Goal: Task Accomplishment & Management: Manage account settings

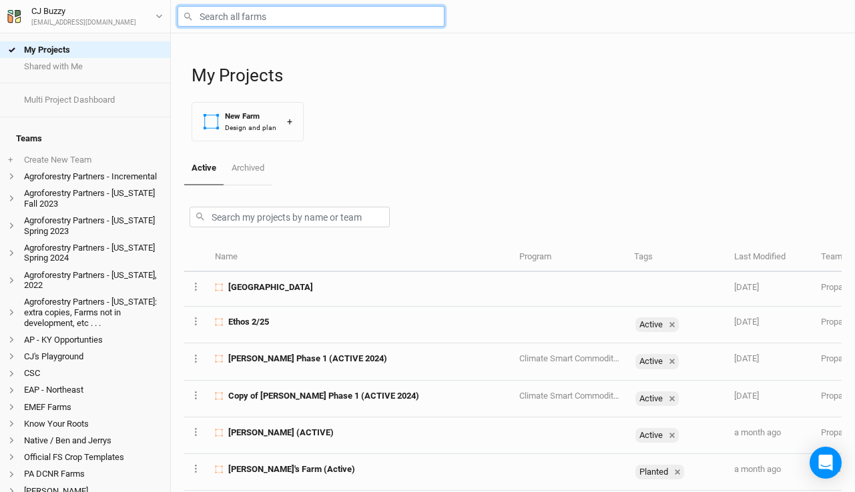
click at [319, 16] on input "text" at bounding box center [310, 16] width 267 height 21
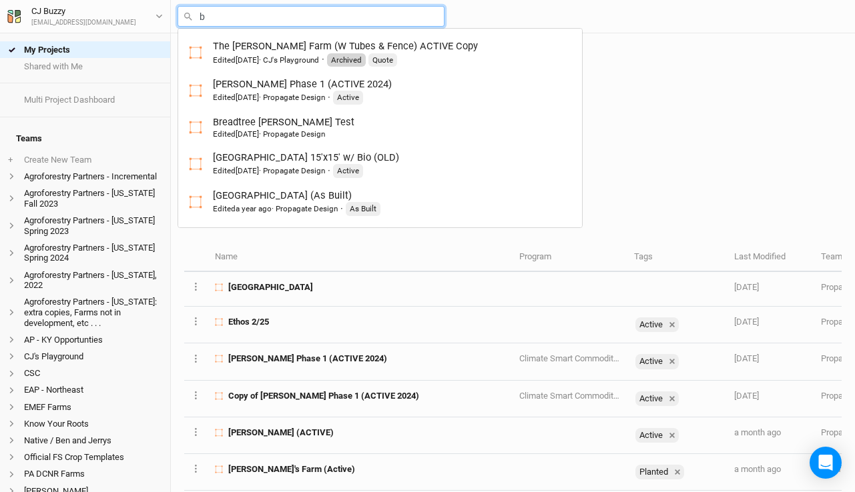
type input "br"
type input "breadtree [PERSON_NAME] Test"
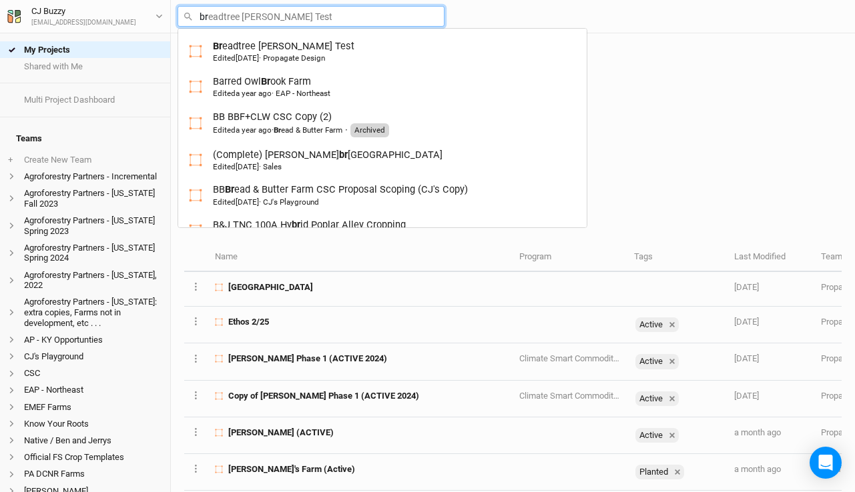
type input "bro"
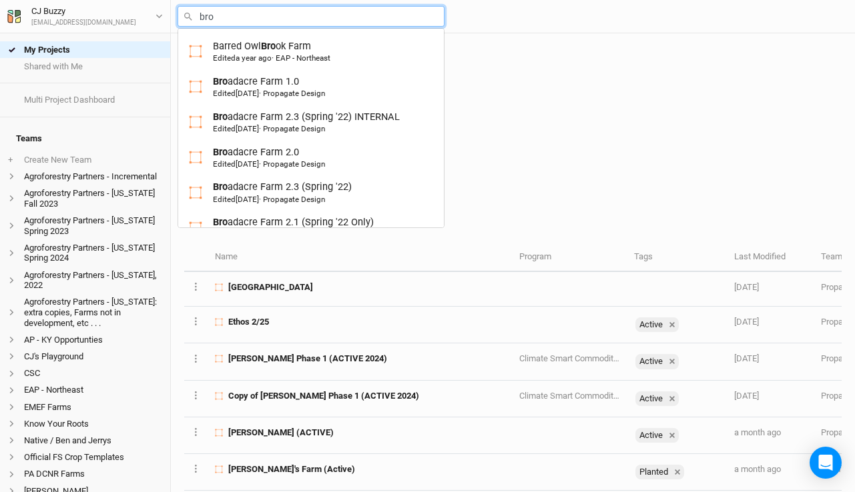
type input "bron"
type input "[PERSON_NAME]"
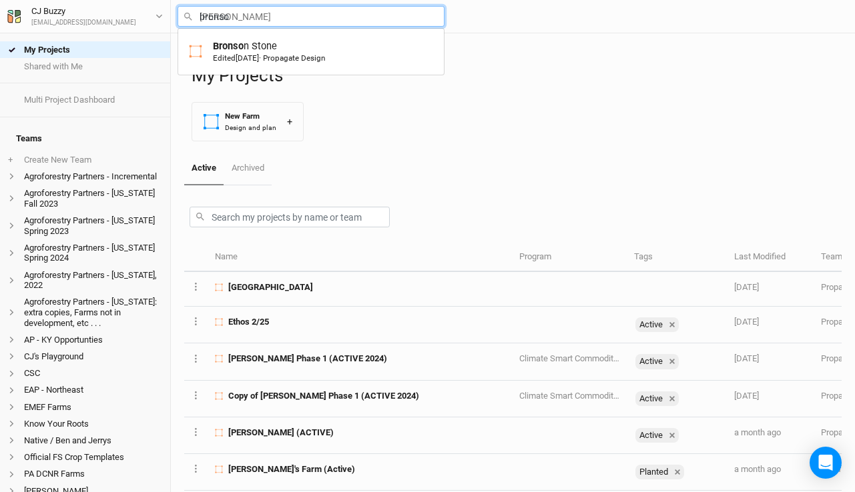
type input "[PERSON_NAME]"
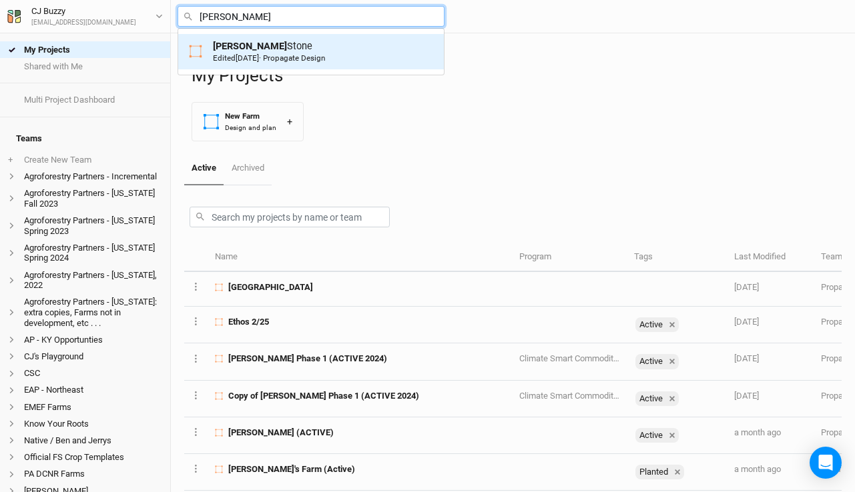
click at [277, 53] on div "Edited [DATE] · Propagate Design" at bounding box center [269, 58] width 112 height 11
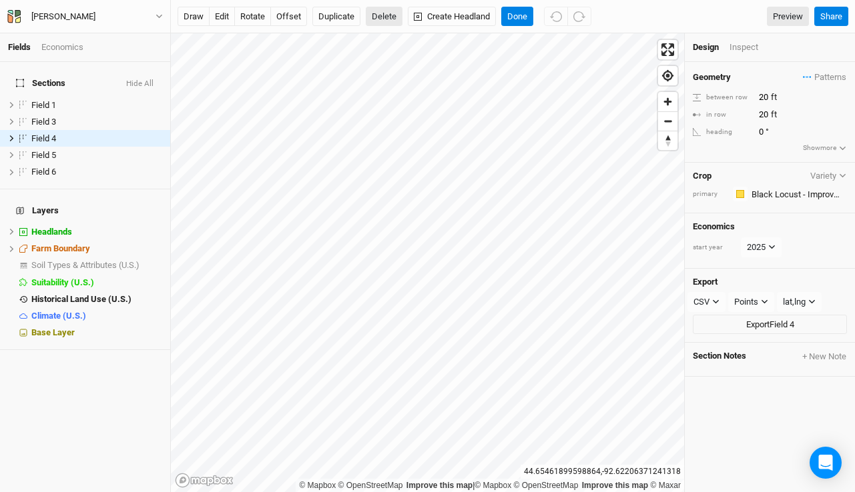
click at [383, 17] on button "Delete" at bounding box center [384, 17] width 37 height 20
click at [407, 17] on button "Confirm" at bounding box center [392, 17] width 41 height 20
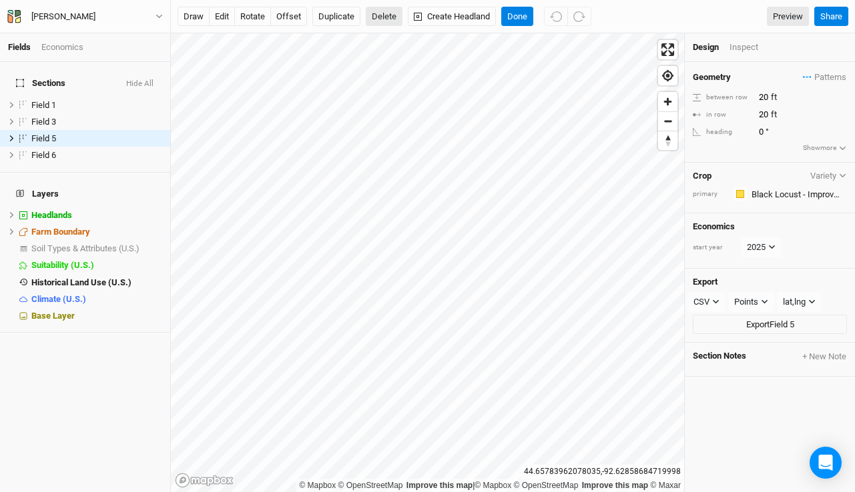
click at [377, 11] on button "Delete" at bounding box center [384, 17] width 37 height 20
click at [408, 12] on button "Confirm" at bounding box center [392, 17] width 41 height 20
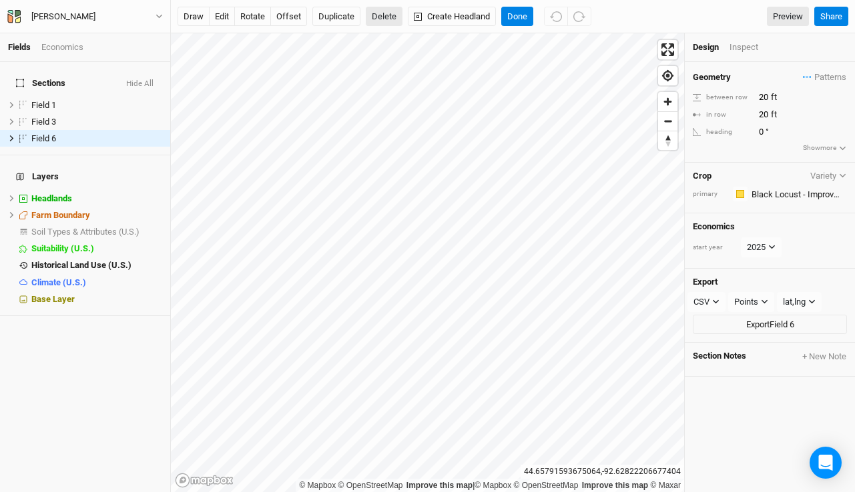
click at [377, 13] on button "Delete" at bounding box center [384, 17] width 37 height 20
click at [409, 13] on button "Confirm" at bounding box center [392, 17] width 41 height 20
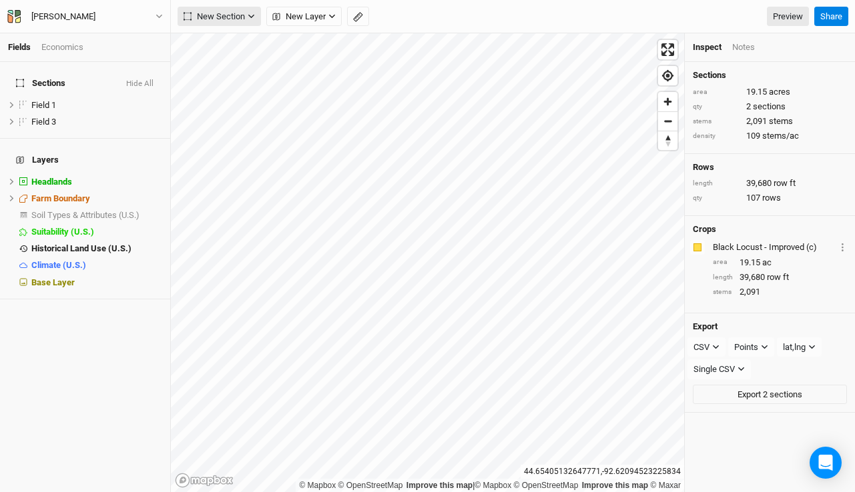
click at [250, 14] on icon "button" at bounding box center [251, 16] width 7 height 7
click at [240, 44] on button "Grid" at bounding box center [230, 44] width 105 height 21
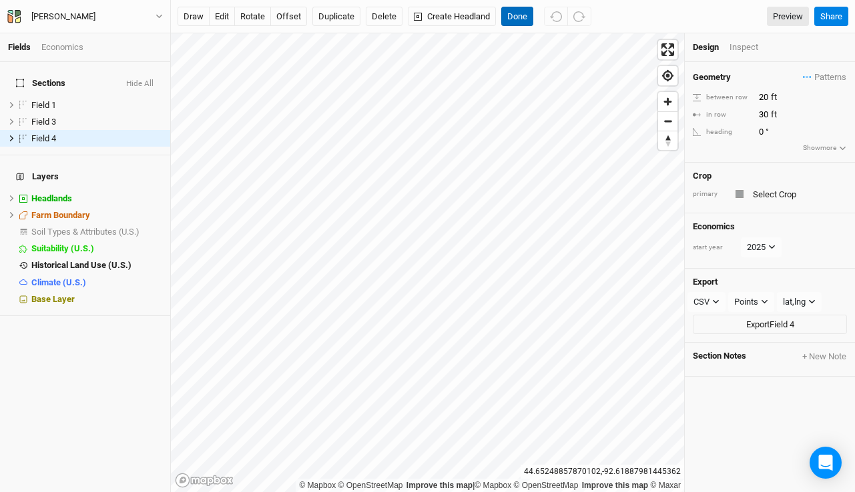
click at [521, 10] on button "Done" at bounding box center [517, 17] width 32 height 20
click at [780, 197] on input "text" at bounding box center [798, 194] width 98 height 16
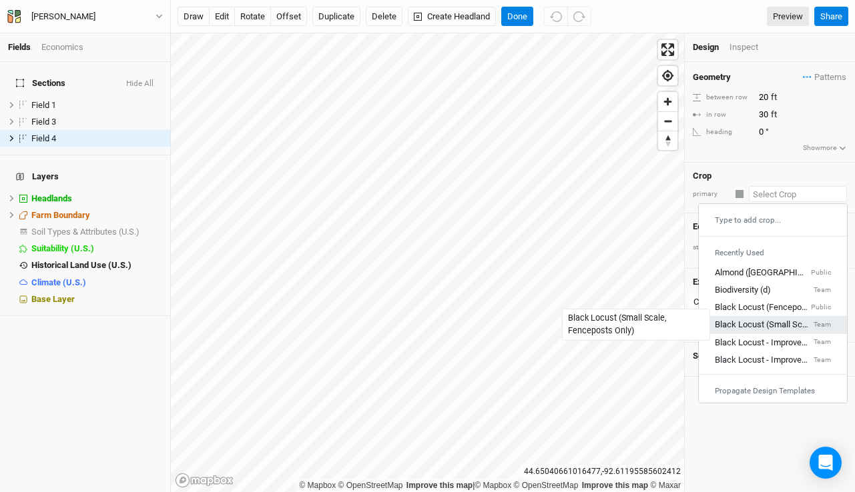
click at [767, 324] on div "Black Locust (Small Scale, Fenceposts Only)" at bounding box center [763, 326] width 96 height 12
type input "15"
type input "7.5"
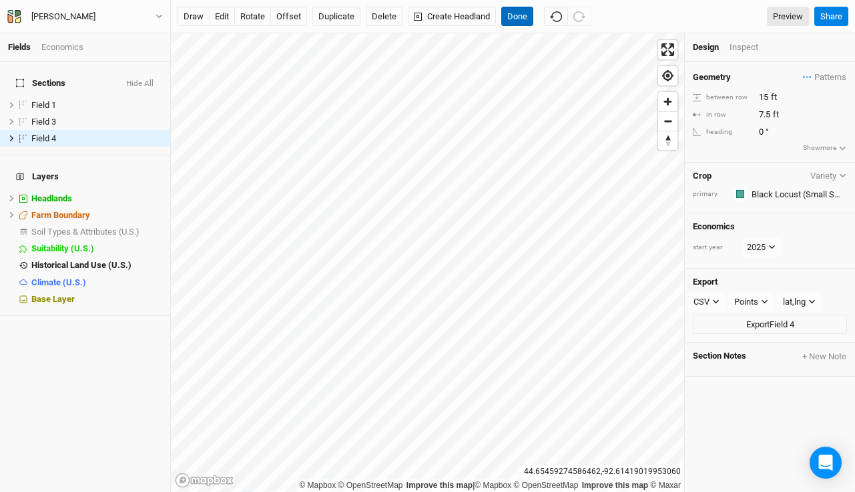
click at [519, 22] on button "Done" at bounding box center [517, 17] width 32 height 20
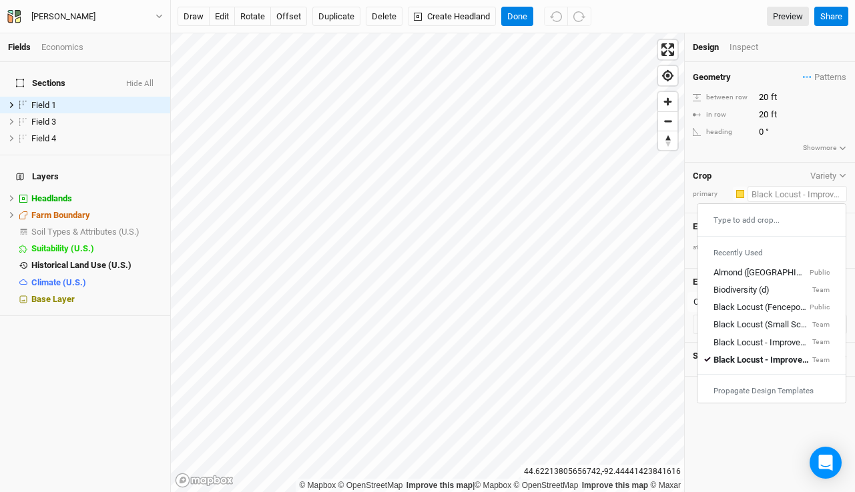
click at [771, 198] on input "text" at bounding box center [796, 194] width 99 height 16
click at [771, 324] on div "Black Locust (Small Scale, Fenceposts Only)" at bounding box center [761, 326] width 96 height 12
type input "15"
type input "7.5"
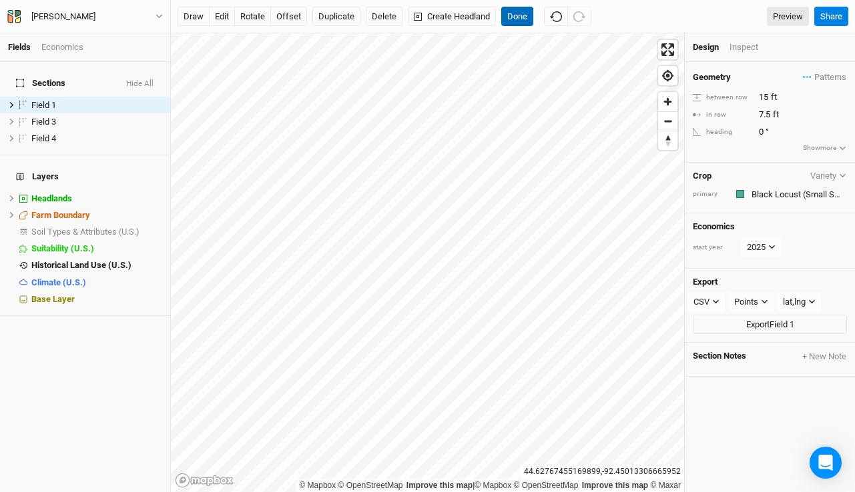
click at [522, 22] on button "Done" at bounding box center [517, 17] width 32 height 20
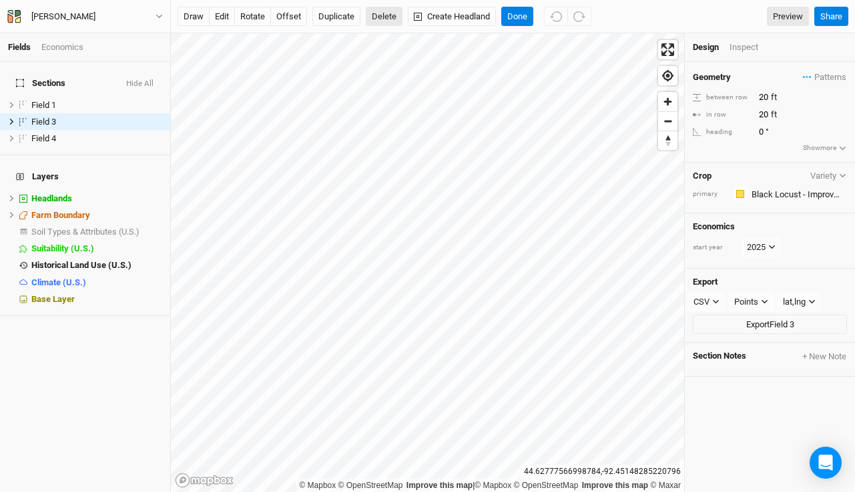
click at [386, 13] on button "Delete" at bounding box center [384, 17] width 37 height 20
click at [405, 19] on button "Confirm" at bounding box center [392, 17] width 41 height 20
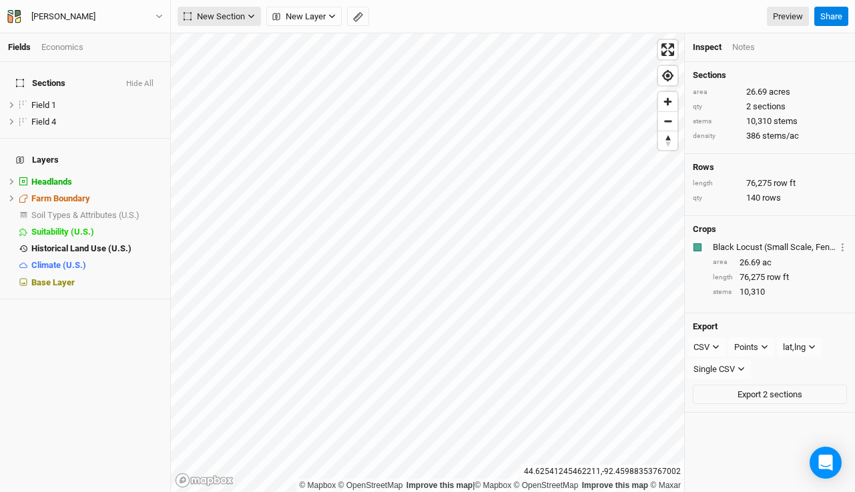
click at [220, 17] on span "New Section" at bounding box center [213, 16] width 61 height 13
click at [224, 39] on div "Grid" at bounding box center [216, 44] width 20 height 15
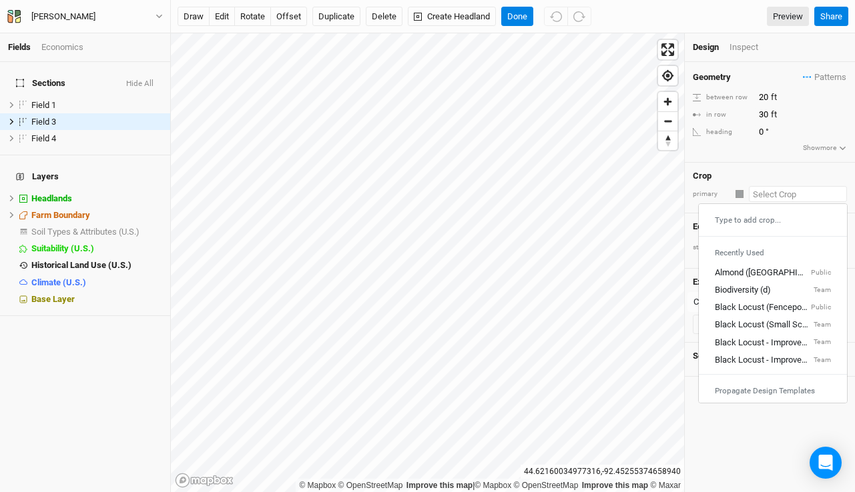
click at [789, 193] on input "text" at bounding box center [798, 194] width 98 height 16
click at [777, 327] on div "Black Locust (Small Scale, Fenceposts Only)" at bounding box center [763, 326] width 96 height 12
type input "15"
type input "7.5"
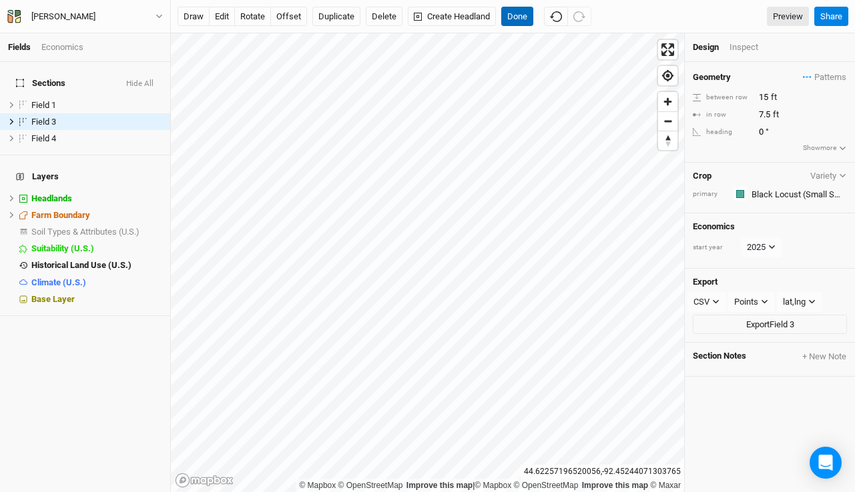
click at [530, 13] on button "Done" at bounding box center [517, 17] width 32 height 20
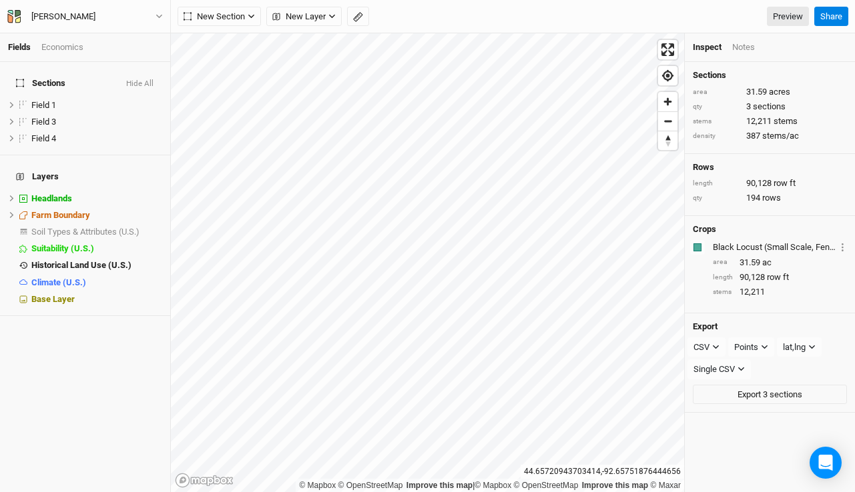
click at [57, 45] on div "Economics" at bounding box center [62, 47] width 42 height 12
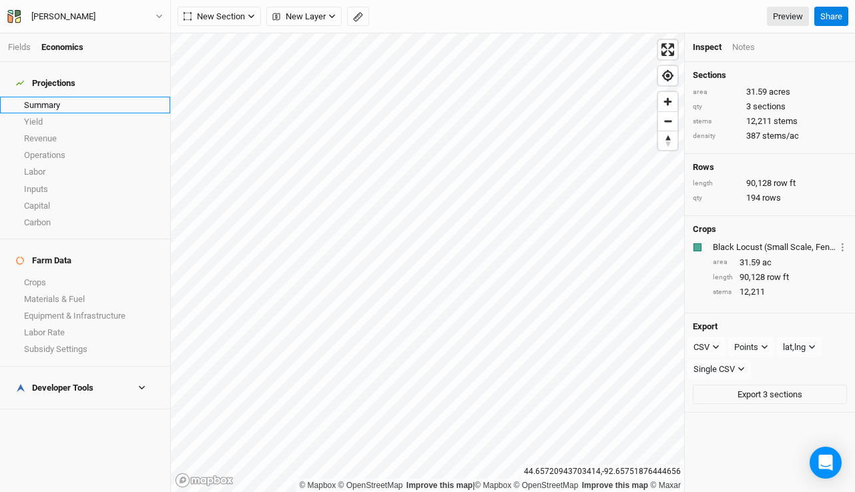
click at [61, 97] on link "Summary" at bounding box center [85, 105] width 170 height 17
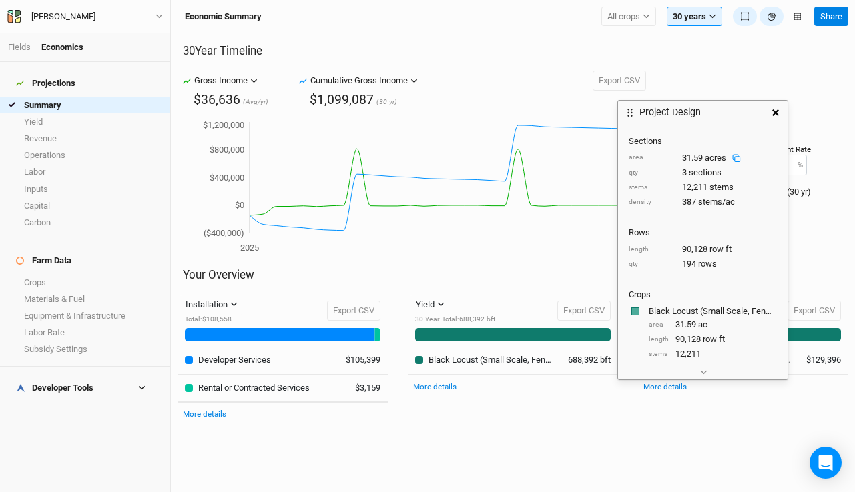
click at [733, 157] on icon at bounding box center [735, 157] width 5 height 5
click at [480, 249] on icon "2025 2054 ($400,000) $0 $400,000 $800,000 $1,200,000" at bounding box center [411, 187] width 456 height 137
click at [770, 108] on button "button" at bounding box center [775, 113] width 24 height 24
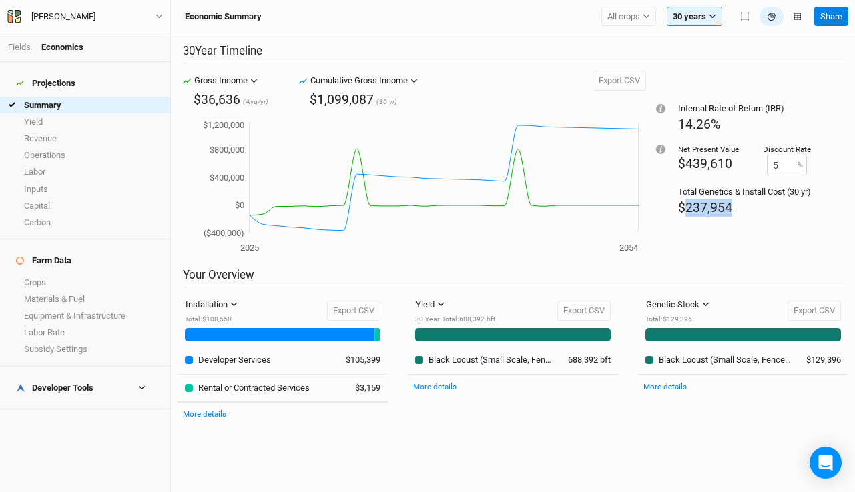
drag, startPoint x: 735, startPoint y: 212, endPoint x: 683, endPoint y: 209, distance: 52.8
click at [683, 209] on div "$237,954" at bounding box center [744, 208] width 133 height 18
copy span "237,954"
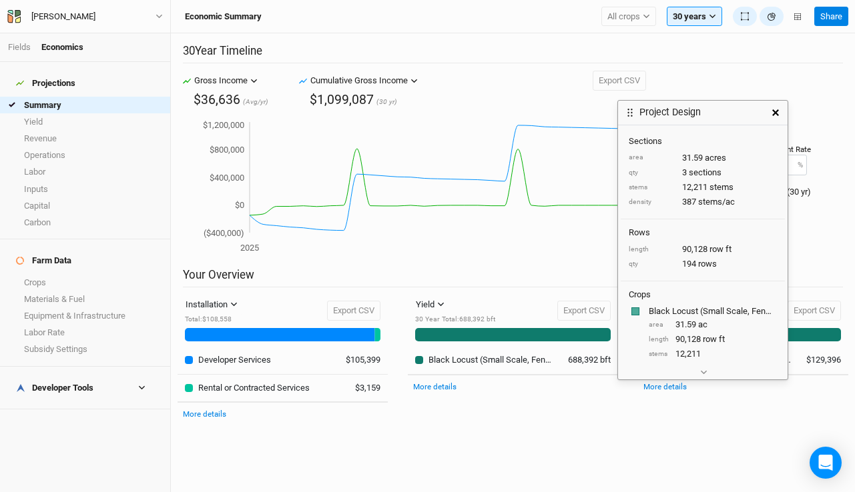
click at [771, 112] on button "button" at bounding box center [775, 113] width 24 height 24
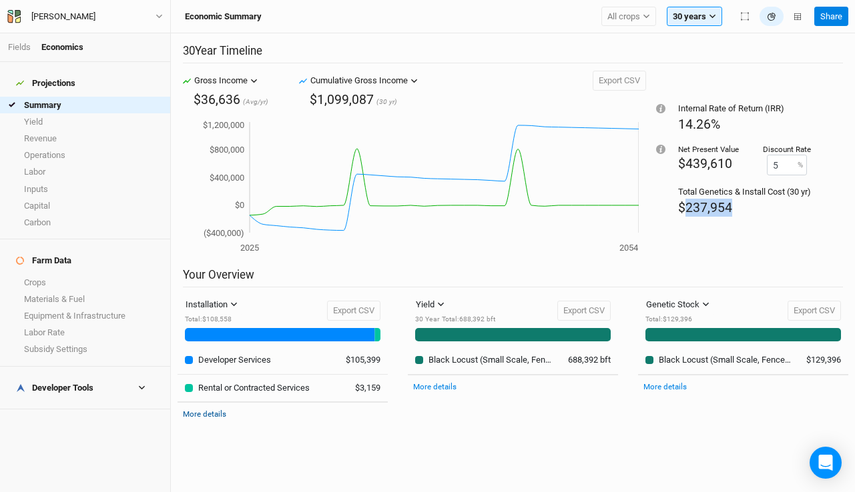
click at [196, 413] on link "More details" at bounding box center [204, 414] width 43 height 9
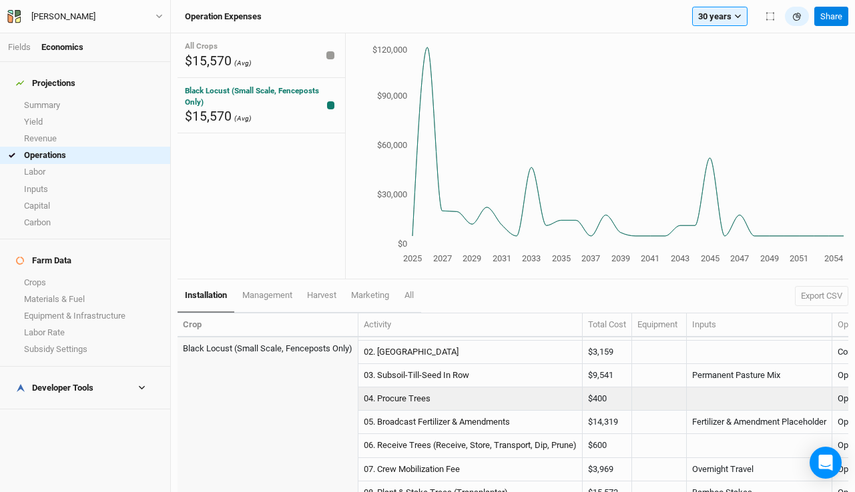
scroll to position [22, 0]
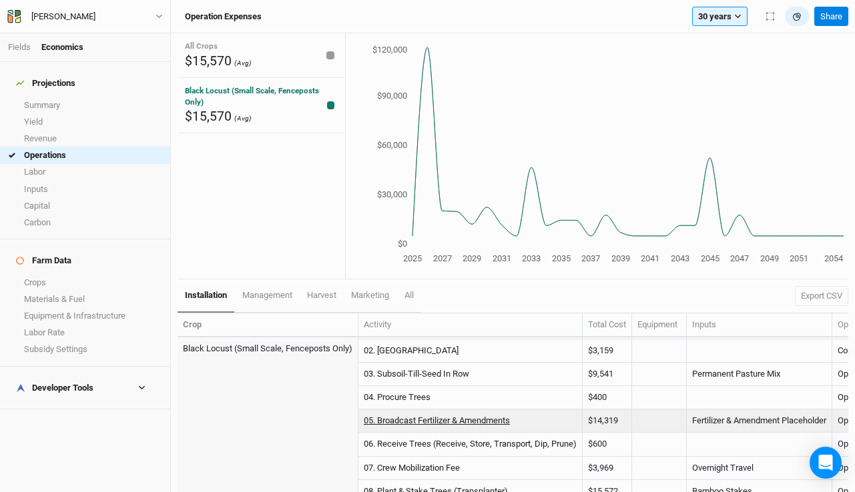
click at [457, 418] on link "05. Broadcast Fertilizer & Amendments" at bounding box center [437, 421] width 146 height 10
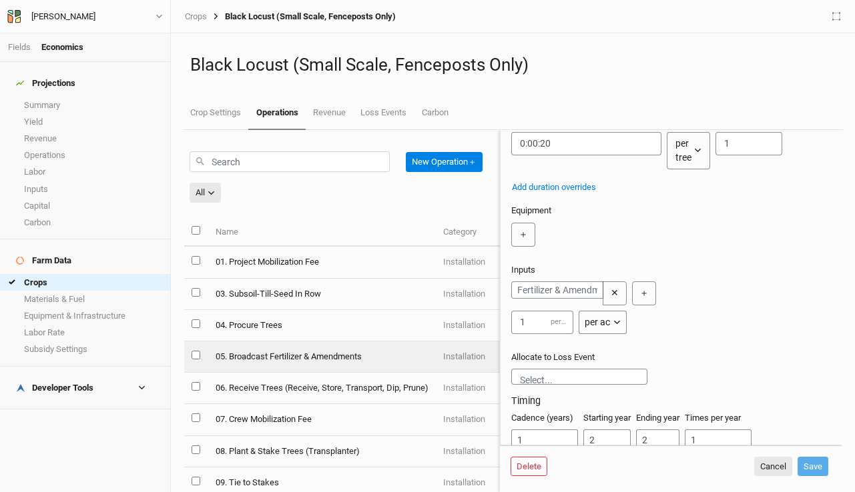
scroll to position [177, 0]
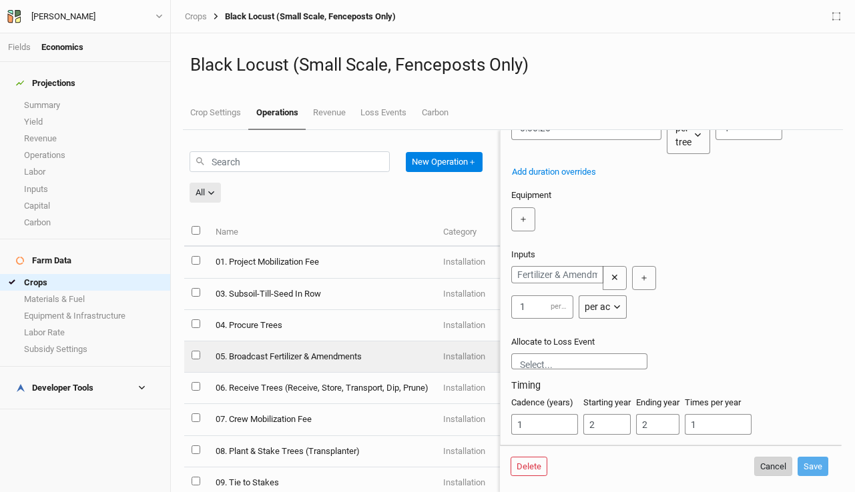
click at [768, 466] on button "Cancel" at bounding box center [773, 467] width 38 height 20
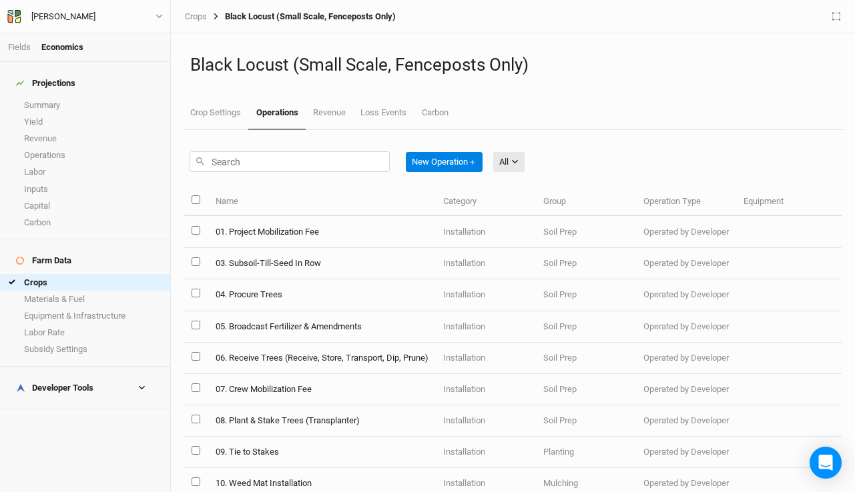
click at [520, 173] on div "All All Harvest Installation Management Marketing" at bounding box center [508, 162] width 31 height 31
click at [512, 153] on button "All" at bounding box center [508, 162] width 31 height 20
click at [530, 226] on span "Installation" at bounding box center [539, 231] width 53 height 15
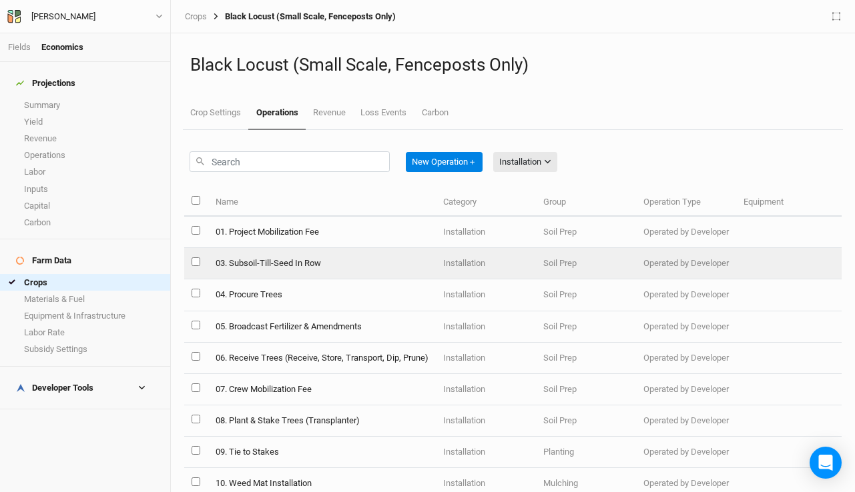
click at [196, 258] on input "select this item" at bounding box center [195, 262] width 9 height 9
checkbox input "true"
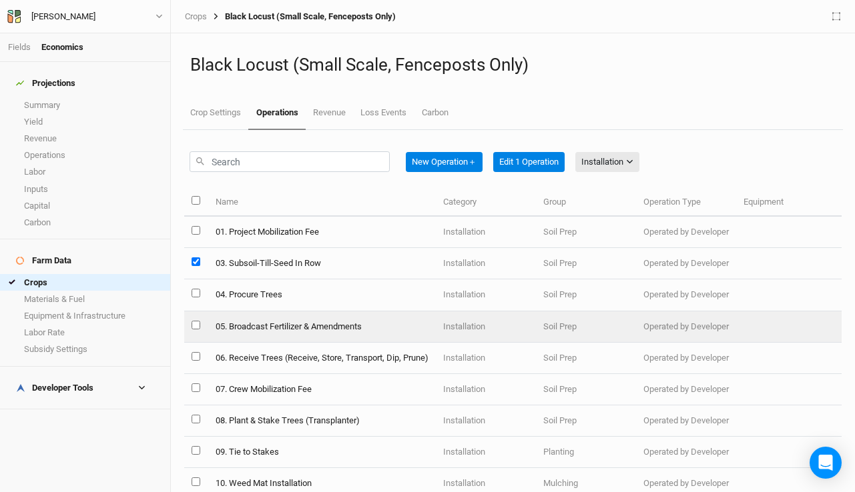
click at [191, 324] on input "select this item" at bounding box center [195, 325] width 9 height 9
checkbox input "true"
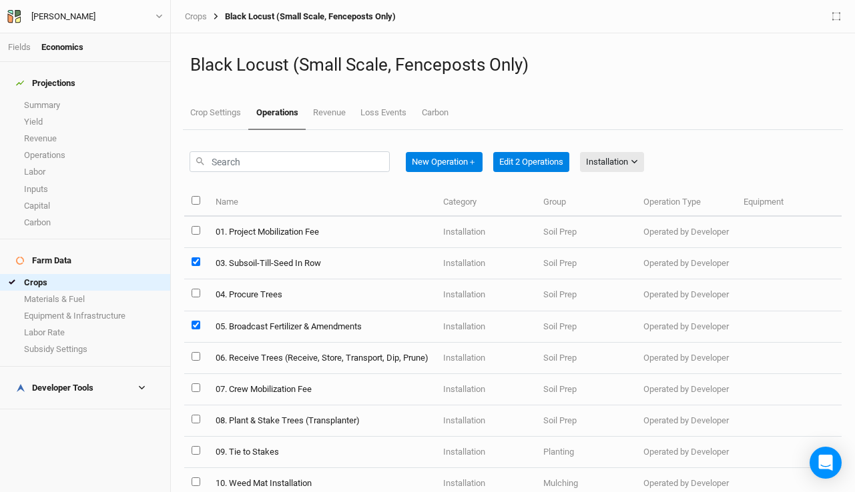
click at [23, 38] on div "Fields Economics" at bounding box center [85, 47] width 170 height 29
click at [21, 50] on link "Fields" at bounding box center [19, 47] width 23 height 10
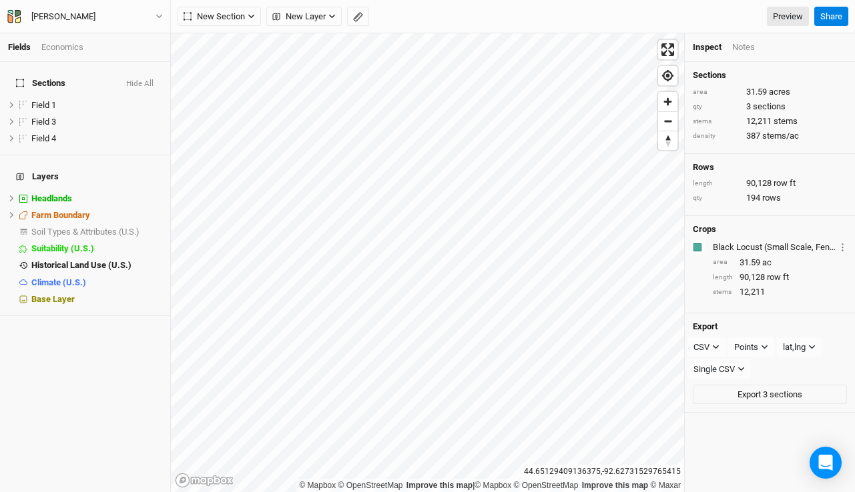
click at [167, 153] on div "Fields Economics Sections Hide All Field 1 hide Field 3 hide Field 4 hide Layer…" at bounding box center [427, 246] width 855 height 492
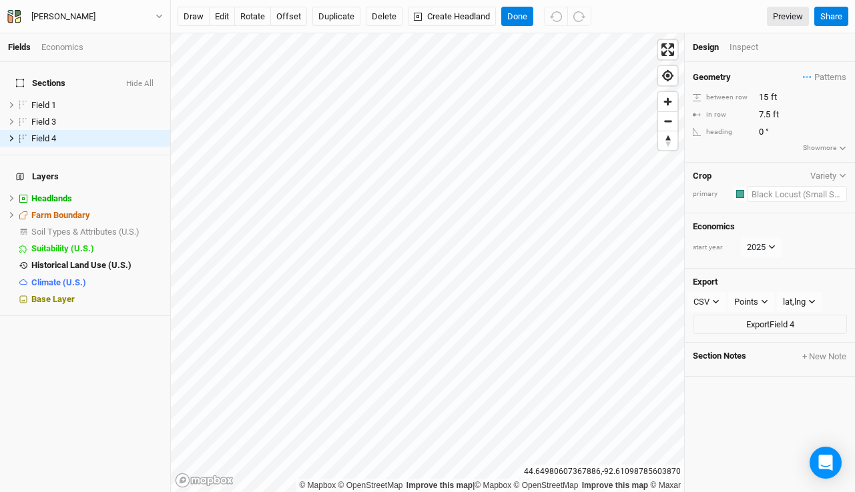
click at [789, 189] on input "text" at bounding box center [796, 194] width 99 height 16
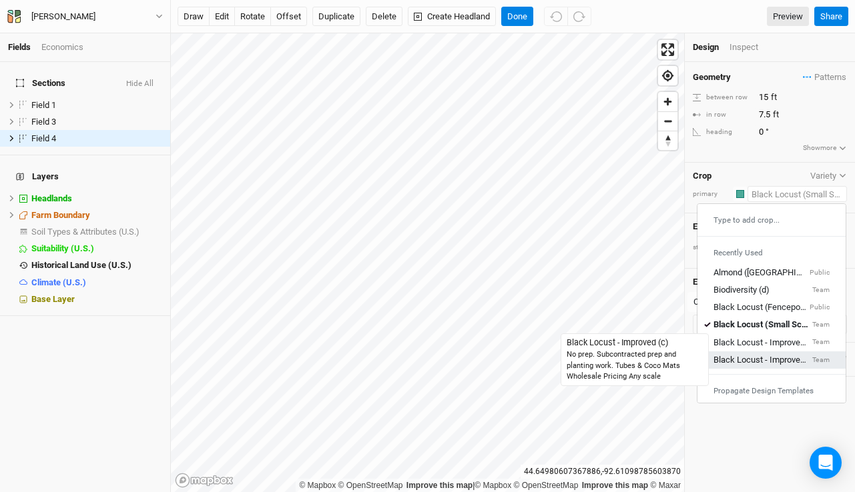
click at [762, 358] on div "Black Locust - Improved (c)" at bounding box center [761, 360] width 96 height 12
type input "20"
type input "10"
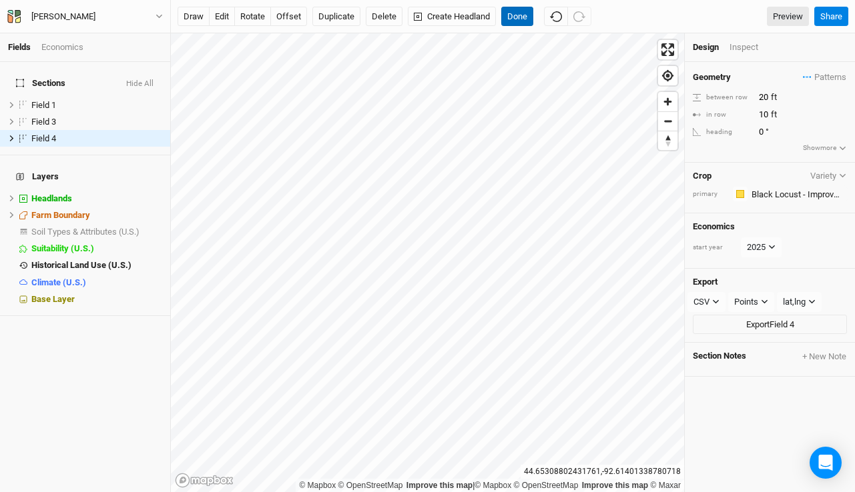
click at [521, 15] on button "Done" at bounding box center [517, 17] width 32 height 20
drag, startPoint x: 769, startPoint y: 96, endPoint x: 714, endPoint y: 86, distance: 55.6
click at [714, 86] on div "Geometry Patterns ＋ New in-row pattern between row 20 ft in row 10 ft heading 0…" at bounding box center [770, 112] width 170 height 101
type input "10"
drag, startPoint x: 767, startPoint y: 113, endPoint x: 718, endPoint y: 105, distance: 49.5
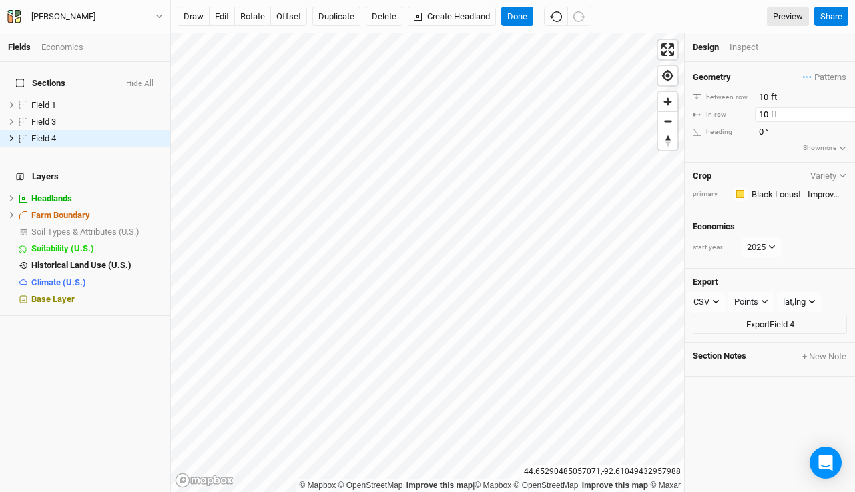
click at [718, 105] on div "Geometry Patterns ＋ New in-row pattern between row 10 ft in row 10 ft heading 0…" at bounding box center [770, 112] width 170 height 101
type input "7.5"
click at [529, 17] on button "Done" at bounding box center [517, 17] width 32 height 20
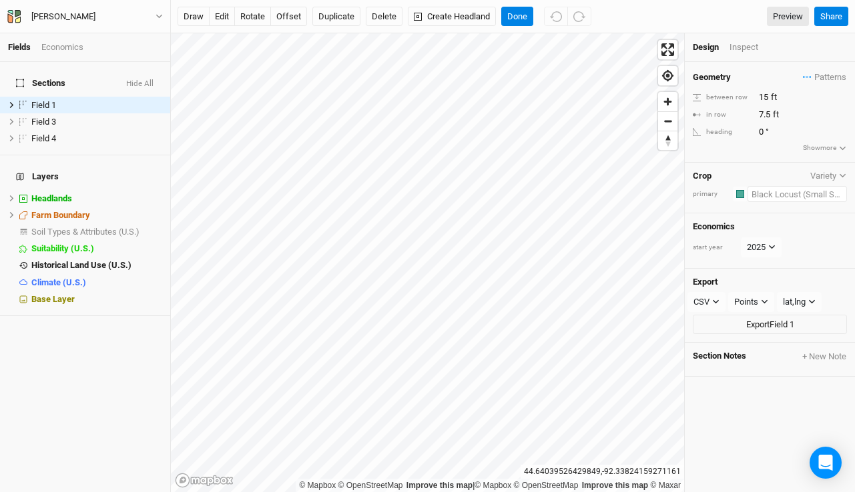
click at [772, 193] on input "text" at bounding box center [796, 194] width 99 height 16
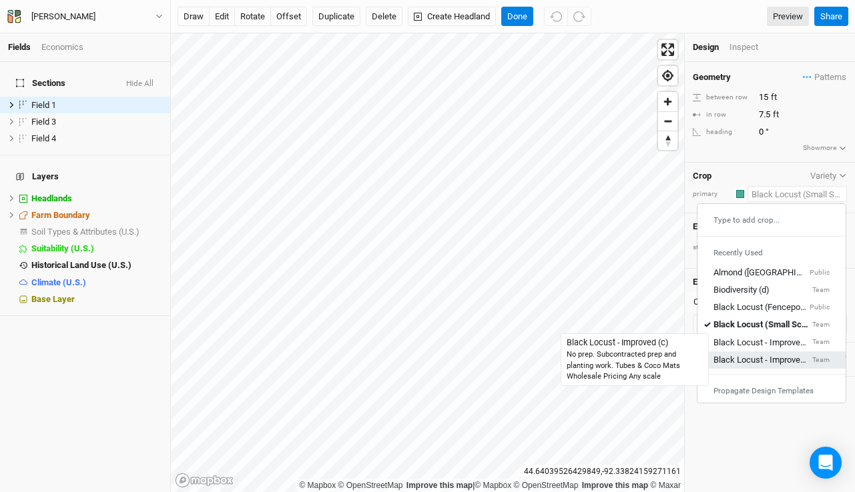
click at [768, 358] on div "Black Locust - Improved (c)" at bounding box center [761, 360] width 96 height 12
type input "20"
type input "10"
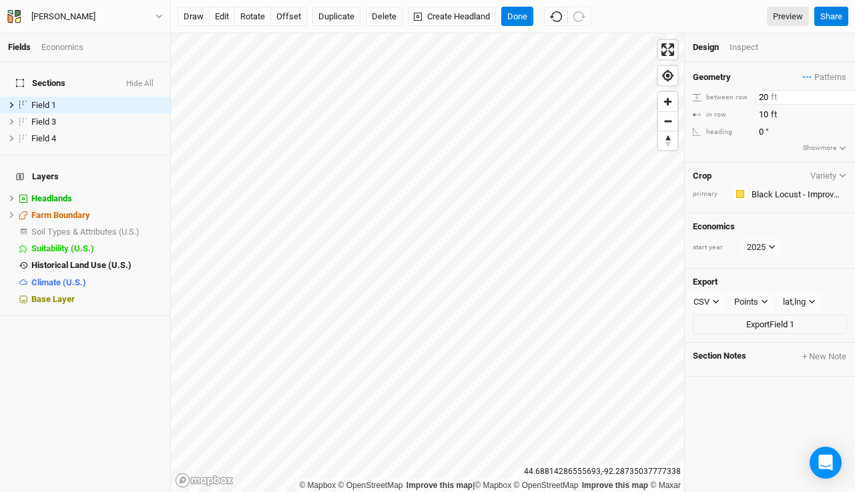
click at [683, 87] on div "© Mapbox © OpenStreetMap Improve this map | © Mapbox © OpenStreetMap Improve th…" at bounding box center [513, 262] width 684 height 459
type input "15"
drag, startPoint x: 770, startPoint y: 113, endPoint x: 691, endPoint y: 104, distance: 79.9
click at [691, 104] on div "Geometry Patterns ＋ New in-row pattern between row 15 ft in row 10 ft heading 0…" at bounding box center [770, 112] width 170 height 101
type input "7.5"
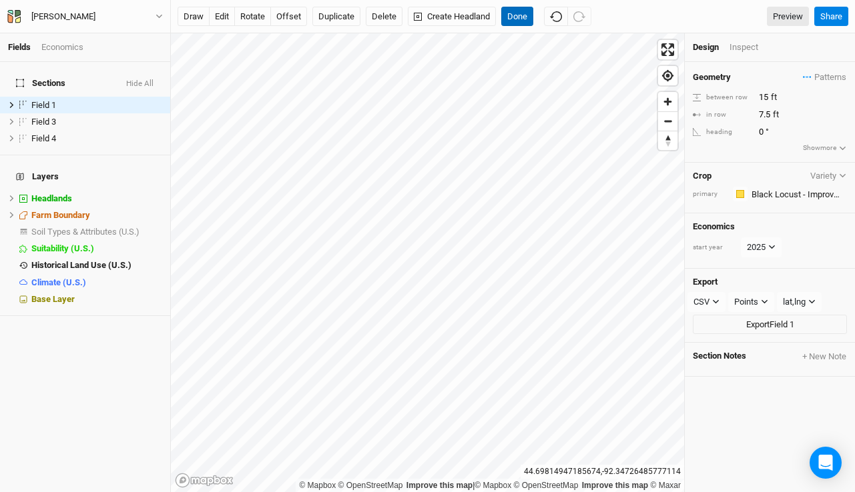
click at [525, 13] on button "Done" at bounding box center [517, 17] width 32 height 20
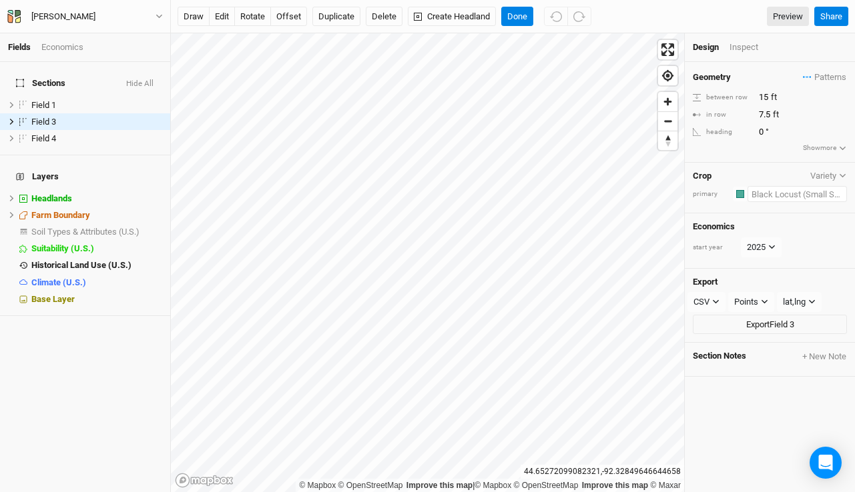
click at [765, 188] on input "text" at bounding box center [796, 194] width 99 height 16
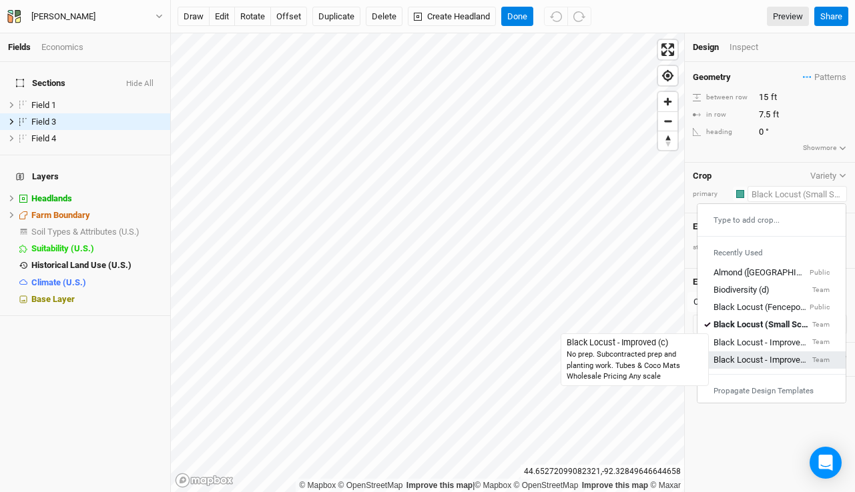
click at [746, 361] on div "Black Locust - Improved (c)" at bounding box center [761, 360] width 96 height 12
type input "20"
type input "10"
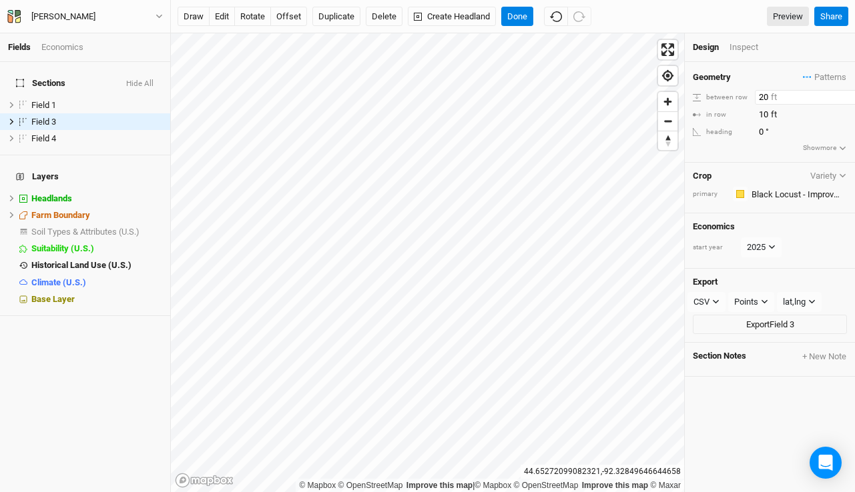
drag, startPoint x: 770, startPoint y: 97, endPoint x: 695, endPoint y: 91, distance: 75.0
click at [695, 91] on div "between row 20 ft" at bounding box center [770, 97] width 154 height 15
type input "15"
drag, startPoint x: 772, startPoint y: 115, endPoint x: 727, endPoint y: 113, distance: 44.8
click at [727, 113] on div "in row 10 ft" at bounding box center [770, 114] width 154 height 15
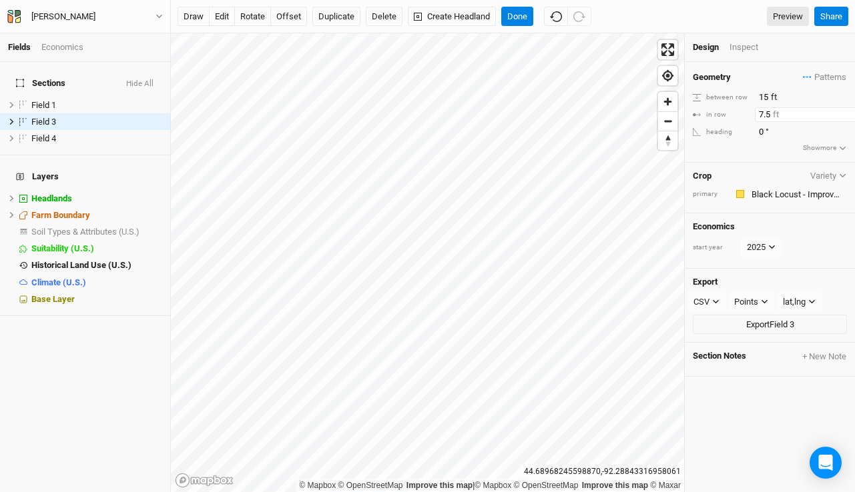
type input "7.5"
click at [515, 15] on button "Done" at bounding box center [517, 17] width 32 height 20
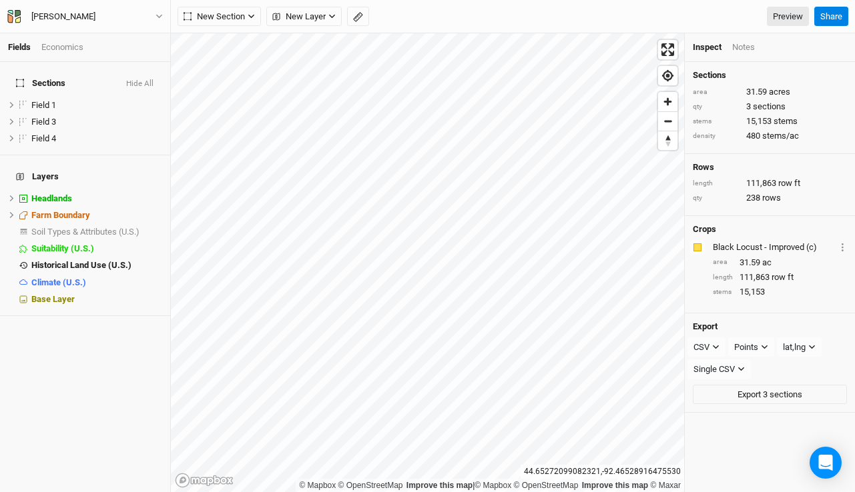
click at [694, 203] on div "© Mapbox © OpenStreetMap Improve this map | © Mapbox © OpenStreetMap Improve th…" at bounding box center [513, 262] width 684 height 459
click at [59, 41] on div "Economics" at bounding box center [62, 47] width 42 height 12
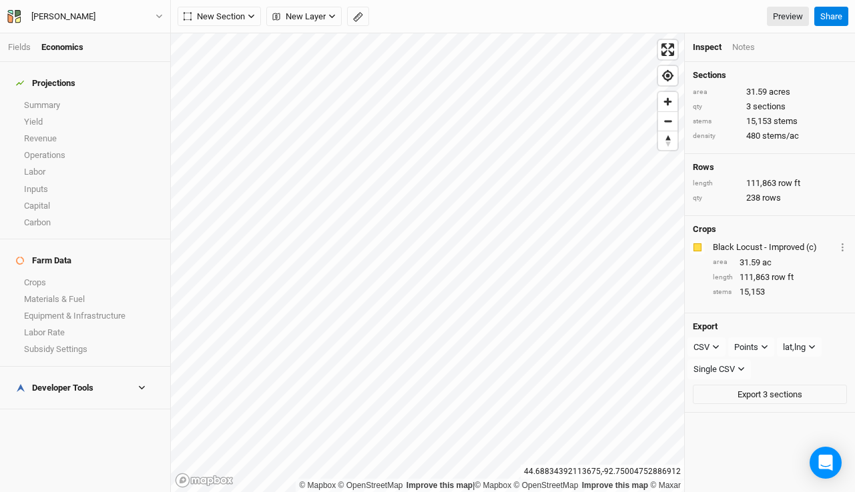
click at [66, 85] on h4 "Projections" at bounding box center [85, 83] width 154 height 27
click at [66, 97] on link "Summary" at bounding box center [85, 105] width 170 height 17
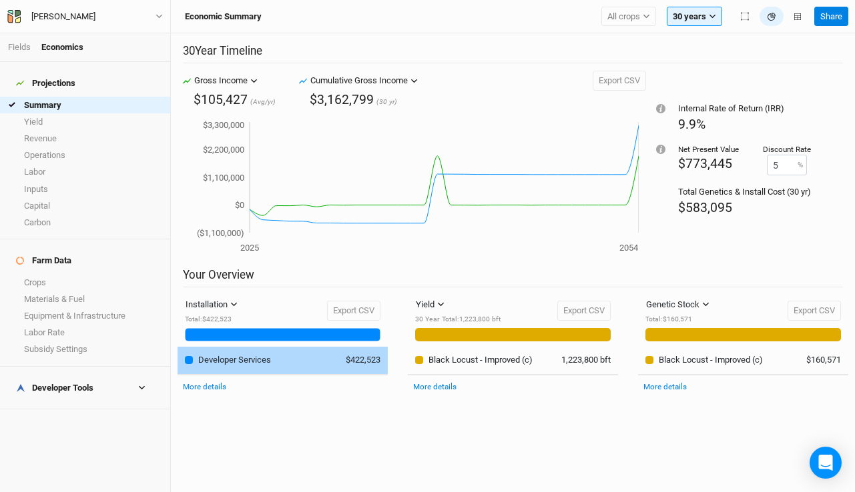
click at [232, 358] on div "Developer Services" at bounding box center [234, 360] width 73 height 12
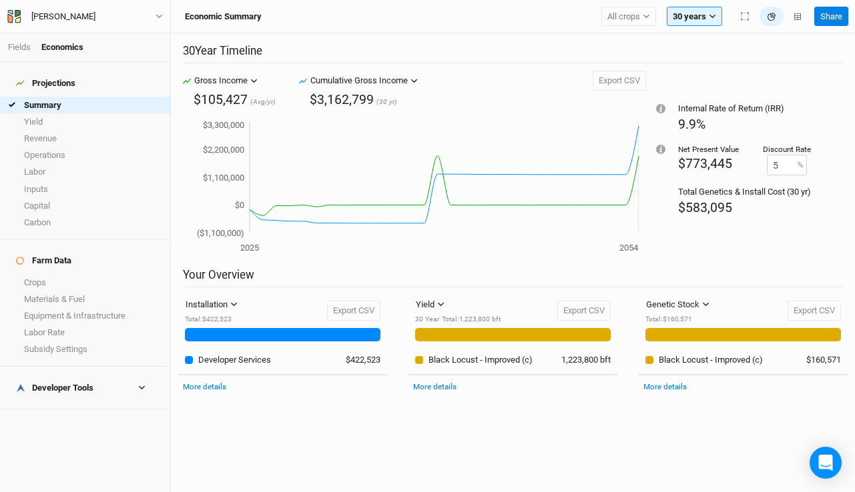
click at [203, 392] on div "More details" at bounding box center [282, 386] width 210 height 23
click at [200, 386] on link "More details" at bounding box center [204, 386] width 43 height 9
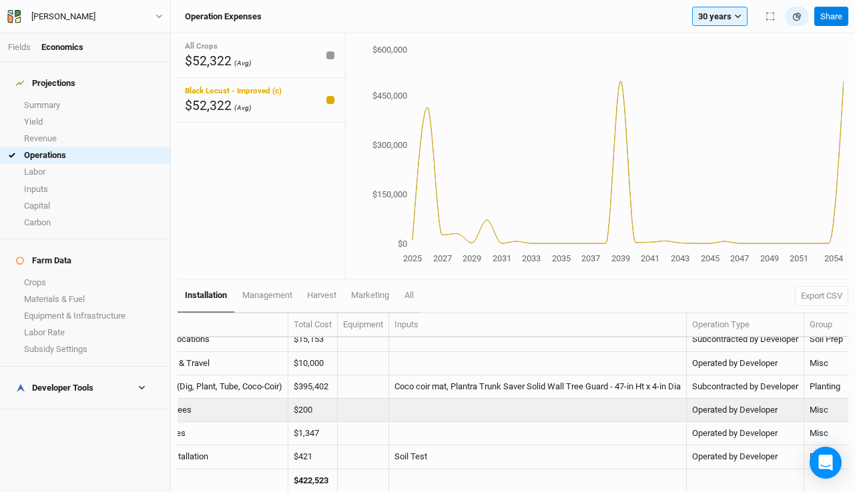
scroll to position [9, 0]
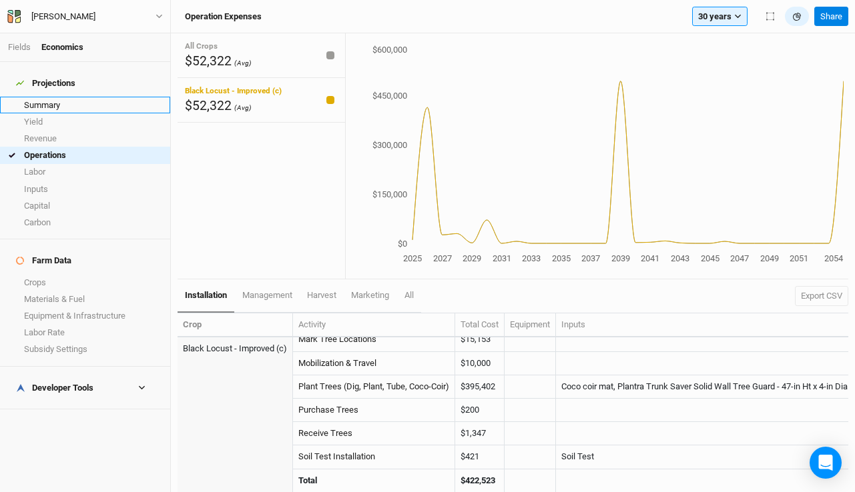
click at [51, 97] on link "Summary" at bounding box center [85, 105] width 170 height 17
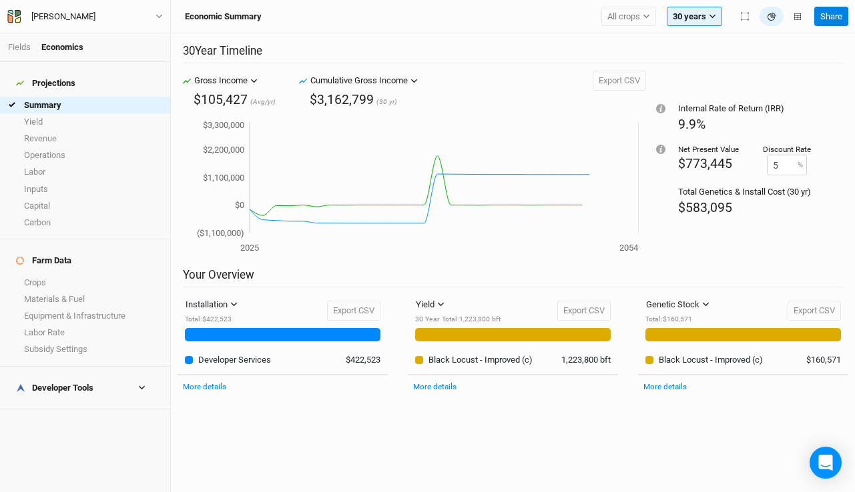
click at [75, 383] on div "Developer Tools" at bounding box center [54, 388] width 77 height 11
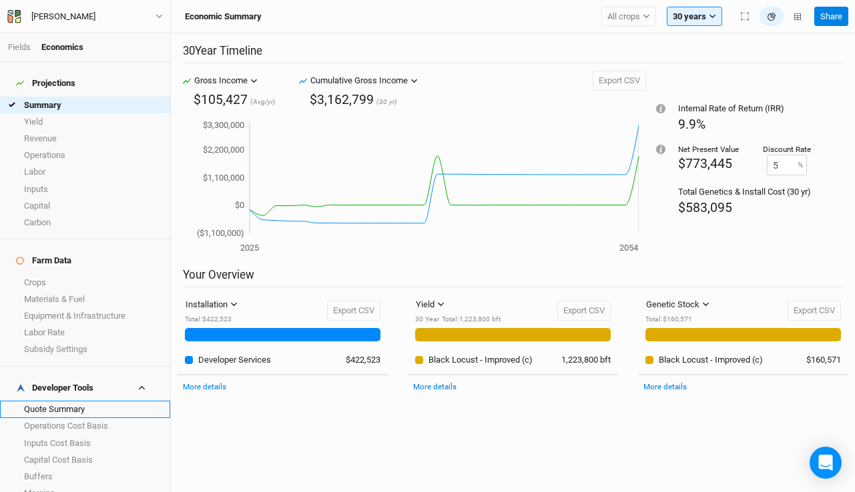
click at [73, 401] on link "Quote Summary" at bounding box center [85, 409] width 170 height 17
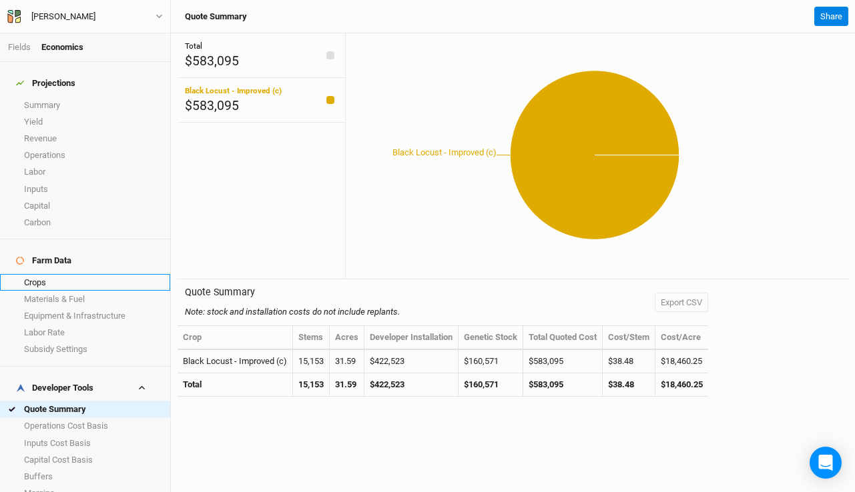
click at [97, 274] on link "Crops" at bounding box center [85, 282] width 170 height 17
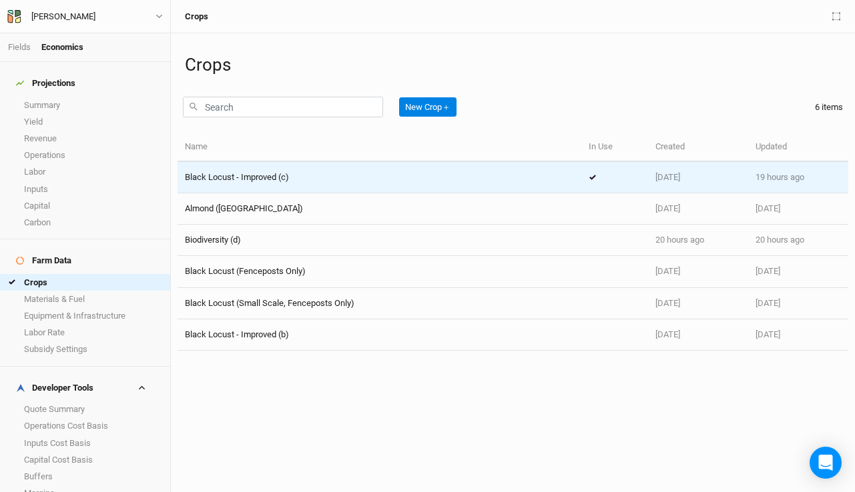
click at [241, 179] on span "Black Locust - Improved (c)" at bounding box center [237, 177] width 104 height 10
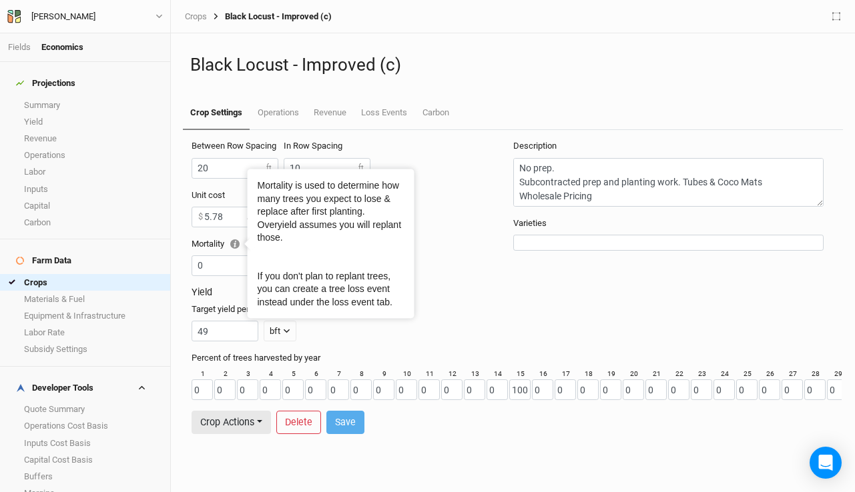
click at [498, 302] on div "Yield Target yield per tree 49 bft lbs bft" at bounding box center [512, 319] width 643 height 65
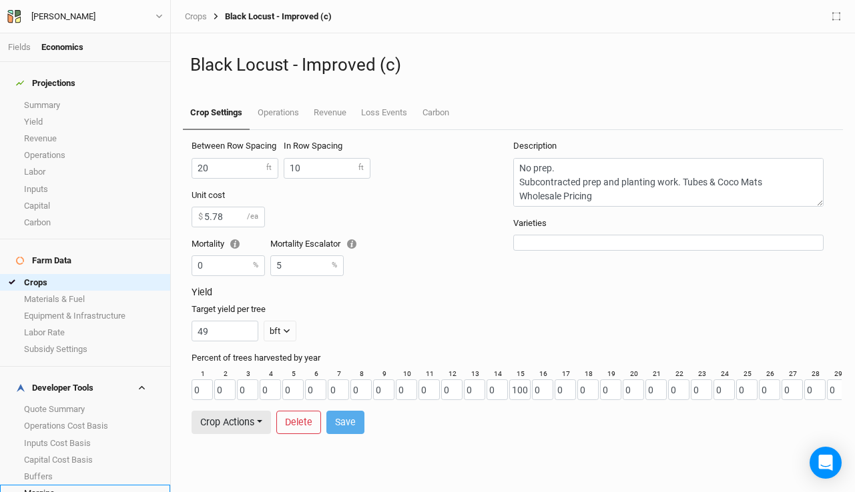
click at [53, 485] on link "Margins" at bounding box center [85, 493] width 170 height 17
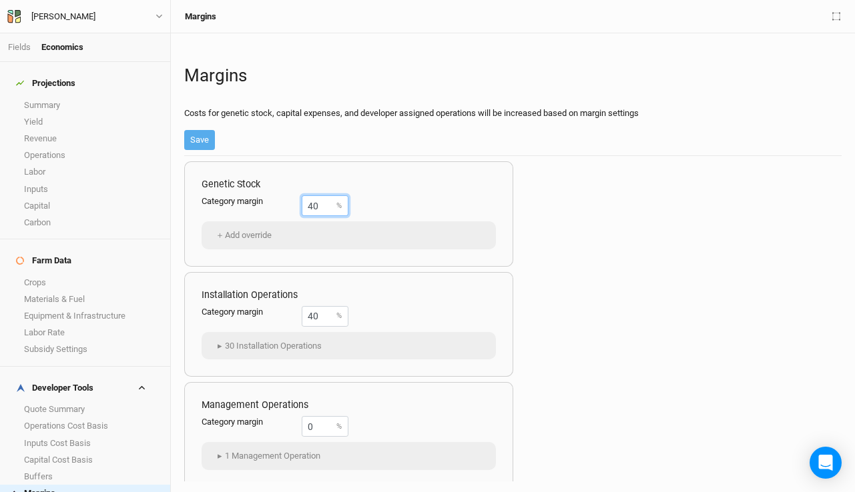
drag, startPoint x: 328, startPoint y: 201, endPoint x: 262, endPoint y: 193, distance: 66.5
click at [262, 193] on div "Genetic Stock Category margin 40 % ＋ Add override" at bounding box center [348, 213] width 329 height 105
type input "0"
type input "20"
click at [325, 328] on div "Installation Operations Category margin 40 % ▸ 30 Installation Operations Biodi…" at bounding box center [348, 324] width 329 height 105
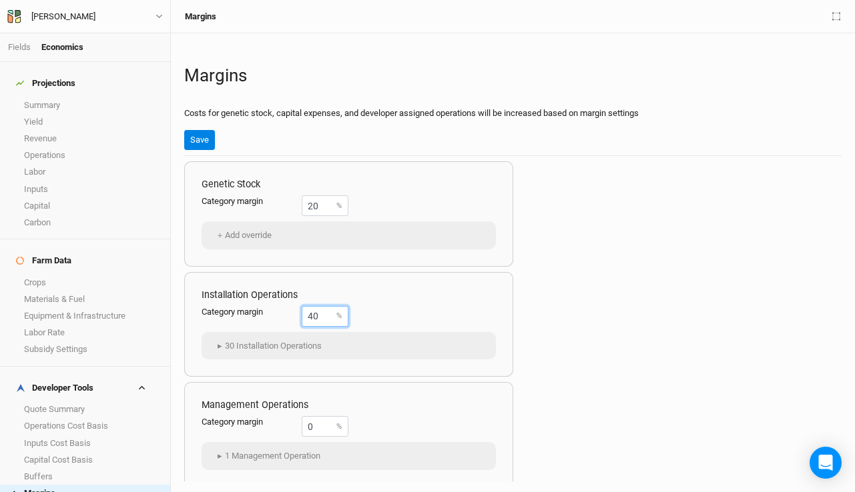
drag, startPoint x: 325, startPoint y: 324, endPoint x: 258, endPoint y: 300, distance: 71.5
click at [258, 300] on div "Installation Operations Category margin 40 % ▸ 30 Installation Operations Biodi…" at bounding box center [348, 324] width 329 height 105
type input "30"
click at [197, 139] on button "Save" at bounding box center [199, 140] width 31 height 20
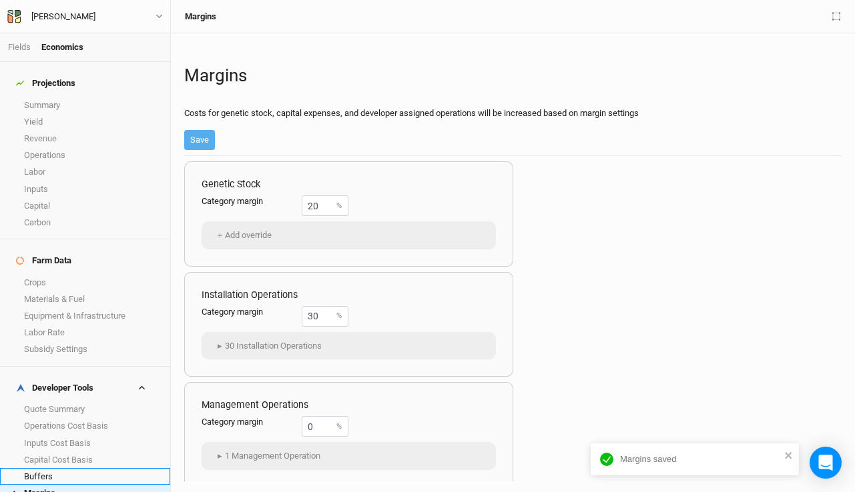
click at [101, 468] on link "Buffers" at bounding box center [85, 476] width 170 height 17
drag, startPoint x: 321, startPoint y: 207, endPoint x: 272, endPoint y: 201, distance: 49.2
click at [272, 201] on div "Category buffer 10 %" at bounding box center [274, 205] width 147 height 21
drag, startPoint x: 327, startPoint y: 320, endPoint x: 250, endPoint y: 304, distance: 78.9
click at [250, 304] on div "Installation Operations Category buffer 20 % ▸ 30 Installation Operations Biodi…" at bounding box center [348, 324] width 329 height 105
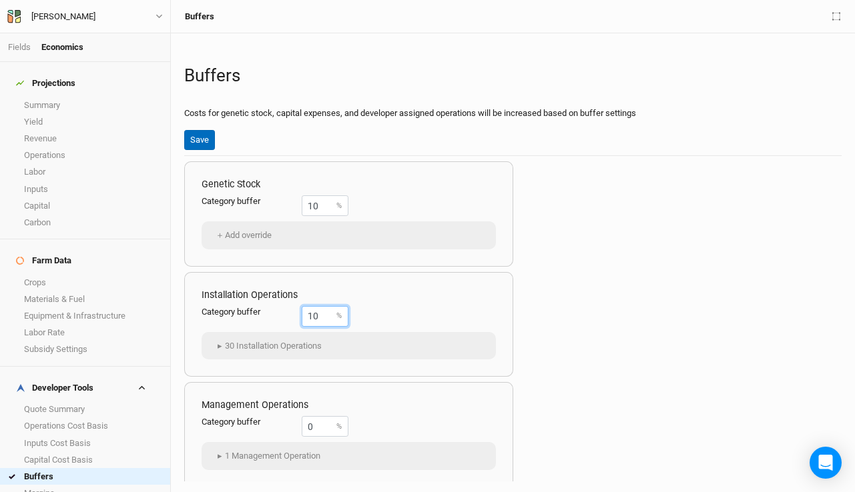
type input "10"
click at [197, 139] on button "Save" at bounding box center [199, 140] width 31 height 20
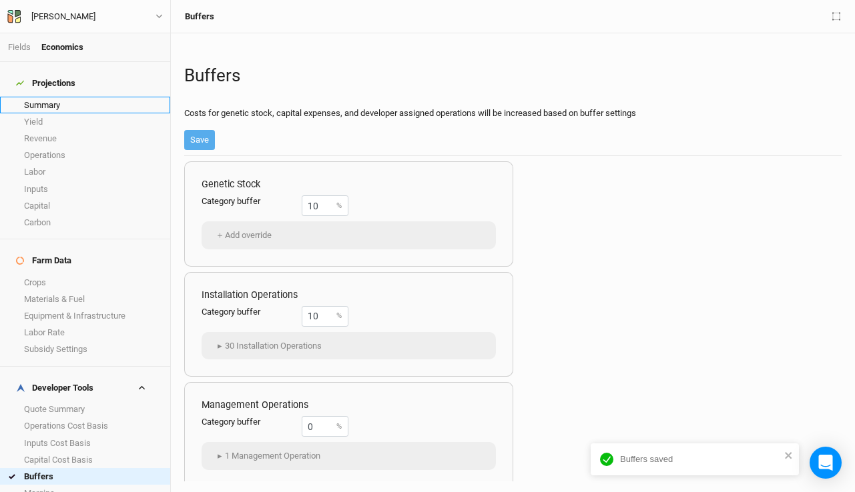
click at [65, 98] on link "Summary" at bounding box center [85, 105] width 170 height 17
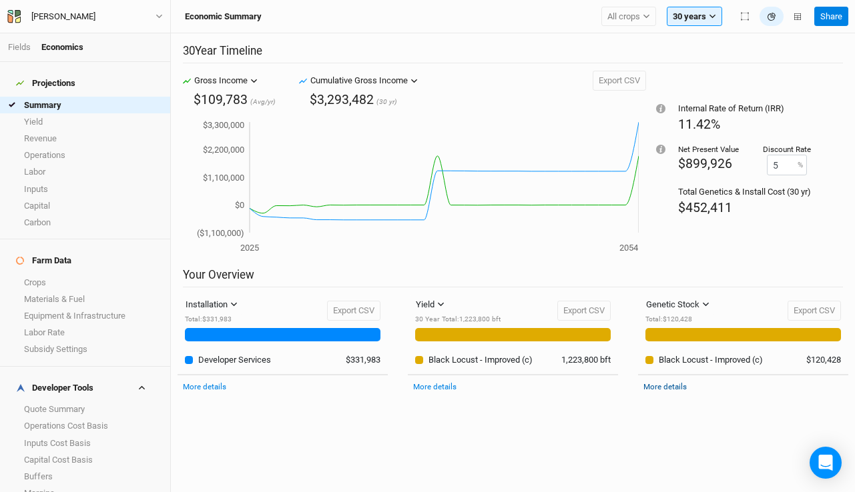
click at [675, 386] on link "More details" at bounding box center [664, 386] width 43 height 9
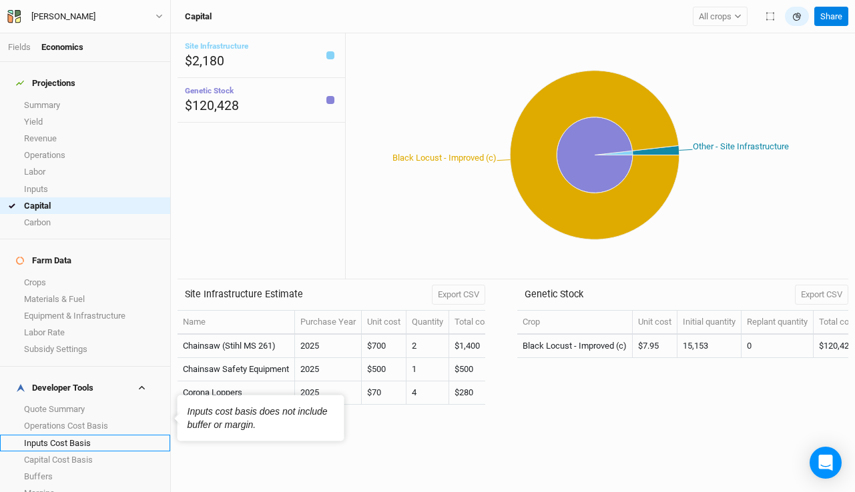
click at [63, 435] on link "Inputs Cost Basis" at bounding box center [85, 443] width 170 height 17
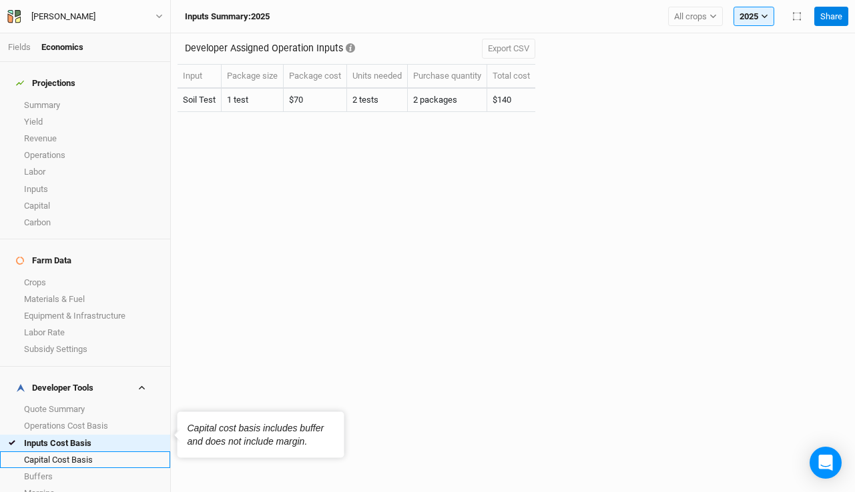
click at [64, 452] on link "Capital Cost Basis" at bounding box center [85, 460] width 170 height 17
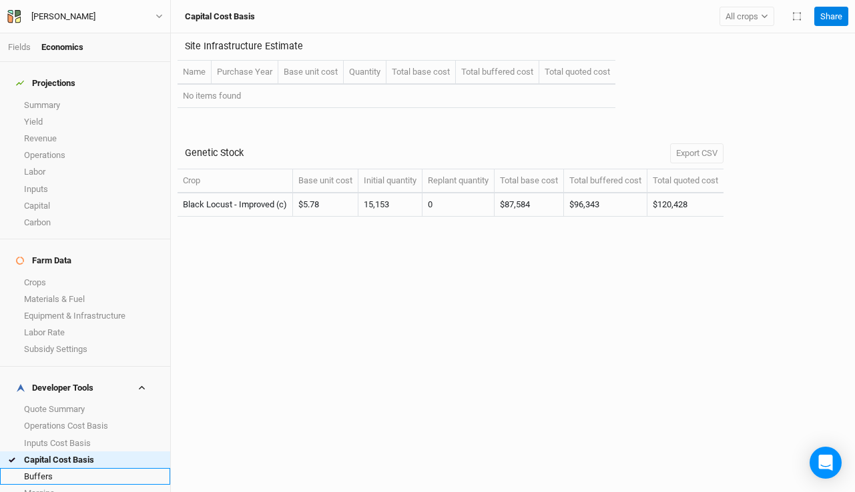
click at [74, 468] on link "Buffers" at bounding box center [85, 476] width 170 height 17
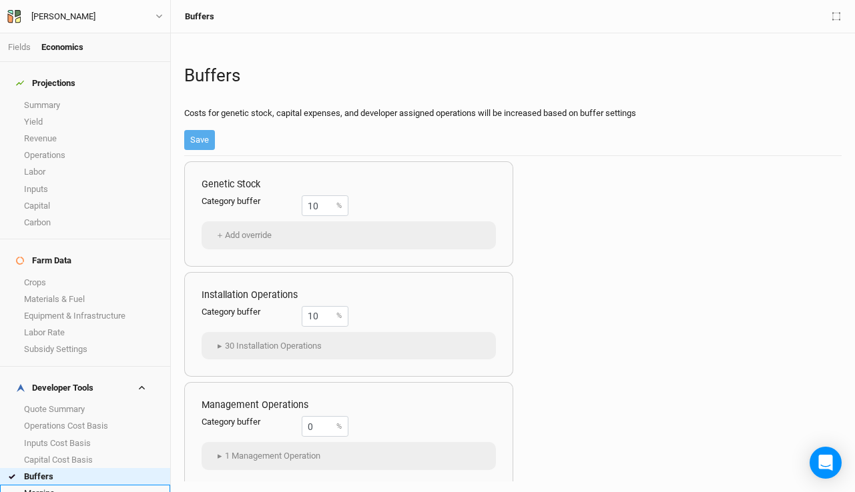
click at [97, 485] on link "Margins" at bounding box center [85, 493] width 170 height 17
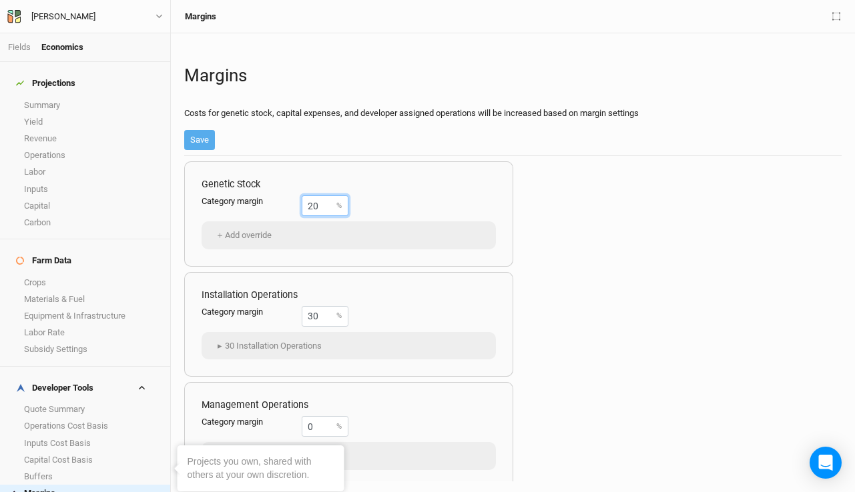
drag, startPoint x: 328, startPoint y: 208, endPoint x: 240, endPoint y: 187, distance: 90.6
click at [240, 187] on div "Genetic Stock Category margin 20 % ＋ Add override" at bounding box center [348, 213] width 329 height 105
click at [93, 97] on link "Summary" at bounding box center [85, 105] width 170 height 17
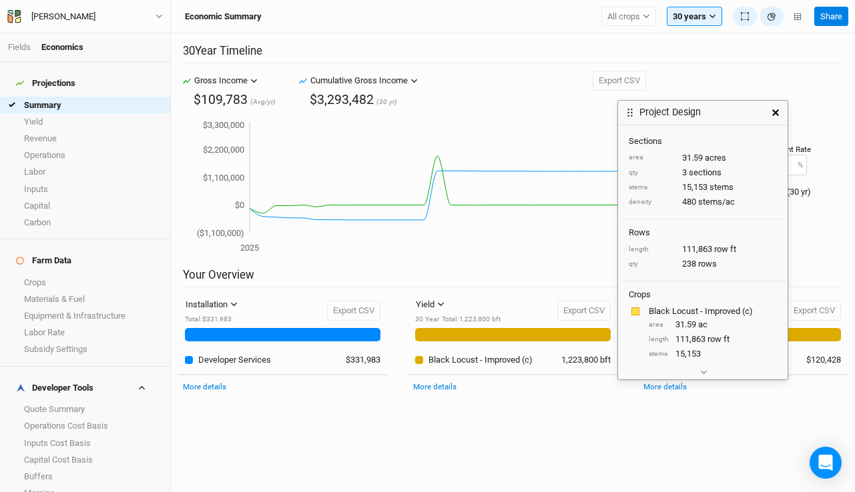
click at [773, 110] on icon "button" at bounding box center [775, 112] width 7 height 7
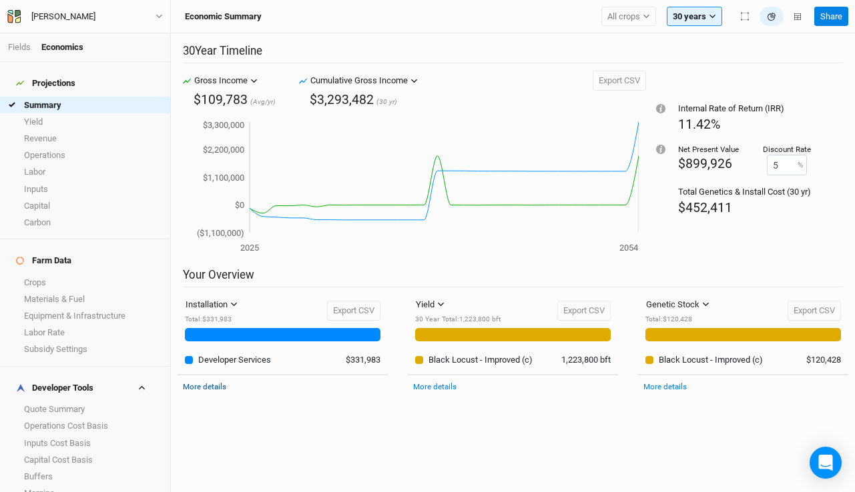
click at [218, 387] on link "More details" at bounding box center [204, 386] width 43 height 9
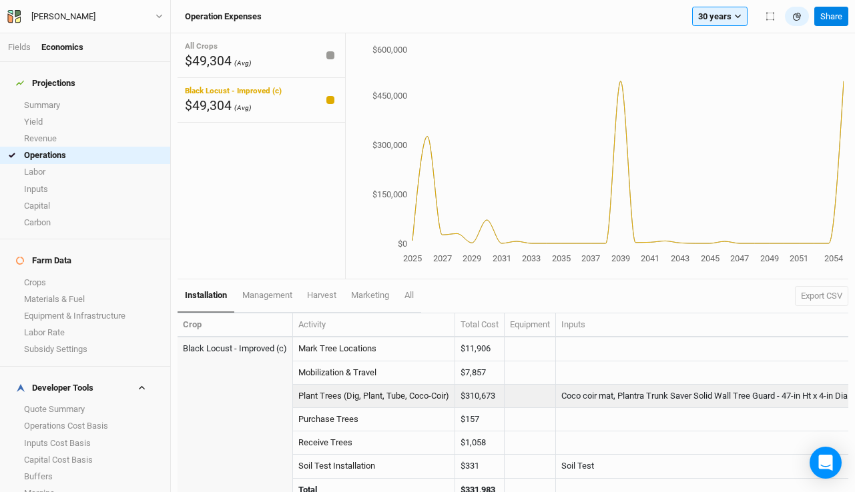
scroll to position [0, 25]
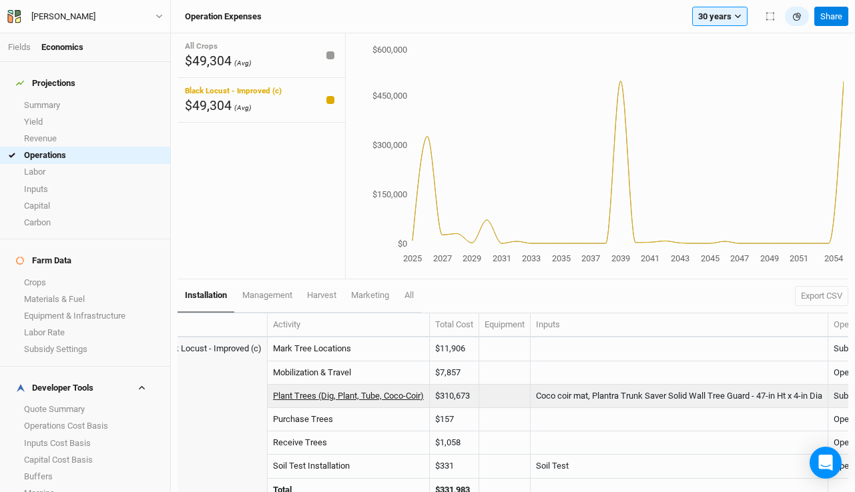
click at [369, 396] on link "Plant Trees (Dig, Plant, Tube, Coco-Coir)" at bounding box center [348, 396] width 151 height 10
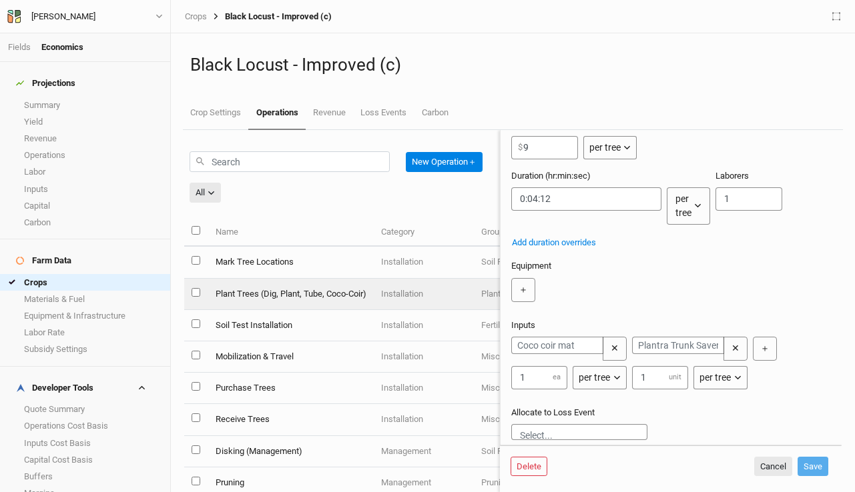
scroll to position [202, 0]
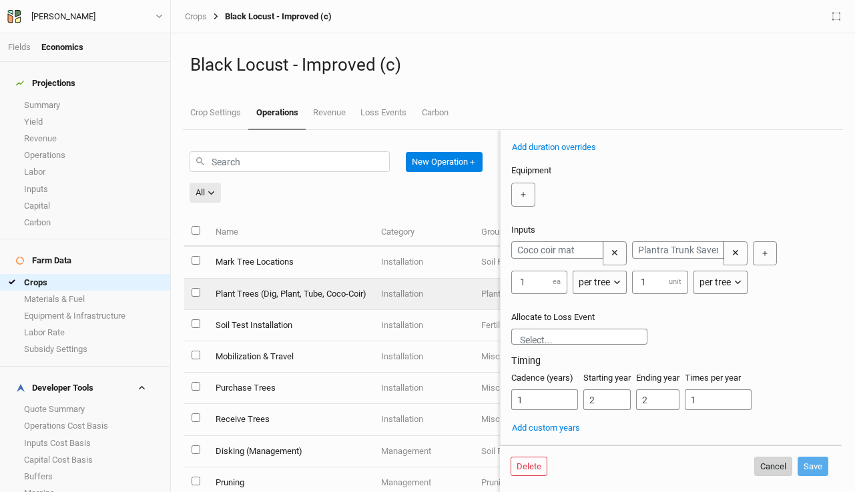
click at [779, 467] on button "Cancel" at bounding box center [773, 467] width 38 height 20
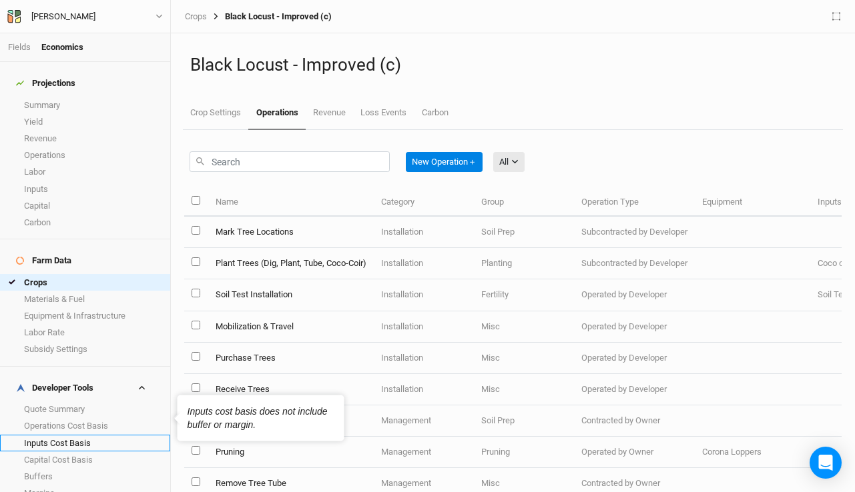
click at [85, 435] on link "Inputs Cost Basis" at bounding box center [85, 443] width 170 height 17
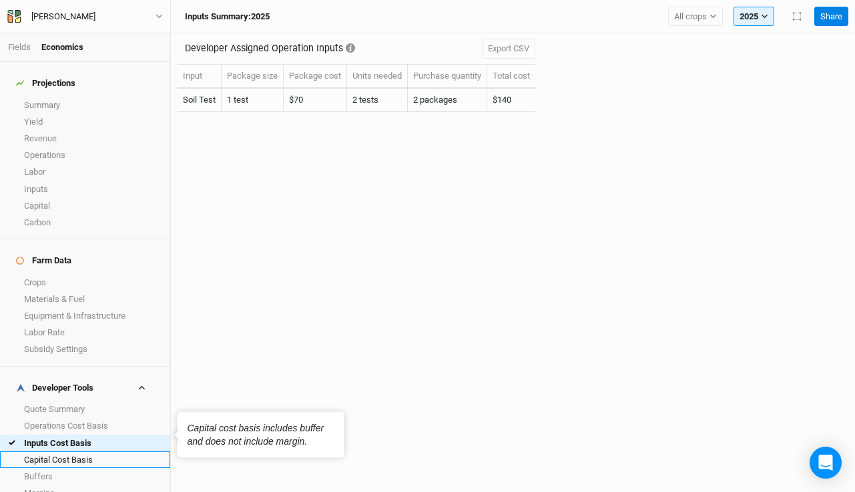
click at [100, 452] on link "Capital Cost Basis" at bounding box center [85, 460] width 170 height 17
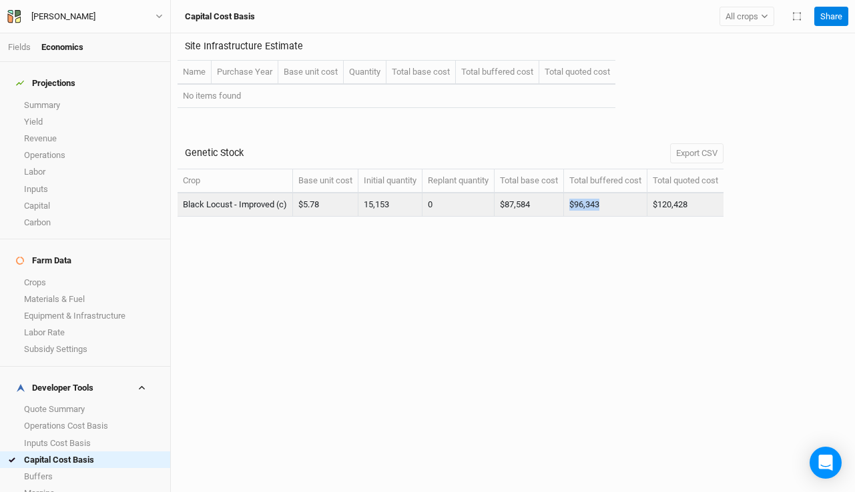
drag, startPoint x: 609, startPoint y: 202, endPoint x: 577, endPoint y: 201, distance: 32.1
click at [577, 201] on td "$96,343" at bounding box center [605, 204] width 83 height 23
drag, startPoint x: 707, startPoint y: 206, endPoint x: 659, endPoint y: 202, distance: 48.9
click at [659, 202] on td "$120,428" at bounding box center [685, 204] width 76 height 23
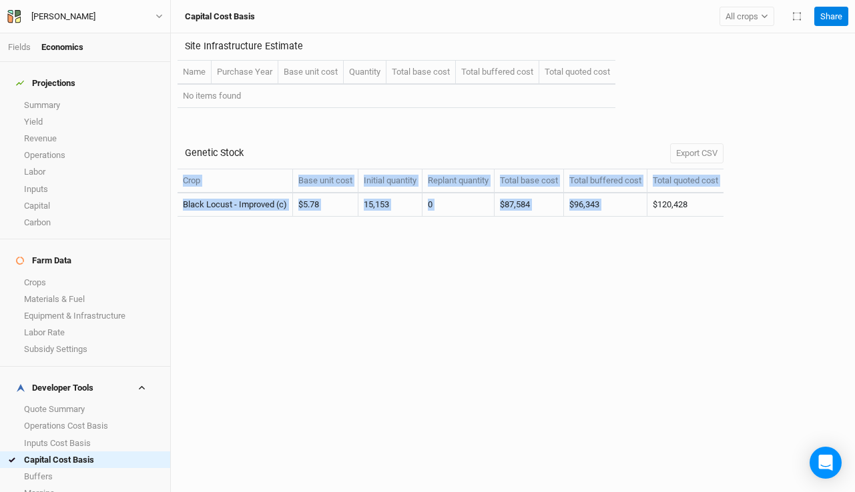
drag, startPoint x: 659, startPoint y: 202, endPoint x: 252, endPoint y: 371, distance: 440.6
click at [252, 371] on div "Site Infrastructure Estimate Name Purchase Year Base unit cost Quantity Total b…" at bounding box center [513, 262] width 684 height 459
click at [79, 485] on link "Margins" at bounding box center [85, 493] width 170 height 17
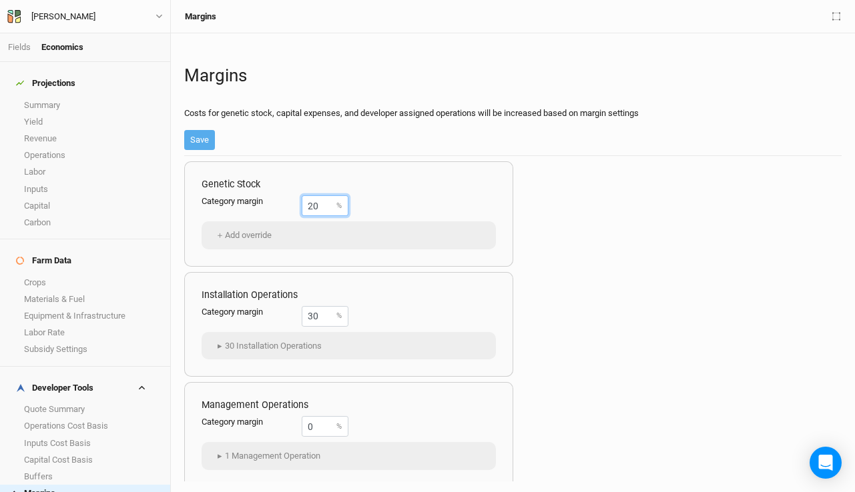
drag, startPoint x: 326, startPoint y: 207, endPoint x: 272, endPoint y: 195, distance: 56.2
click at [272, 195] on div "Category margin 20 %" at bounding box center [274, 205] width 147 height 21
click at [251, 236] on button "＋ Add override" at bounding box center [242, 236] width 69 height 20
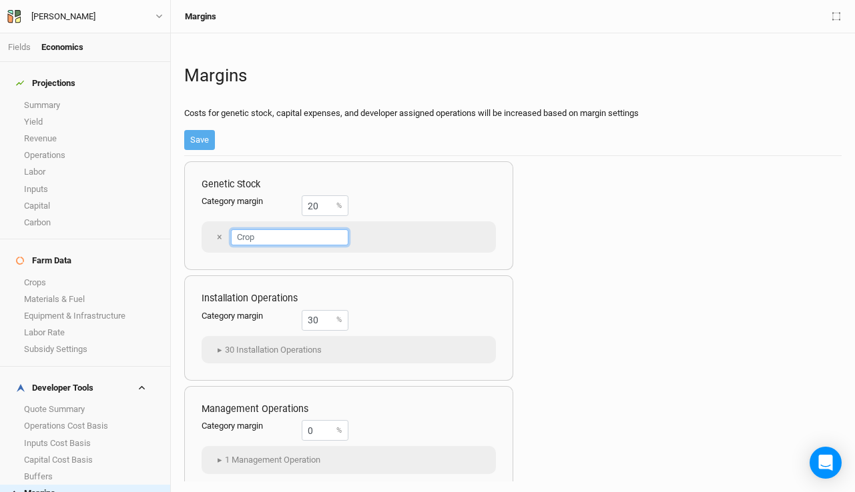
click at [258, 235] on input "text" at bounding box center [289, 238] width 117 height 16
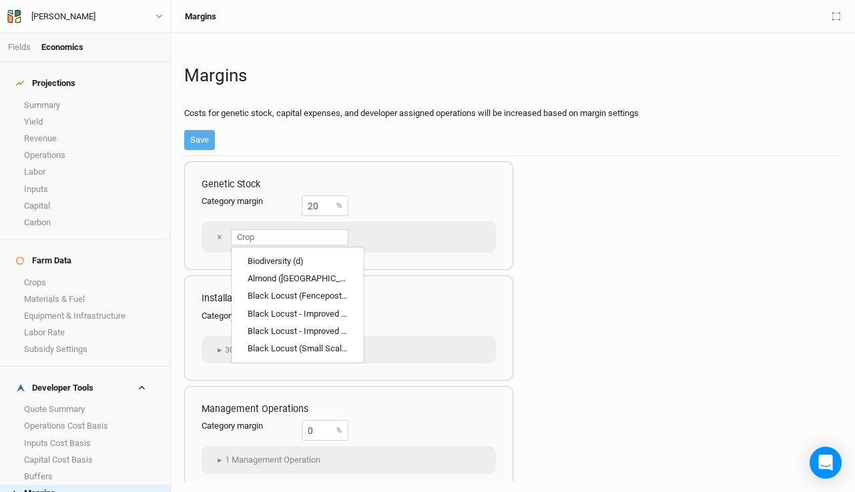
click at [396, 209] on div "Genetic Stock Category margin 20 % × Biodiversity (d) Almond (EU) Black Locust …" at bounding box center [348, 215] width 329 height 109
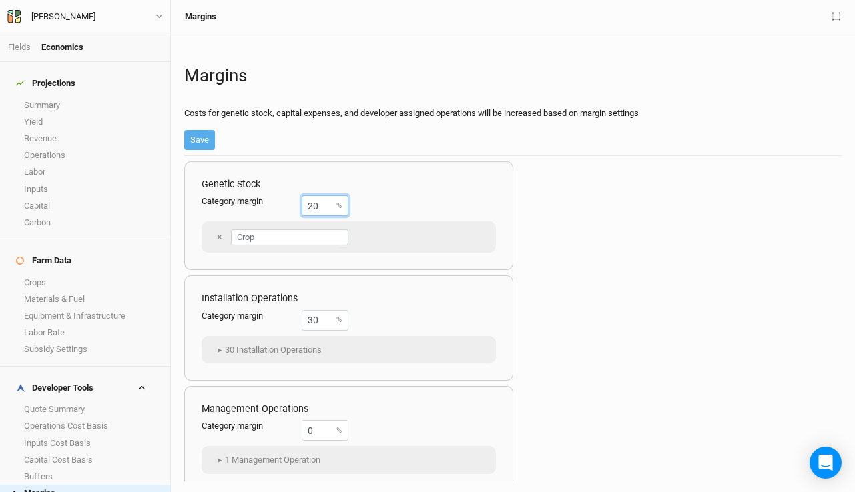
click at [330, 203] on input "20" at bounding box center [325, 205] width 47 height 21
click at [216, 236] on button "×" at bounding box center [219, 237] width 23 height 23
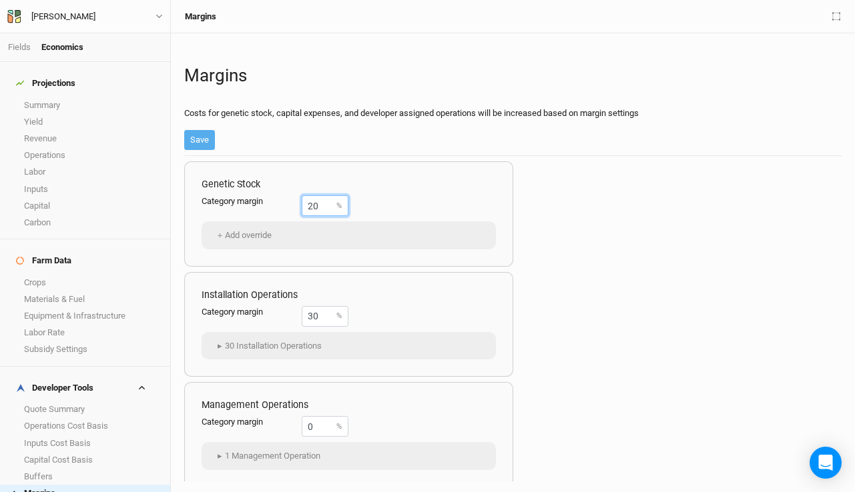
drag, startPoint x: 327, startPoint y: 209, endPoint x: 273, endPoint y: 202, distance: 54.5
click at [273, 202] on div "Category margin 20 %" at bounding box center [274, 205] width 147 height 21
type input "0"
click at [203, 141] on button "Save" at bounding box center [199, 140] width 31 height 20
click at [102, 274] on link "Crops" at bounding box center [85, 282] width 170 height 17
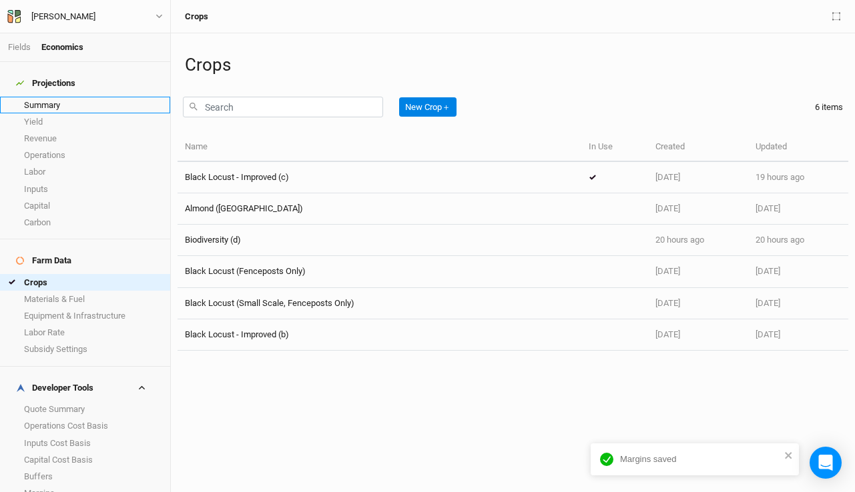
click at [79, 99] on link "Summary" at bounding box center [85, 105] width 170 height 17
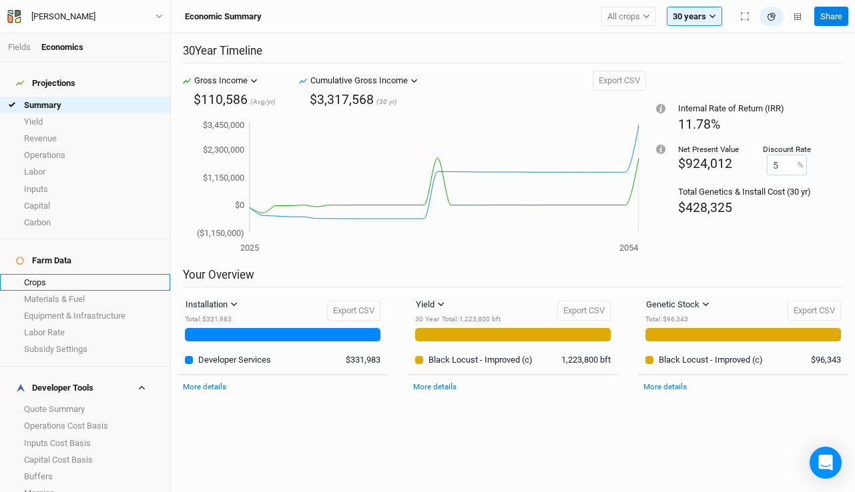
click at [83, 274] on link "Crops" at bounding box center [85, 282] width 170 height 17
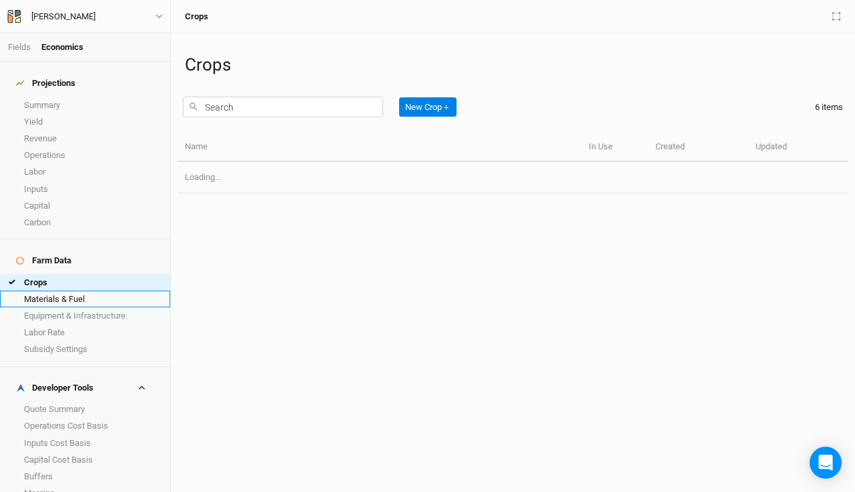
click at [75, 291] on link "Materials & Fuel" at bounding box center [85, 299] width 170 height 17
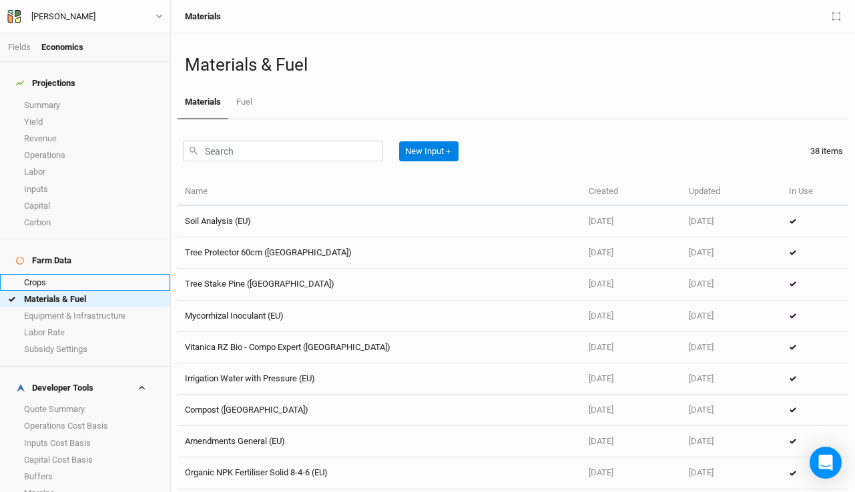
click at [56, 274] on link "Crops" at bounding box center [85, 282] width 170 height 17
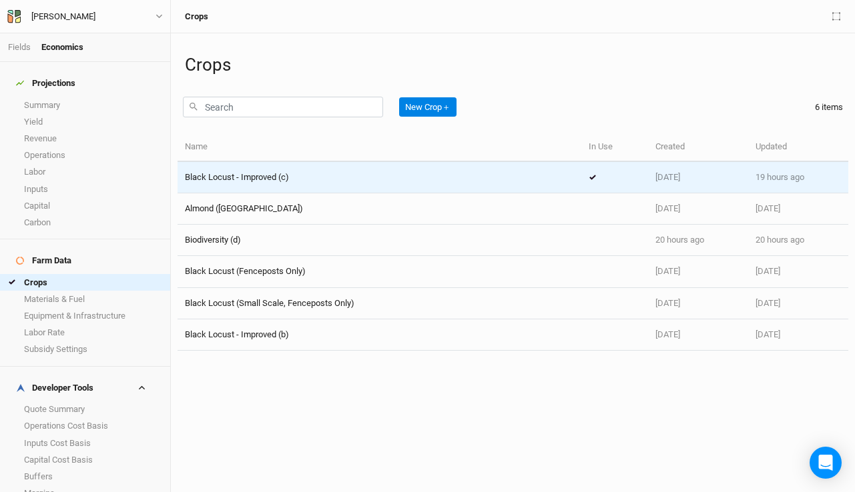
click at [301, 174] on div "Black Locust - Improved (c)" at bounding box center [379, 177] width 389 height 12
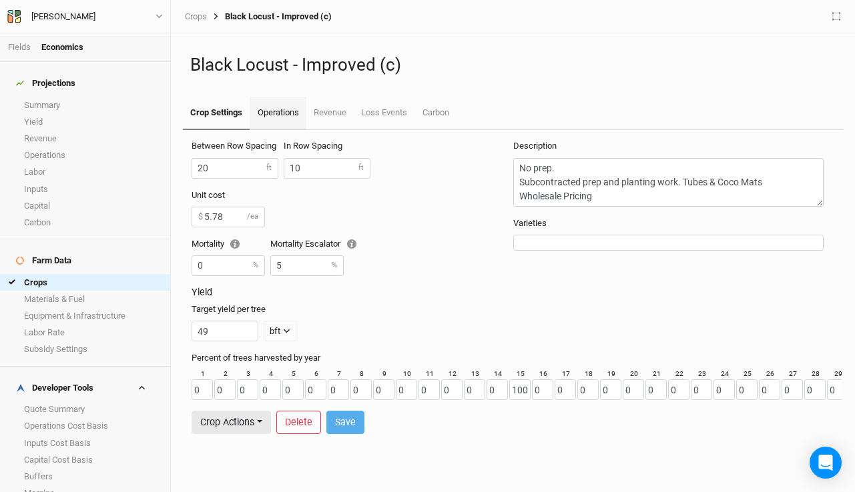
click at [273, 122] on link "Operations" at bounding box center [278, 113] width 56 height 33
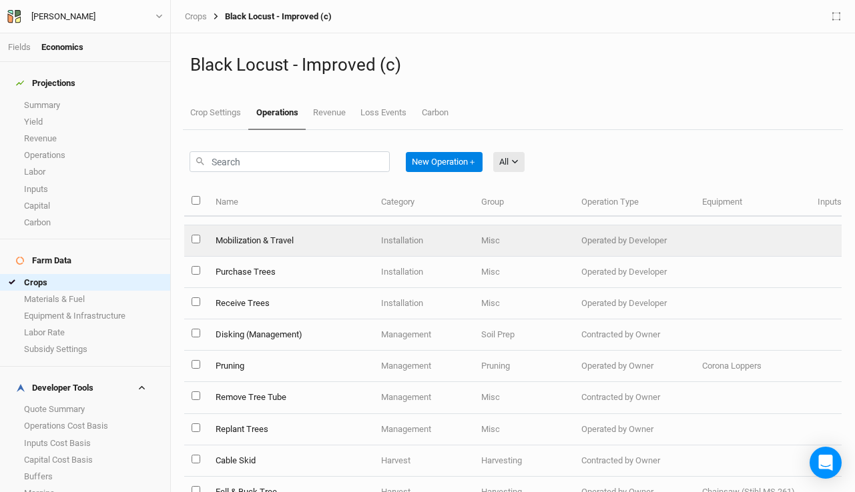
scroll to position [92, 0]
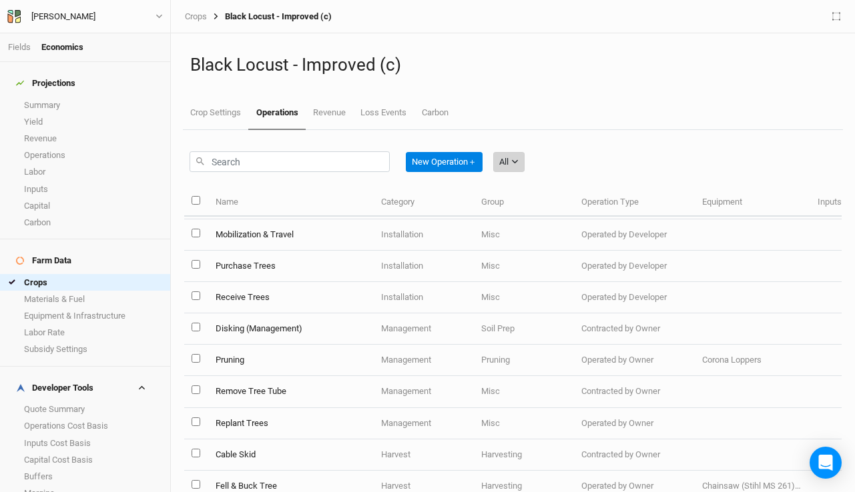
click at [502, 157] on div "All" at bounding box center [503, 161] width 9 height 13
click at [528, 222] on button "Installation" at bounding box center [549, 231] width 105 height 21
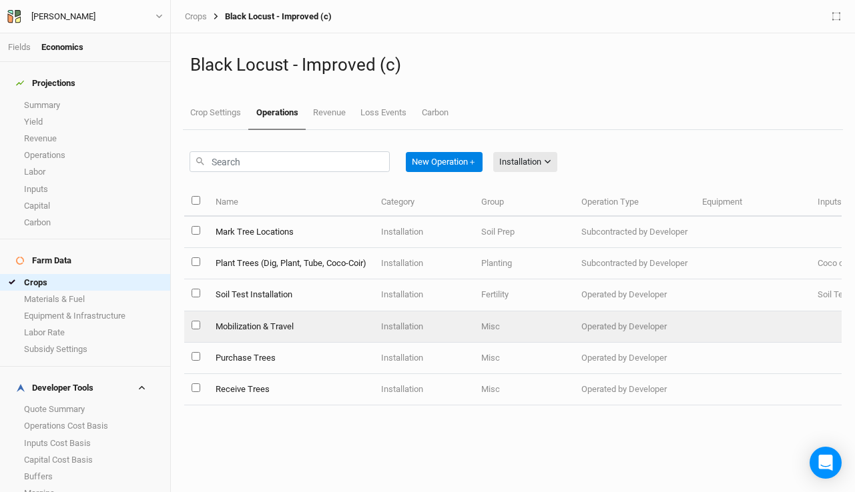
click at [270, 329] on td "Mobilization & Travel" at bounding box center [289, 327] width 165 height 31
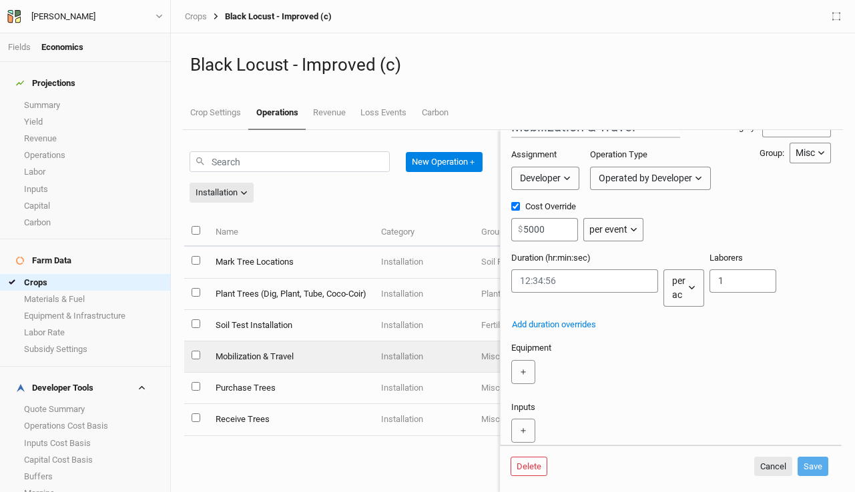
scroll to position [25, 0]
click at [765, 467] on button "Cancel" at bounding box center [773, 467] width 38 height 20
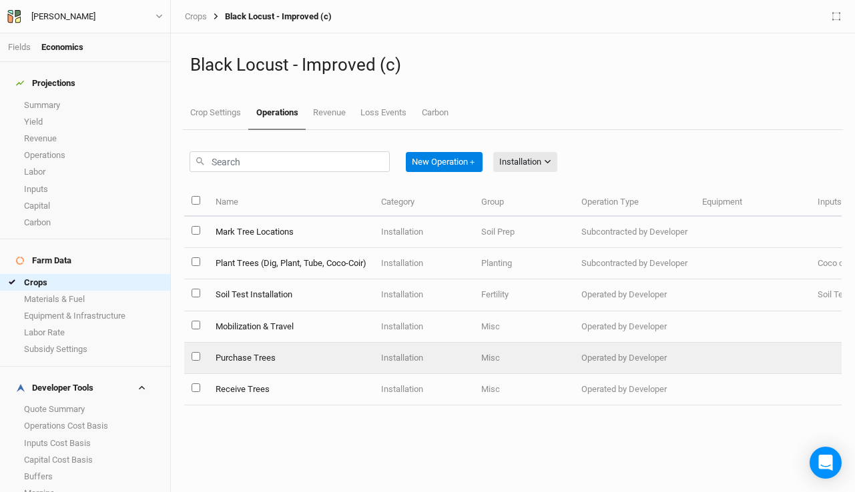
click at [336, 360] on td "Purchase Trees" at bounding box center [289, 358] width 165 height 31
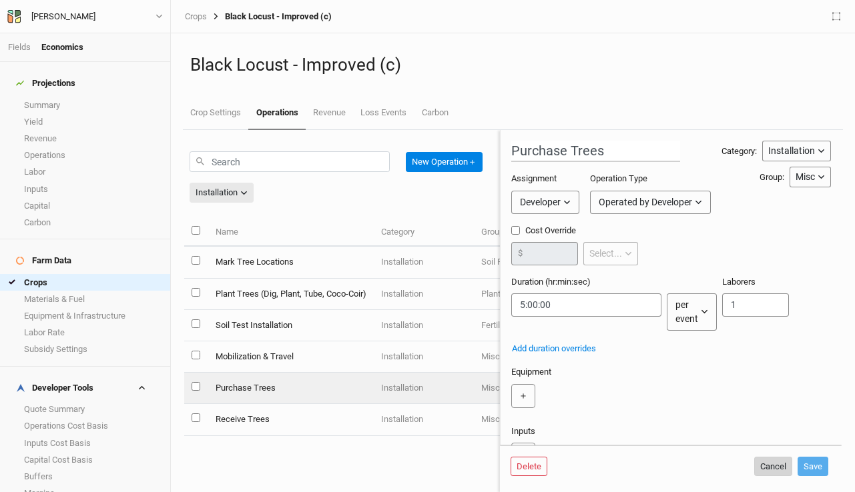
click at [764, 462] on button "Cancel" at bounding box center [773, 467] width 38 height 20
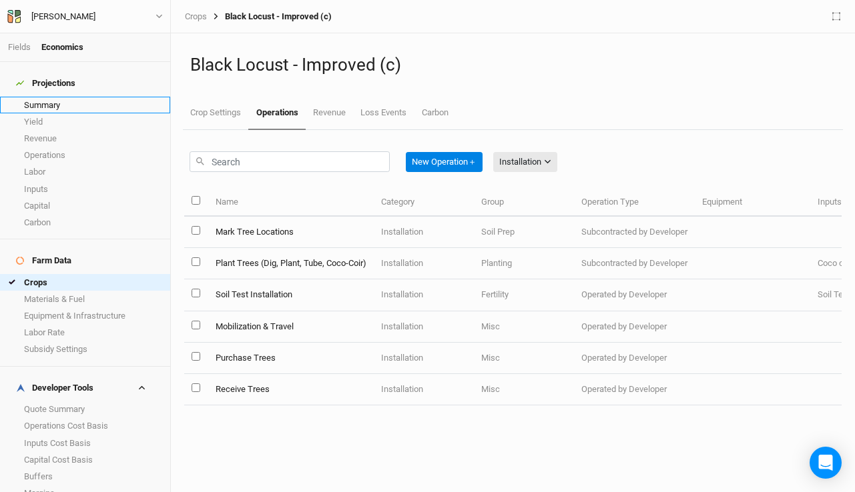
click at [60, 97] on link "Summary" at bounding box center [85, 105] width 170 height 17
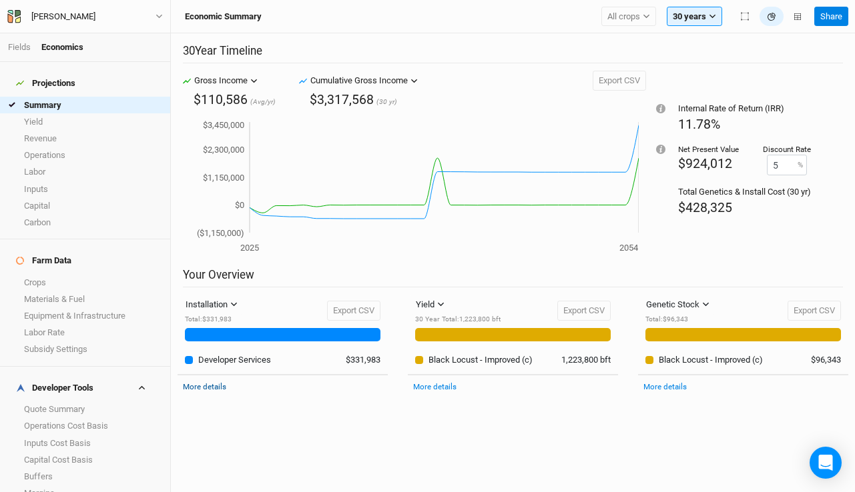
click at [206, 388] on link "More details" at bounding box center [204, 386] width 43 height 9
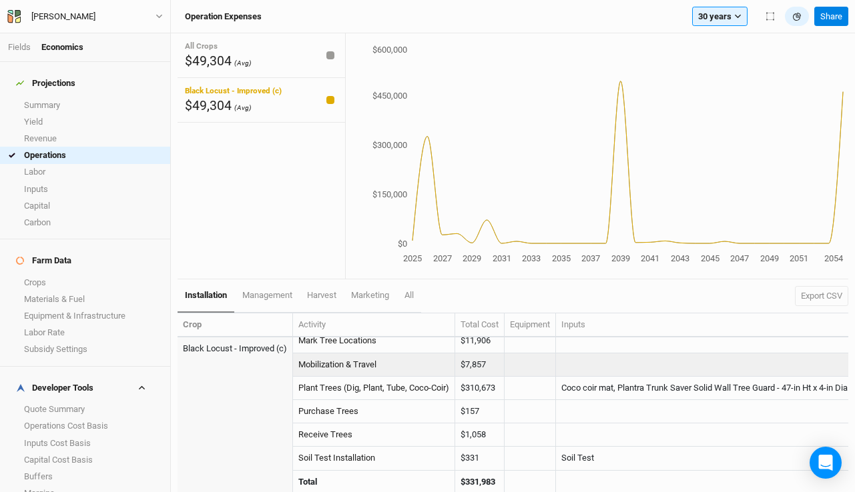
scroll to position [9, 0]
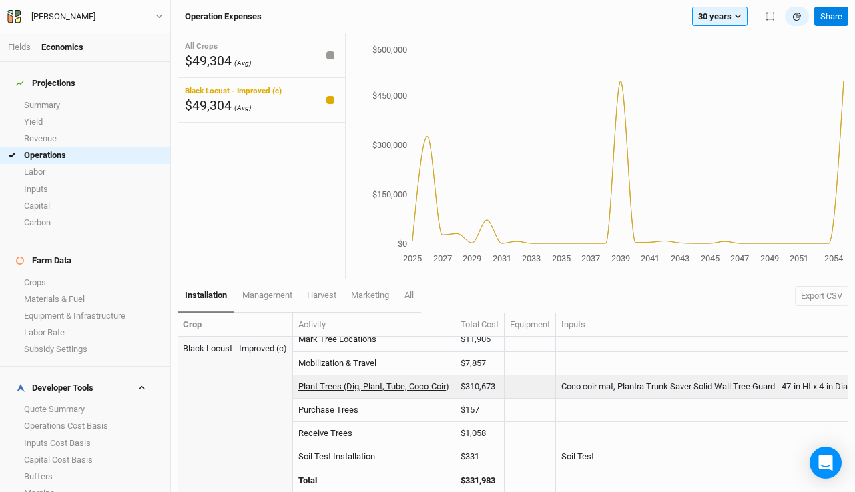
click at [432, 390] on link "Plant Trees (Dig, Plant, Tube, Coco-Coir)" at bounding box center [373, 387] width 151 height 10
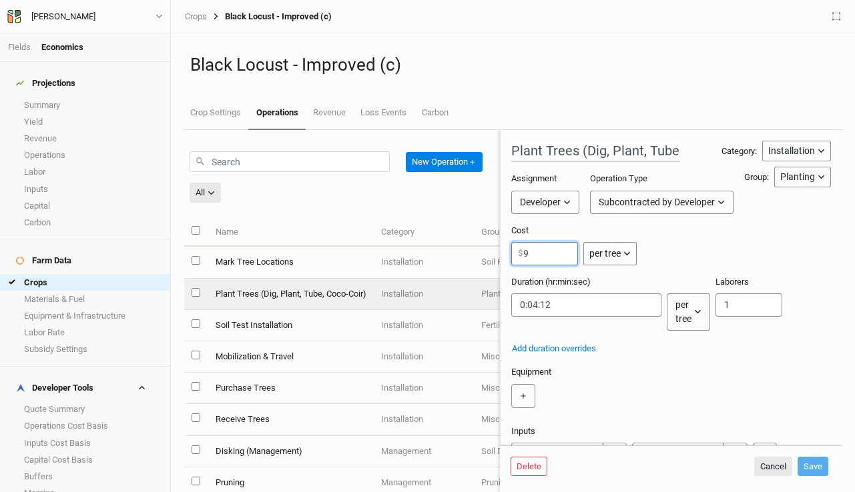
drag, startPoint x: 556, startPoint y: 256, endPoint x: 453, endPoint y: 242, distance: 103.7
click at [453, 242] on div "New Operation ＋ All All Harvest Installation Management Name Category Group Ope…" at bounding box center [512, 311] width 657 height 362
type input "6"
click at [815, 468] on button "Save" at bounding box center [812, 467] width 31 height 20
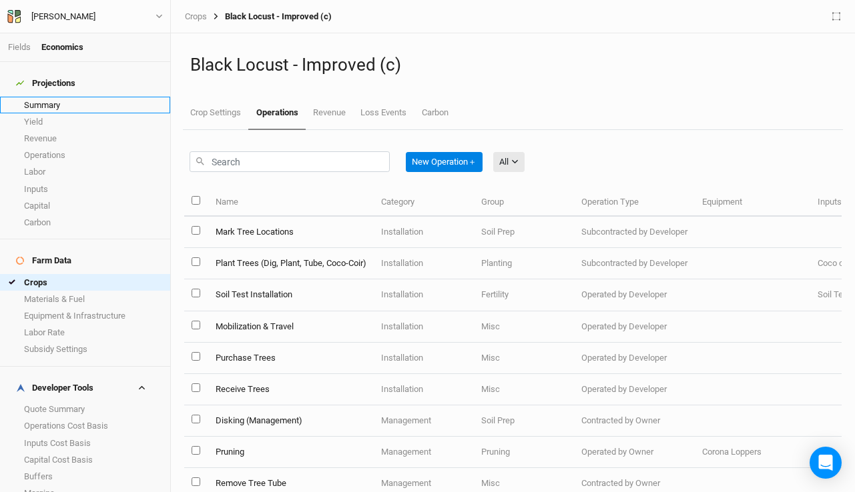
click at [67, 97] on link "Summary" at bounding box center [85, 105] width 170 height 17
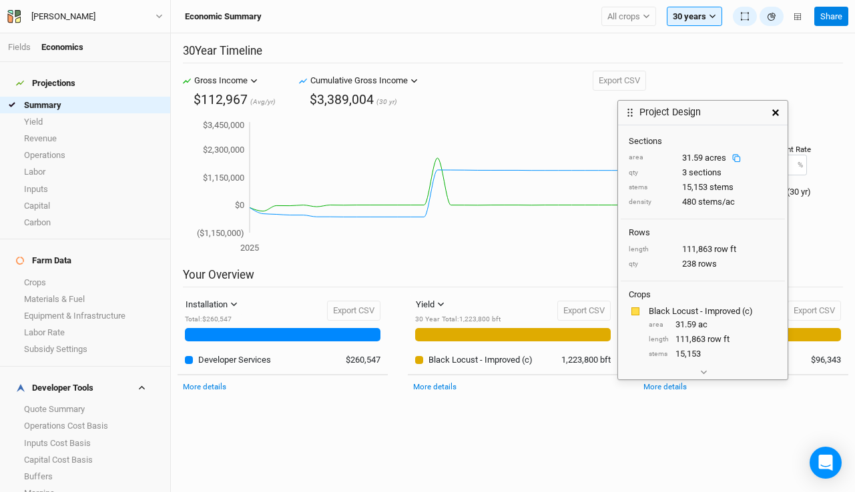
click at [735, 159] on rect at bounding box center [737, 158] width 5 height 5
click at [588, 239] on icon "2025 2054 ($1,150,000) $0 $1,150,000 $2,300,000 $3,450,000" at bounding box center [411, 187] width 456 height 137
click at [774, 113] on icon "button" at bounding box center [775, 112] width 7 height 7
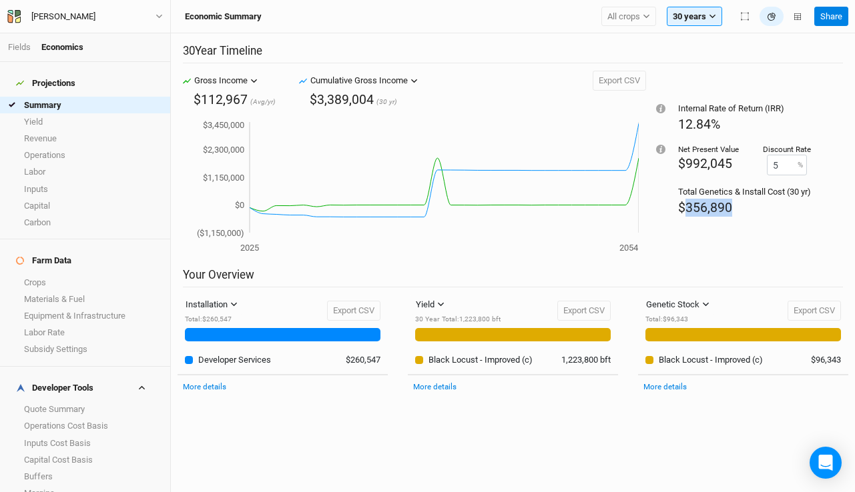
drag, startPoint x: 730, startPoint y: 204, endPoint x: 681, endPoint y: 208, distance: 48.9
click at [681, 208] on div "$356,890" at bounding box center [744, 208] width 133 height 18
copy span "356,890"
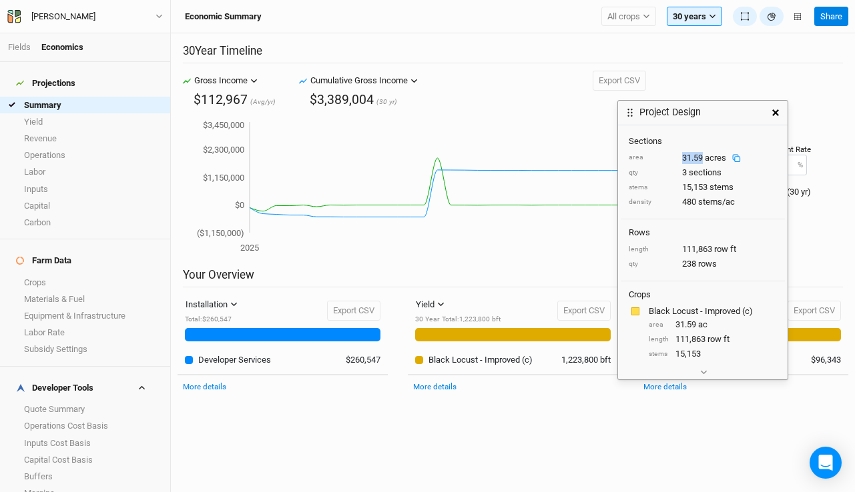
drag, startPoint x: 704, startPoint y: 157, endPoint x: 680, endPoint y: 157, distance: 24.0
click at [680, 157] on div "area 31.59 acres" at bounding box center [702, 158] width 148 height 12
copy div "31.59"
click at [775, 110] on icon "button" at bounding box center [775, 112] width 7 height 7
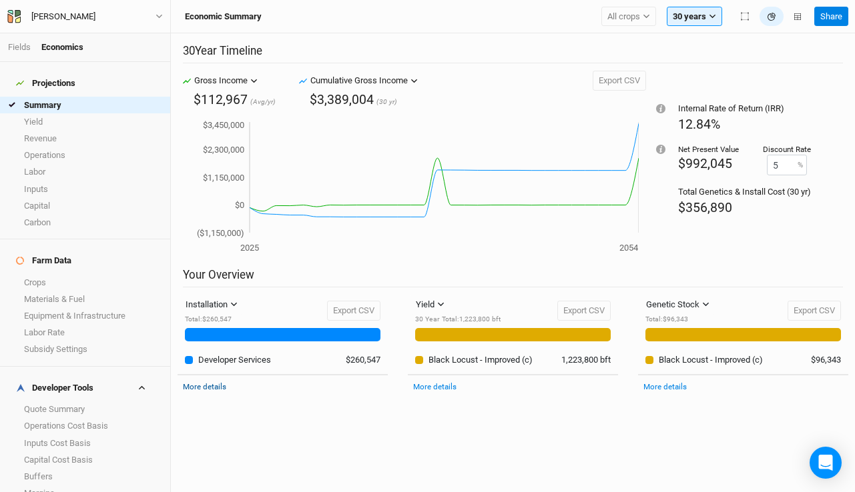
click at [216, 388] on link "More details" at bounding box center [204, 386] width 43 height 9
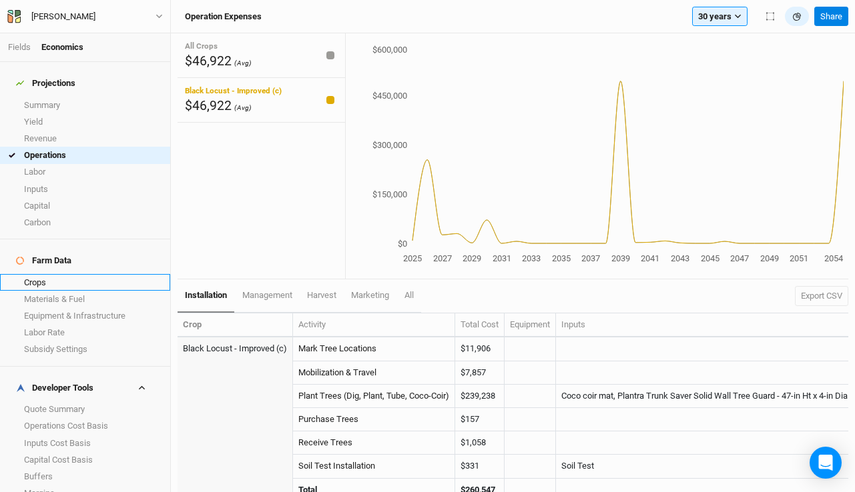
click at [45, 274] on link "Crops" at bounding box center [85, 282] width 170 height 17
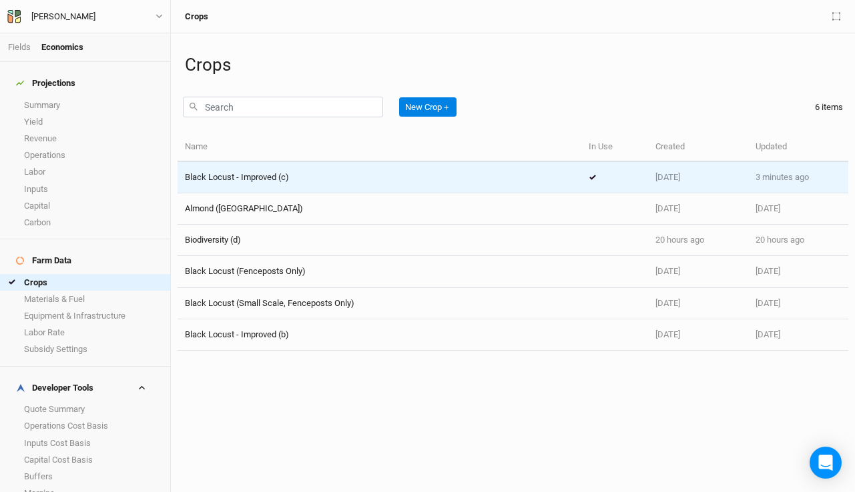
click at [300, 177] on div "Black Locust - Improved (c)" at bounding box center [379, 177] width 389 height 12
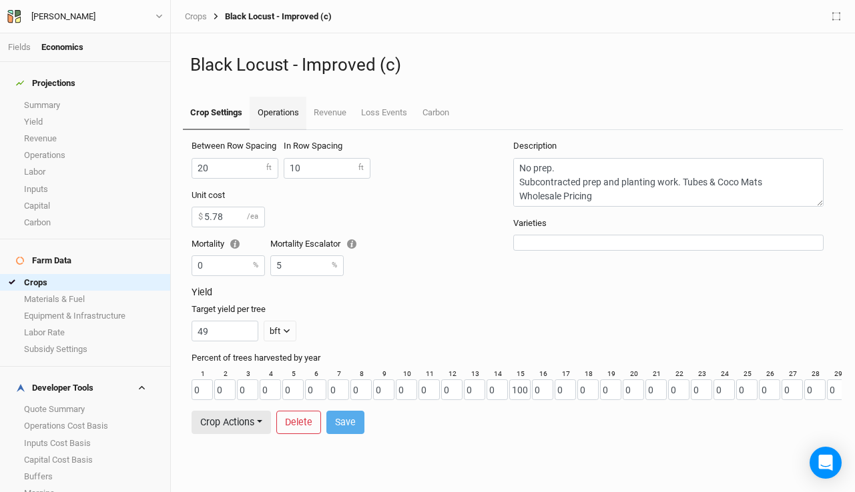
click at [294, 113] on link "Operations" at bounding box center [278, 113] width 56 height 33
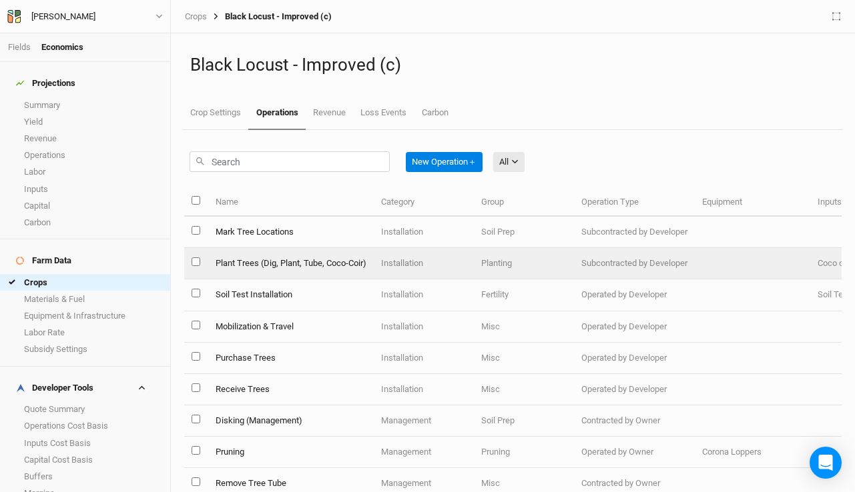
click at [440, 264] on td "Installation" at bounding box center [424, 263] width 100 height 31
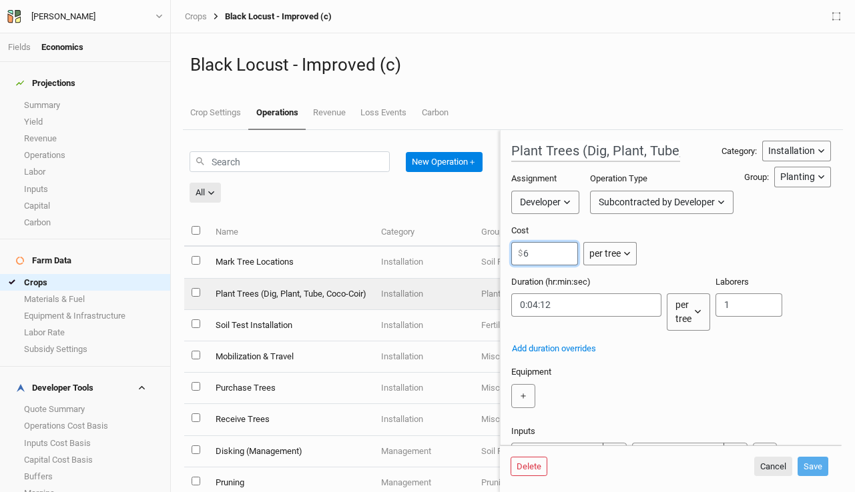
drag, startPoint x: 530, startPoint y: 256, endPoint x: 508, endPoint y: 254, distance: 22.1
click at [508, 254] on form "Plant Trees (Dig, Plant, Tube, Coco-Coir) Category: Installation Installation M…" at bounding box center [671, 288] width 342 height 316
type input "2"
click at [805, 462] on button "Save" at bounding box center [812, 467] width 31 height 20
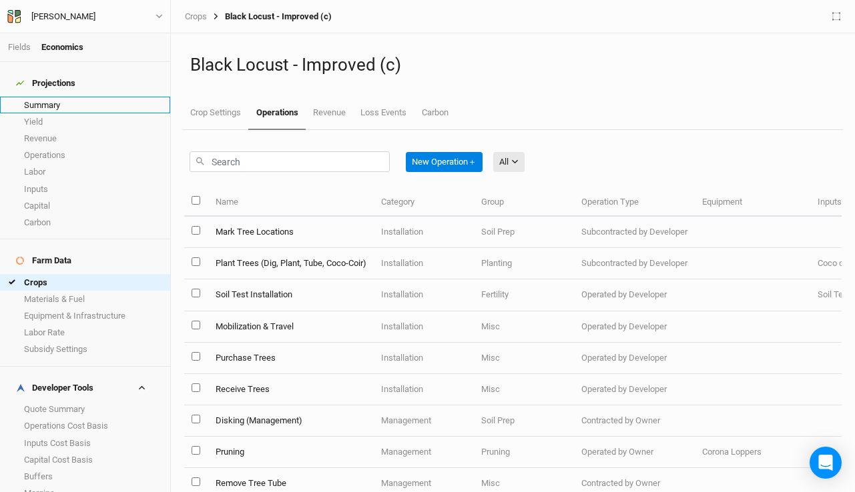
click at [81, 97] on link "Summary" at bounding box center [85, 105] width 170 height 17
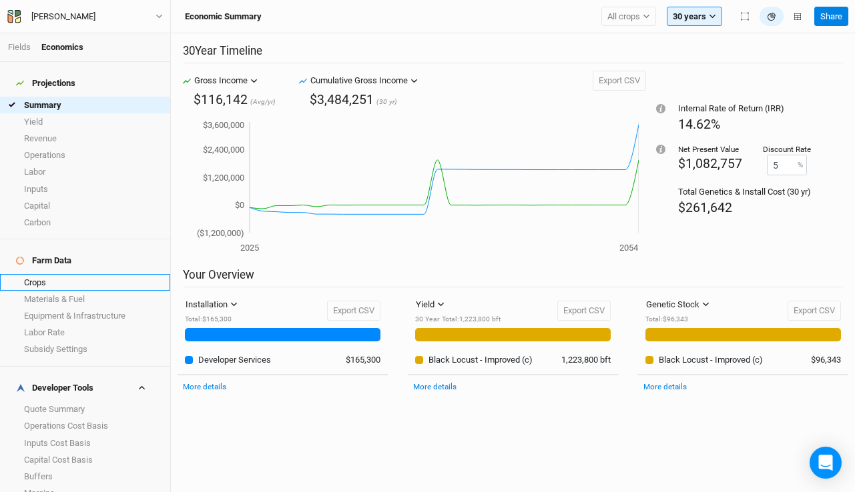
click at [65, 274] on link "Crops" at bounding box center [85, 282] width 170 height 17
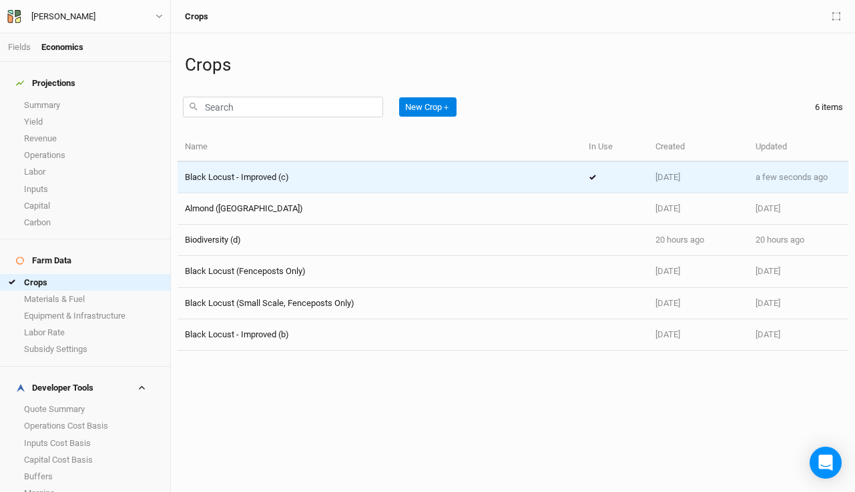
click at [362, 179] on div "Black Locust - Improved (c)" at bounding box center [379, 177] width 389 height 12
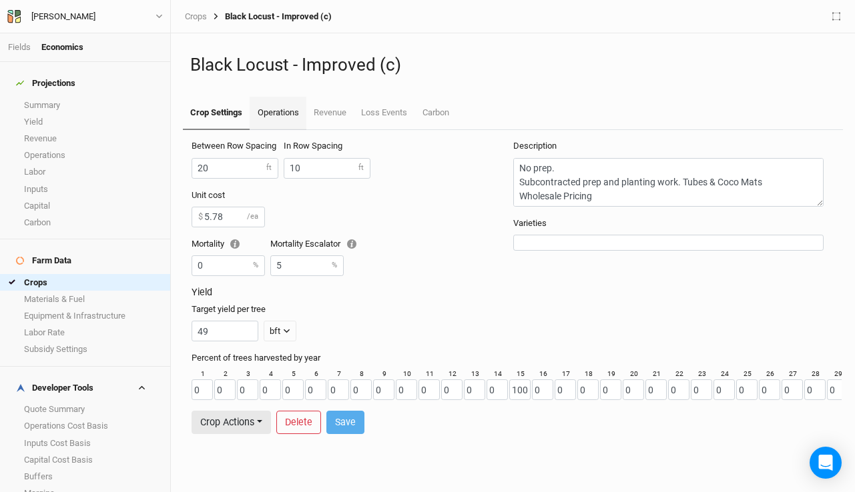
click at [286, 119] on link "Operations" at bounding box center [278, 113] width 56 height 33
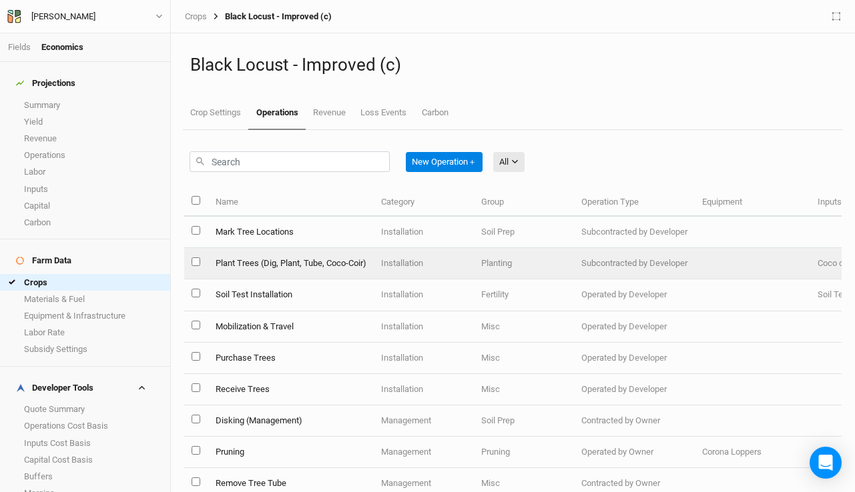
click at [293, 261] on td "Plant Trees (Dig, Plant, Tube, Coco-Coir)" at bounding box center [289, 263] width 165 height 31
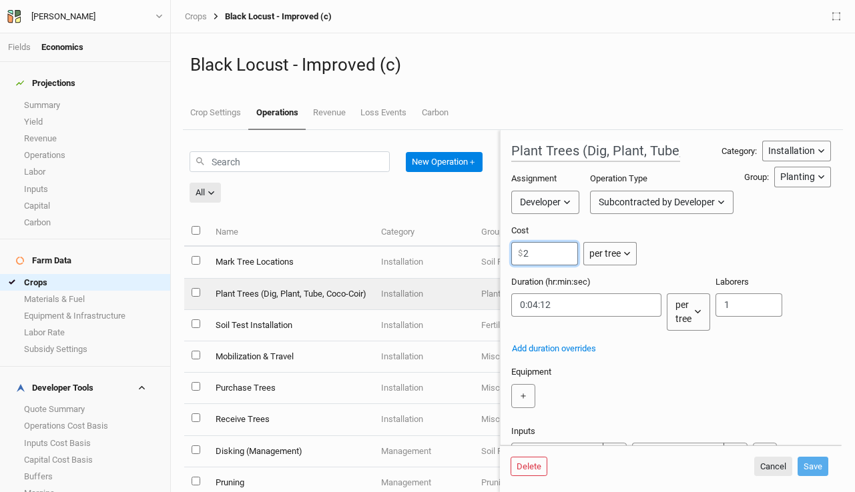
drag, startPoint x: 544, startPoint y: 247, endPoint x: 515, endPoint y: 247, distance: 28.7
click at [515, 247] on input "2" at bounding box center [544, 253] width 67 height 23
drag, startPoint x: 538, startPoint y: 262, endPoint x: 506, endPoint y: 250, distance: 34.6
click at [506, 250] on form "Plant Trees (Dig, Plant, Tube, Coco-Coir) Category: Installation Installation M…" at bounding box center [671, 288] width 342 height 316
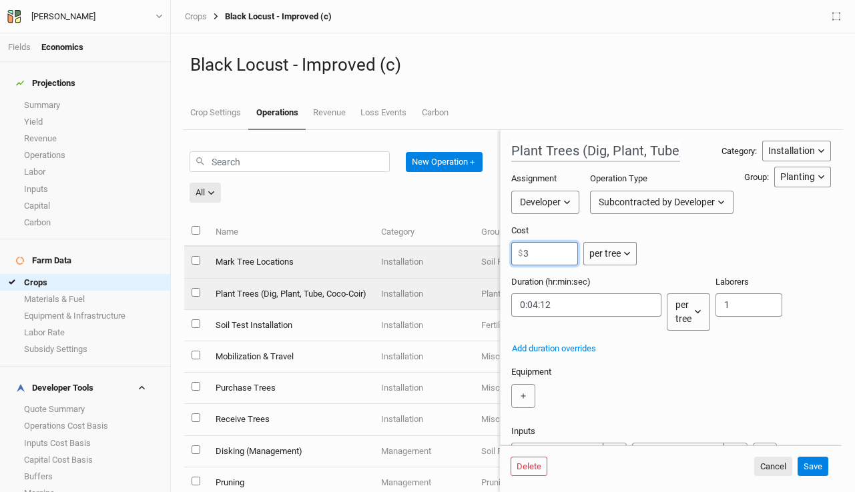
drag, startPoint x: 535, startPoint y: 258, endPoint x: 496, endPoint y: 248, distance: 40.6
click at [496, 248] on div "New Operation ＋ All All Harvest Installation Management Name Category Group Ope…" at bounding box center [512, 311] width 657 height 362
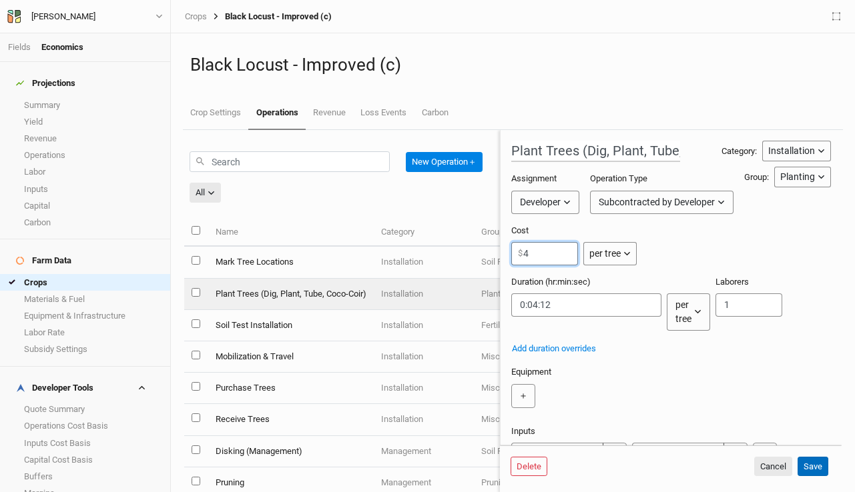
type input "4"
click at [817, 468] on button "Save" at bounding box center [812, 467] width 31 height 20
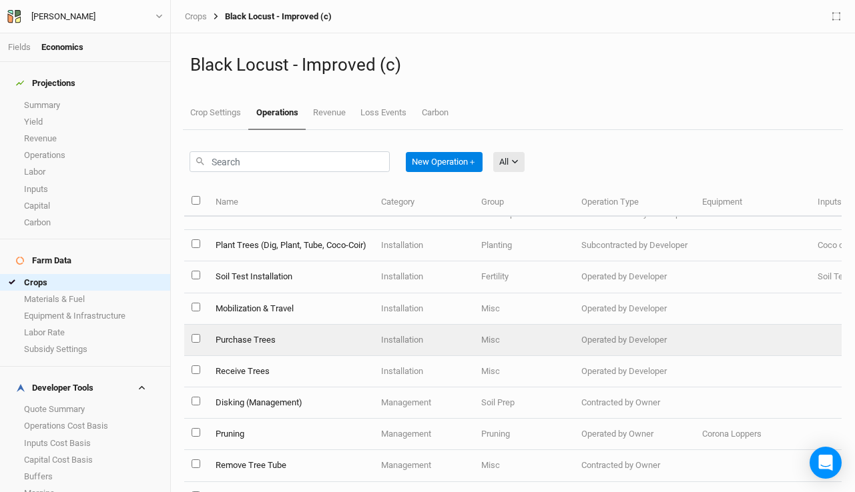
scroll to position [21, 0]
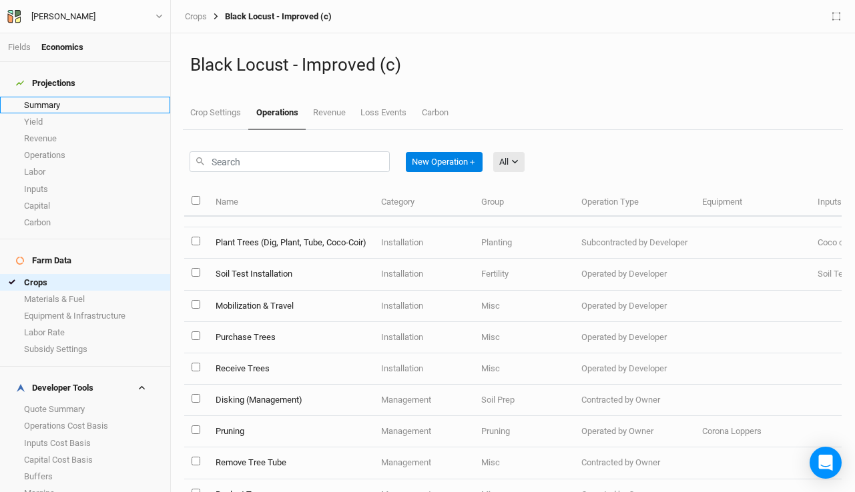
click at [61, 97] on link "Summary" at bounding box center [85, 105] width 170 height 17
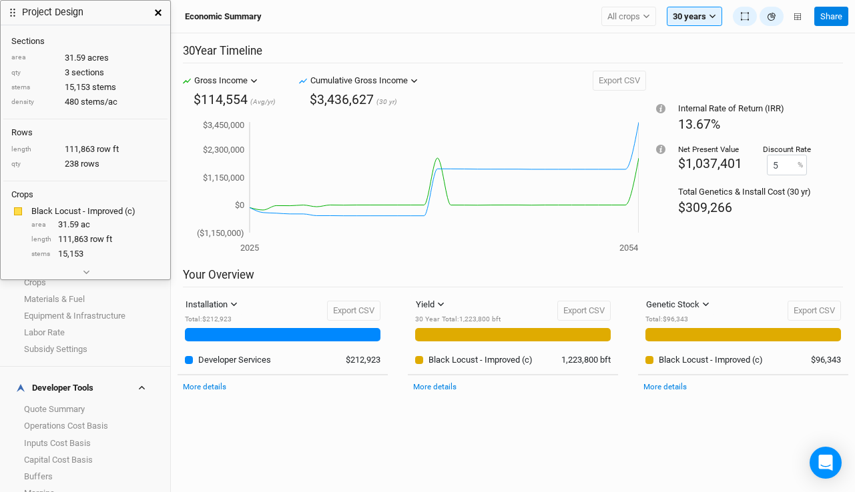
drag, startPoint x: 695, startPoint y: 119, endPoint x: 70, endPoint y: -9, distance: 637.6
click at [70, 0] on html "Fields Economics Projections Summary Yield Revenue Operations Labor Inputs Capi…" at bounding box center [427, 246] width 855 height 492
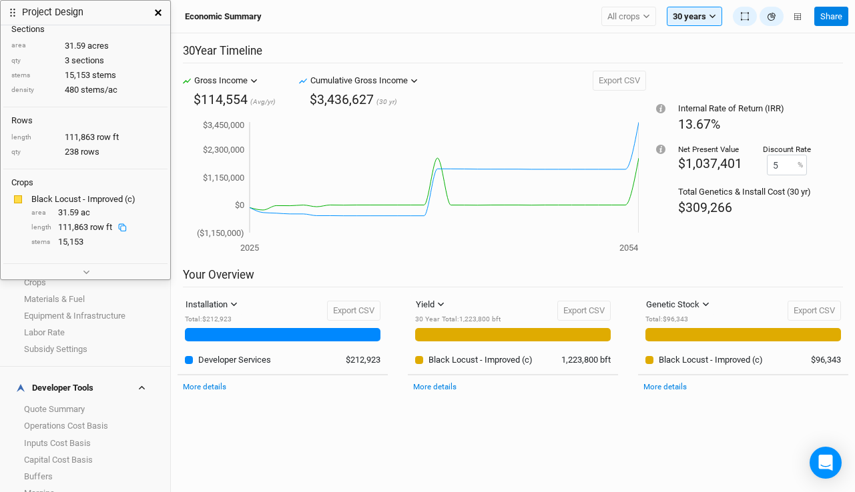
click at [123, 228] on icon at bounding box center [122, 228] width 9 height 9
drag, startPoint x: 94, startPoint y: 136, endPoint x: 63, endPoint y: 138, distance: 30.8
click at [63, 138] on div "length 111,863 row ft" at bounding box center [85, 137] width 148 height 12
copy div "111,863"
click at [159, 9] on icon "button" at bounding box center [158, 12] width 7 height 7
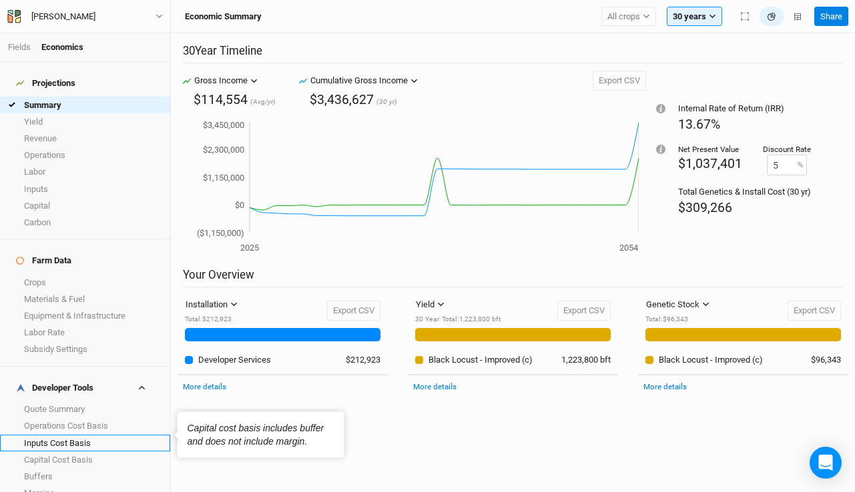
click at [75, 435] on link "Inputs Cost Basis" at bounding box center [85, 443] width 170 height 17
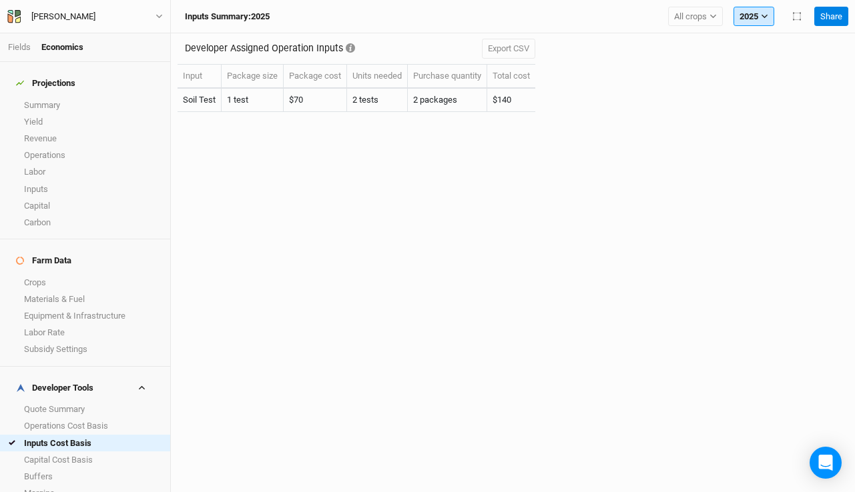
click at [753, 17] on button "2025" at bounding box center [753, 17] width 41 height 20
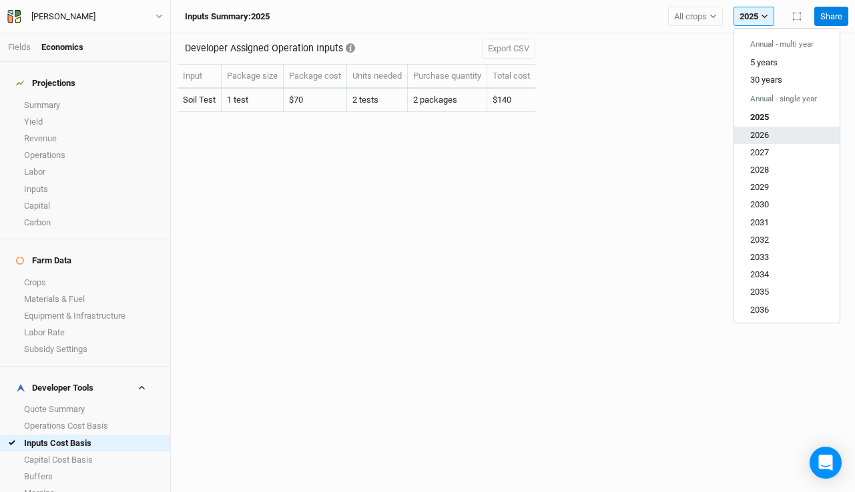
click at [745, 137] on button "2026" at bounding box center [786, 134] width 105 height 17
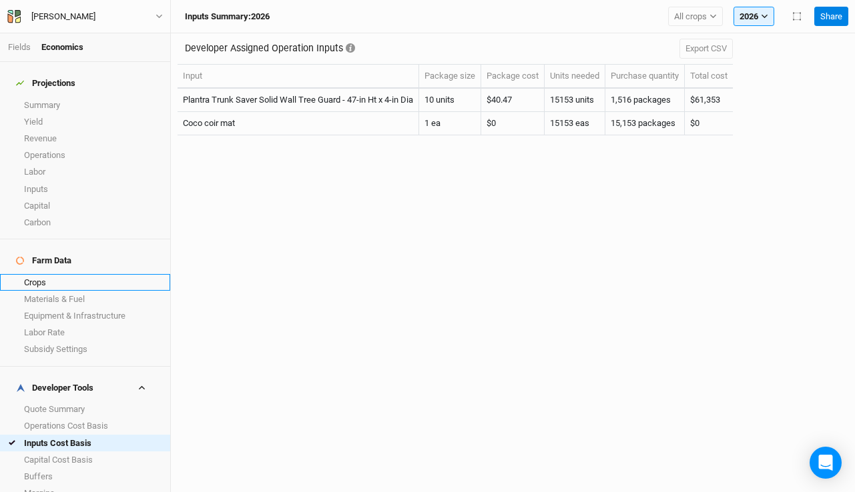
click at [66, 274] on link "Crops" at bounding box center [85, 282] width 170 height 17
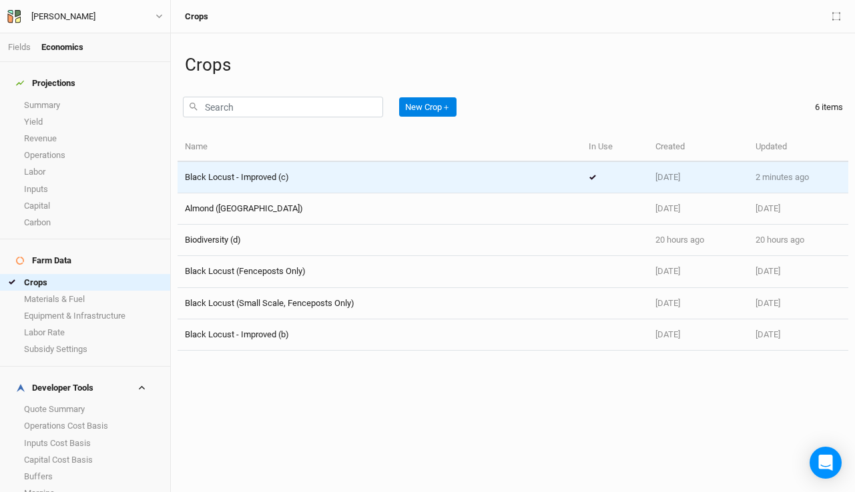
click at [281, 173] on span "Black Locust - Improved (c)" at bounding box center [237, 177] width 104 height 10
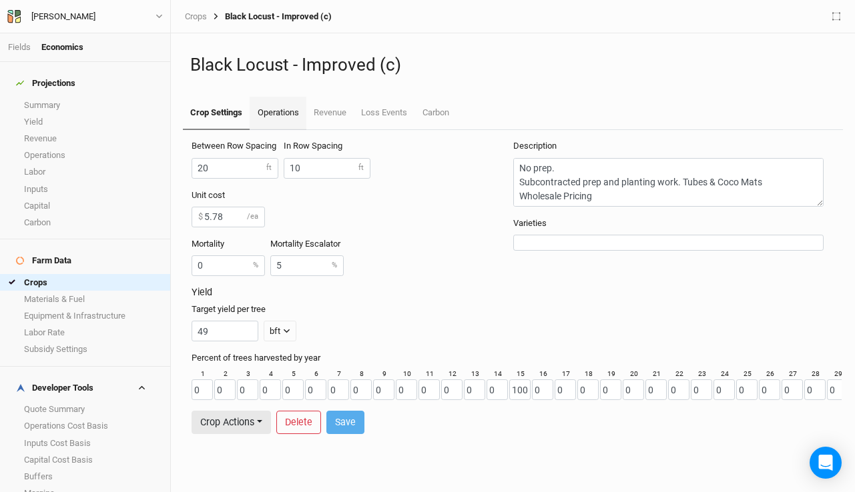
click at [274, 111] on link "Operations" at bounding box center [278, 113] width 56 height 33
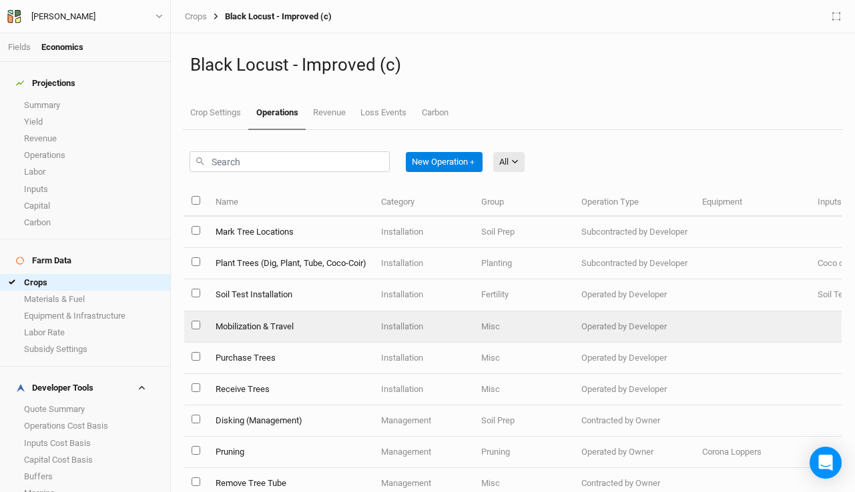
scroll to position [13, 0]
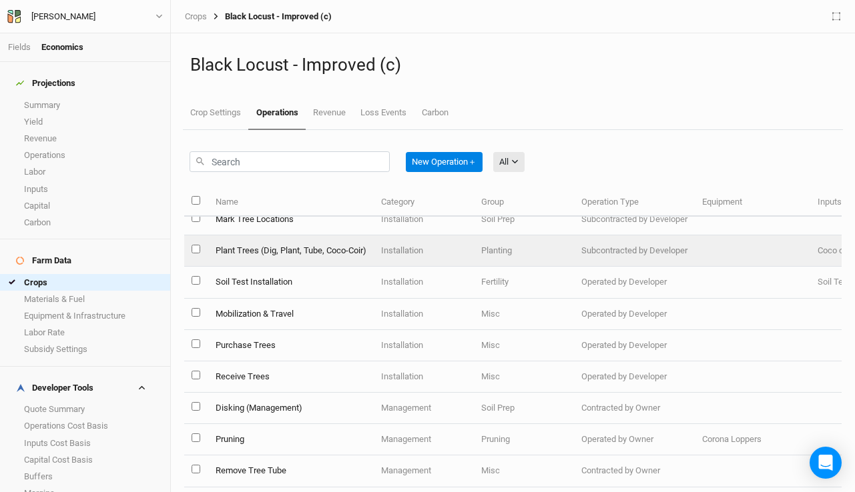
click at [275, 258] on td "Plant Trees (Dig, Plant, Tube, Coco-Coir)" at bounding box center [289, 251] width 165 height 31
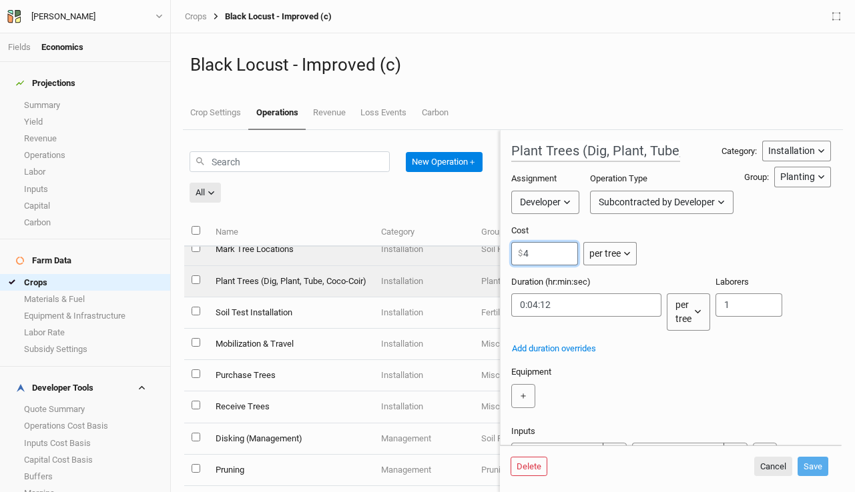
drag, startPoint x: 549, startPoint y: 257, endPoint x: 487, endPoint y: 256, distance: 62.1
click at [487, 256] on div "New Operation ＋ All All Harvest Installation Management Name Category Group Ope…" at bounding box center [512, 311] width 657 height 362
type input "6"
click at [813, 467] on button "Save" at bounding box center [812, 467] width 31 height 20
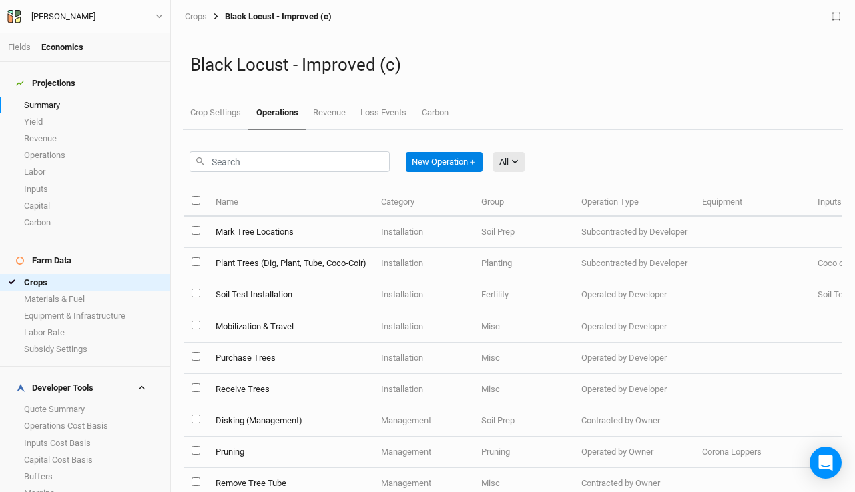
click at [51, 103] on link "Summary" at bounding box center [85, 105] width 170 height 17
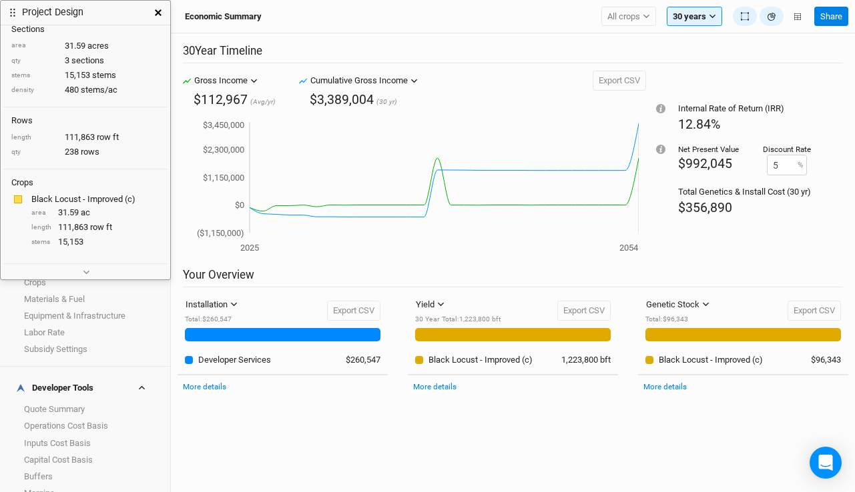
click at [161, 10] on icon "button" at bounding box center [158, 12] width 7 height 7
click at [435, 403] on div "Yield Yield Revenue Carbon 30 Year Total : 1,223,800 bft Export CSV 30 Year Tot…" at bounding box center [513, 355] width 230 height 120
click at [152, 15] on button "button" at bounding box center [158, 13] width 24 height 24
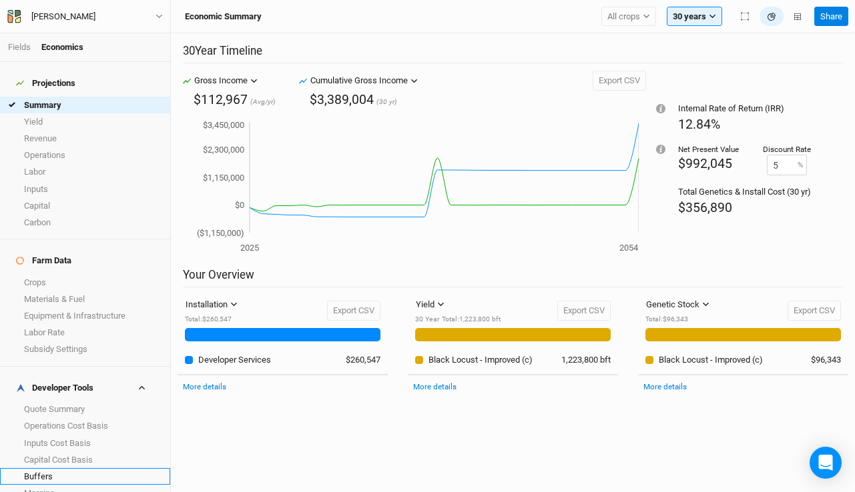
click at [71, 468] on link "Buffers" at bounding box center [85, 476] width 170 height 17
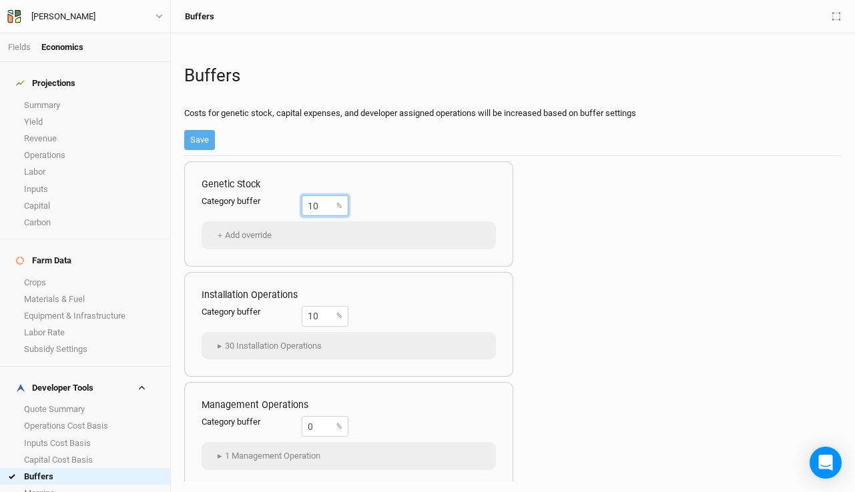
drag, startPoint x: 331, startPoint y: 205, endPoint x: 258, endPoint y: 197, distance: 73.8
click at [258, 197] on div "Category buffer 10 %" at bounding box center [274, 205] width 147 height 21
type input "0"
click at [201, 139] on button "Save" at bounding box center [199, 140] width 31 height 20
click at [66, 485] on link "Margins" at bounding box center [85, 493] width 170 height 17
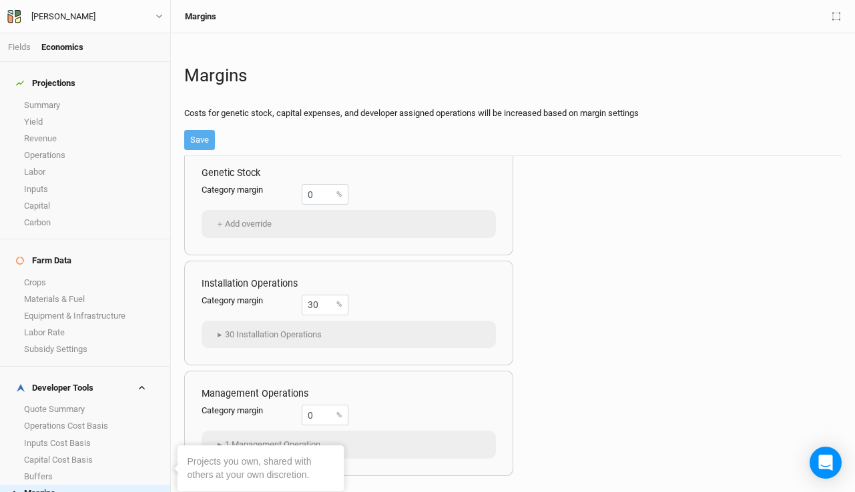
scroll to position [12, 0]
click at [54, 98] on link "Summary" at bounding box center [85, 105] width 170 height 17
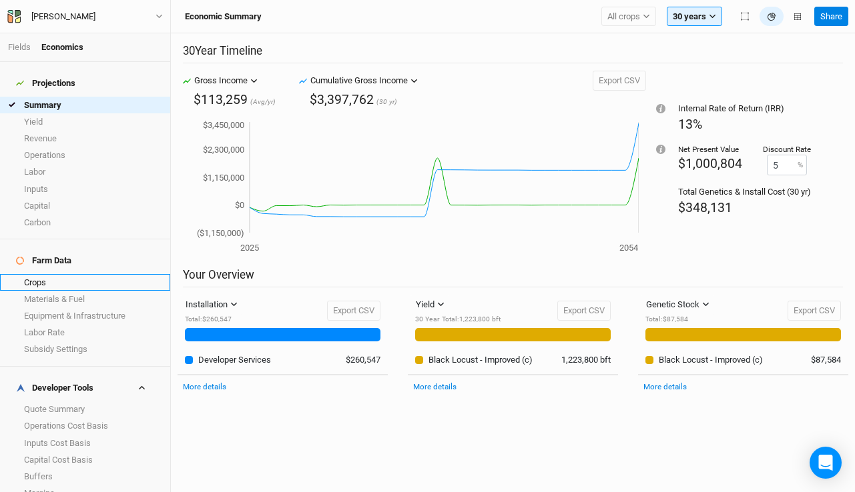
click at [58, 274] on link "Crops" at bounding box center [85, 282] width 170 height 17
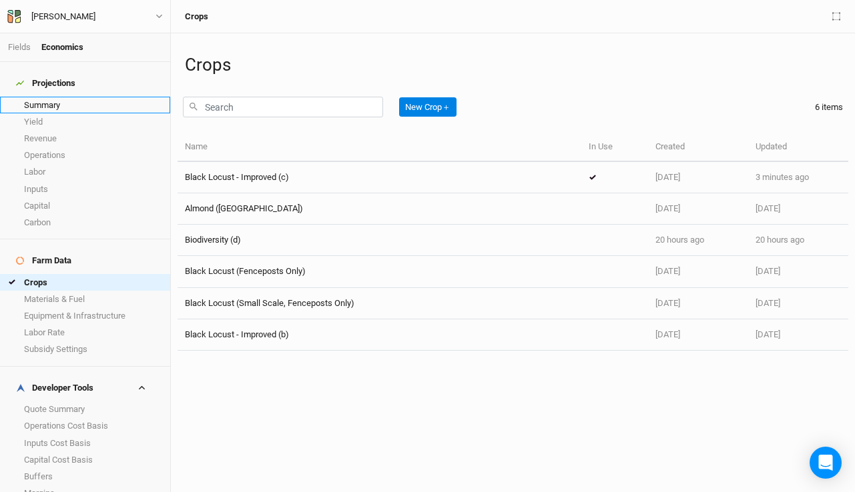
click at [45, 102] on link "Summary" at bounding box center [85, 105] width 170 height 17
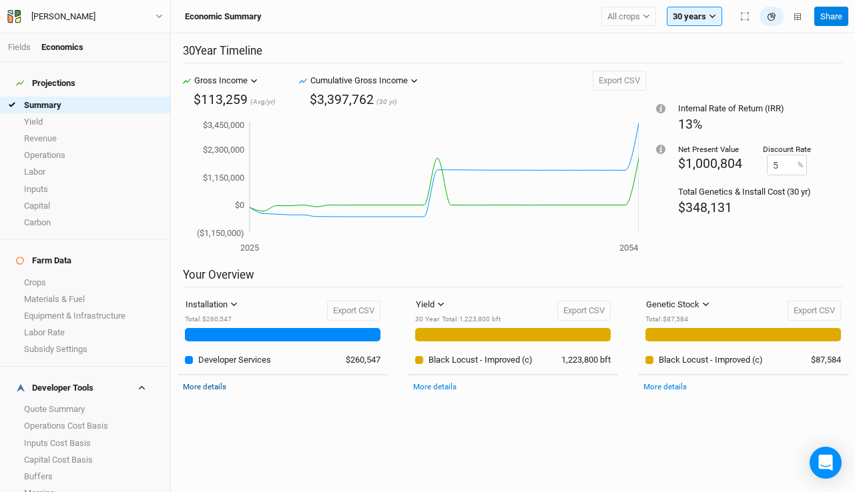
click at [218, 388] on link "More details" at bounding box center [204, 386] width 43 height 9
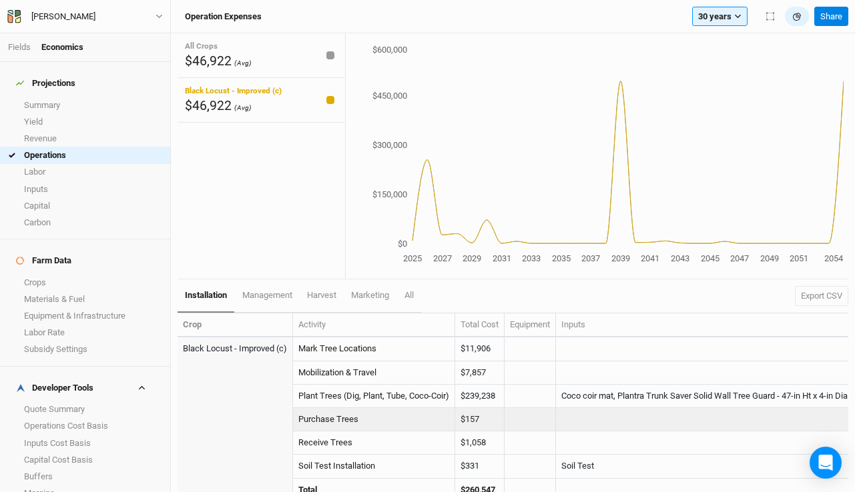
scroll to position [9, 0]
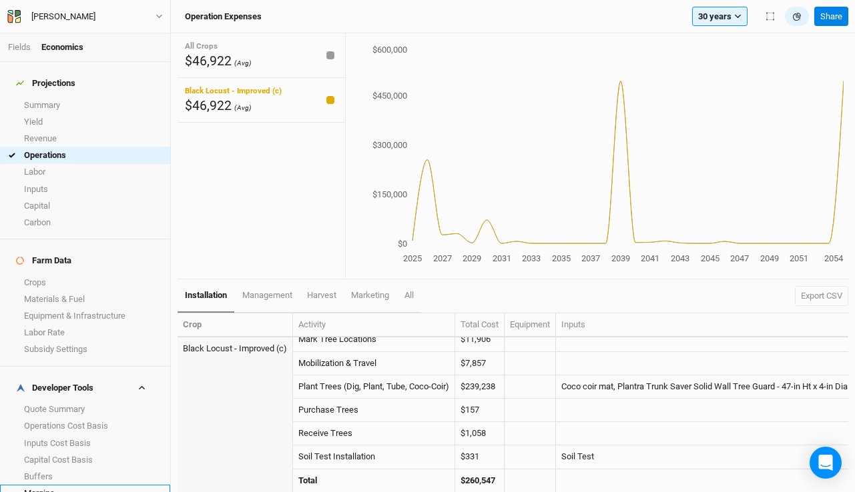
click at [77, 485] on link "Margins" at bounding box center [85, 493] width 170 height 17
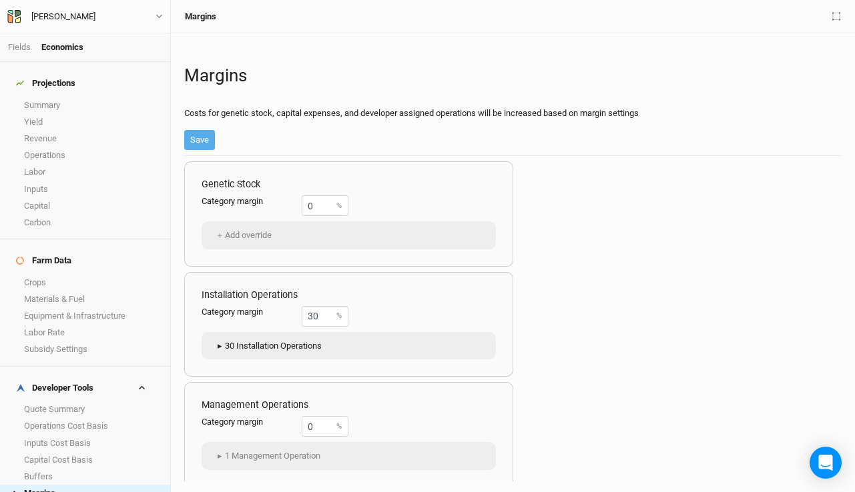
click at [252, 343] on button "▸ 30 Installation Operations" at bounding box center [267, 346] width 119 height 20
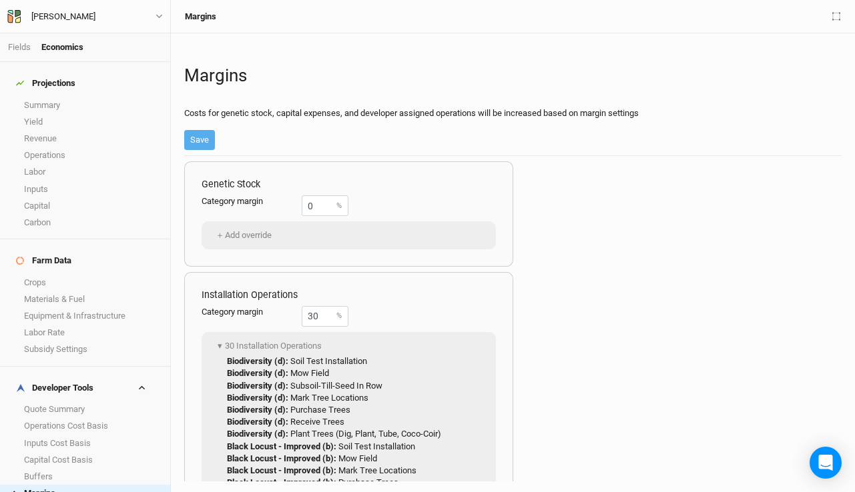
click at [393, 305] on div "Installation Operations" at bounding box center [348, 298] width 294 height 17
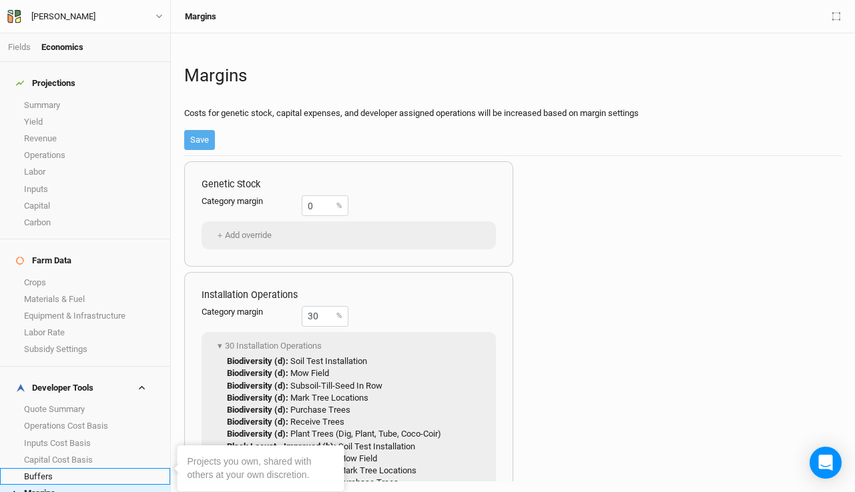
click at [82, 468] on link "Buffers" at bounding box center [85, 476] width 170 height 17
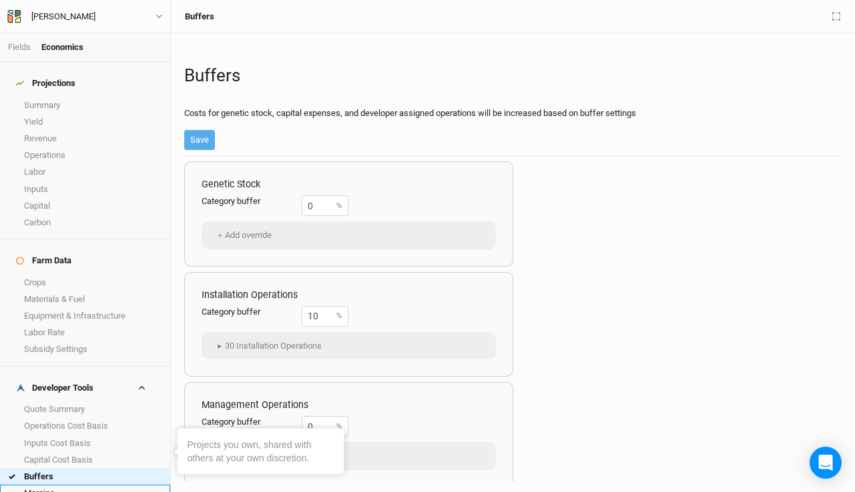
click at [69, 485] on link "Margins" at bounding box center [85, 493] width 170 height 17
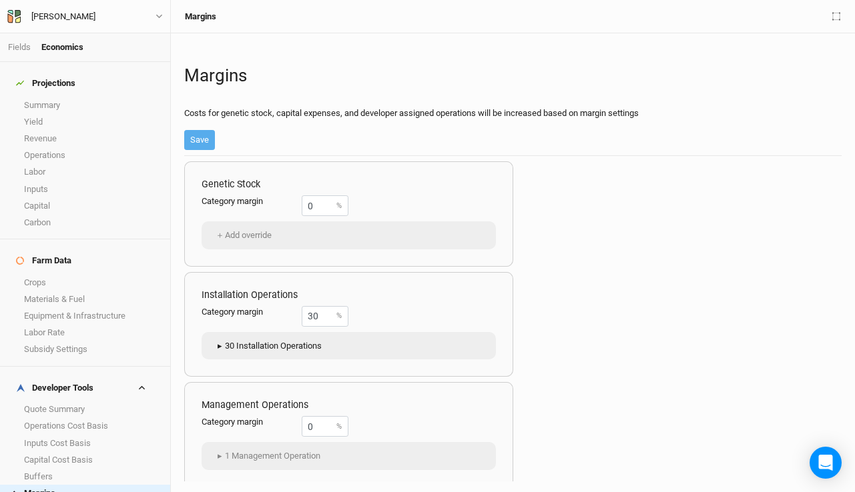
click at [216, 346] on span "▸" at bounding box center [219, 346] width 11 height 13
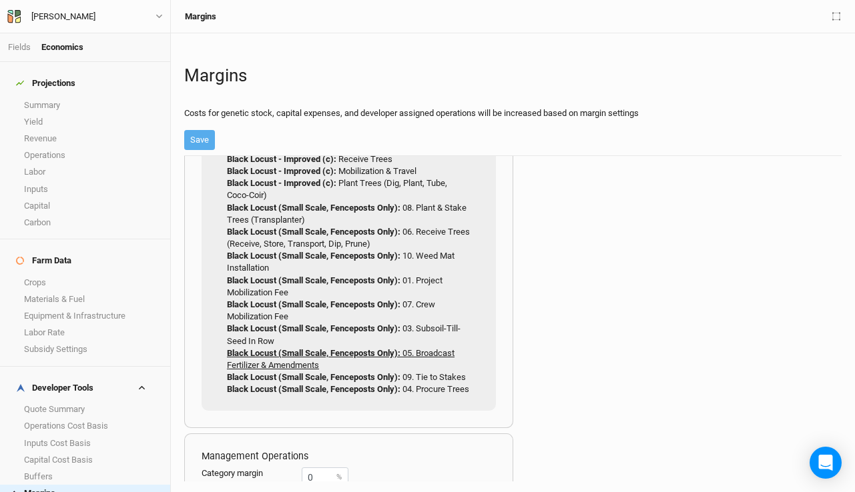
scroll to position [412, 0]
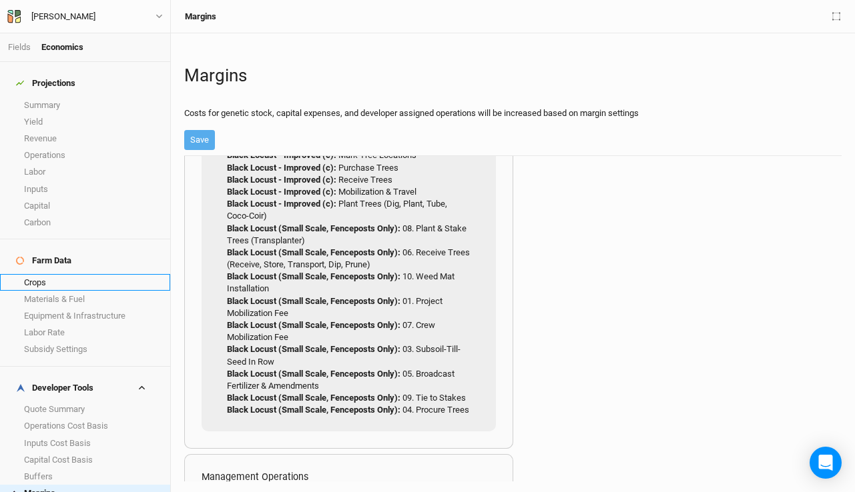
click at [55, 274] on link "Crops" at bounding box center [85, 282] width 170 height 17
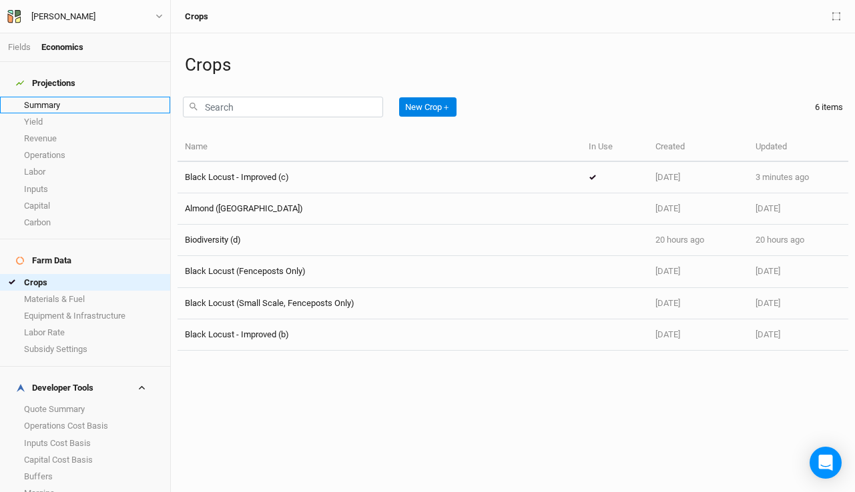
click at [56, 100] on link "Summary" at bounding box center [85, 105] width 170 height 17
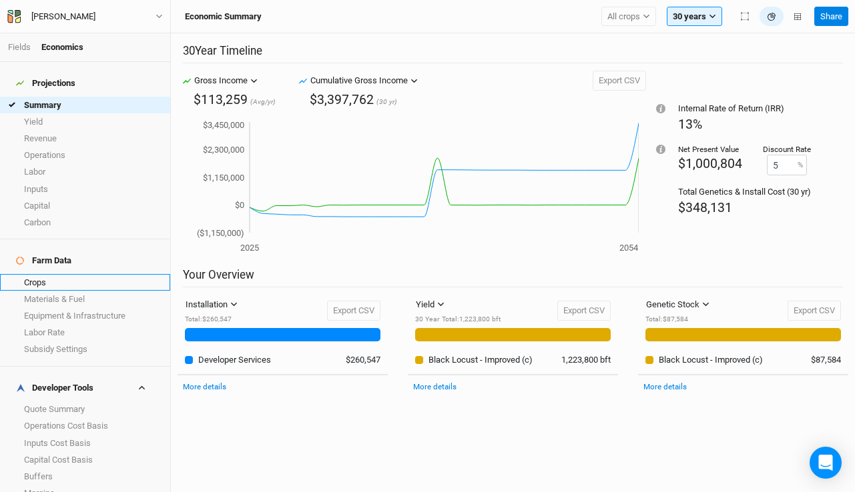
click at [57, 274] on link "Crops" at bounding box center [85, 282] width 170 height 17
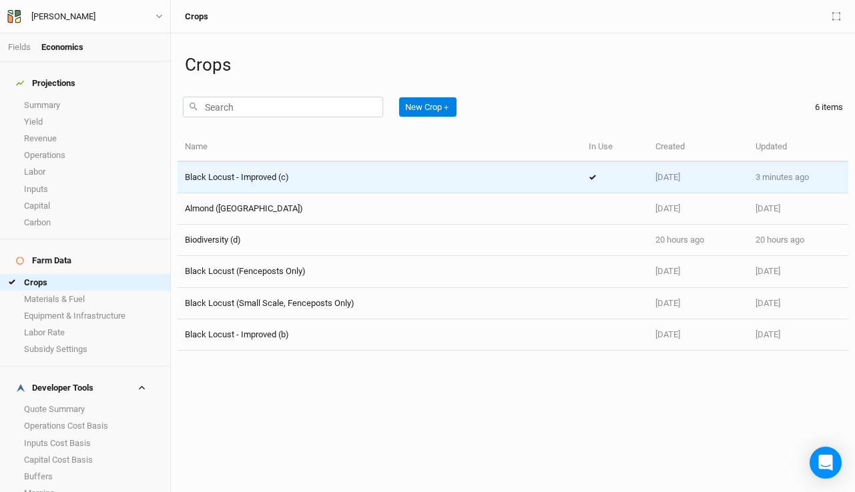
click at [266, 178] on span "Black Locust - Improved (c)" at bounding box center [237, 177] width 104 height 10
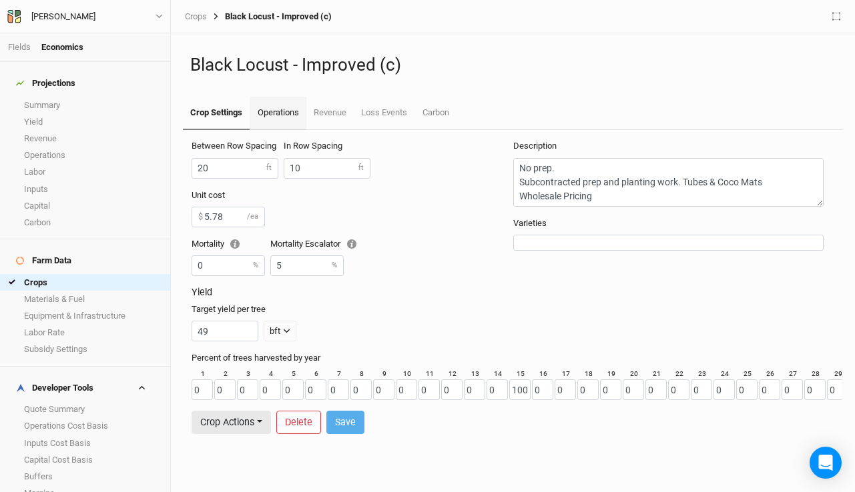
click at [276, 113] on link "Operations" at bounding box center [278, 113] width 56 height 33
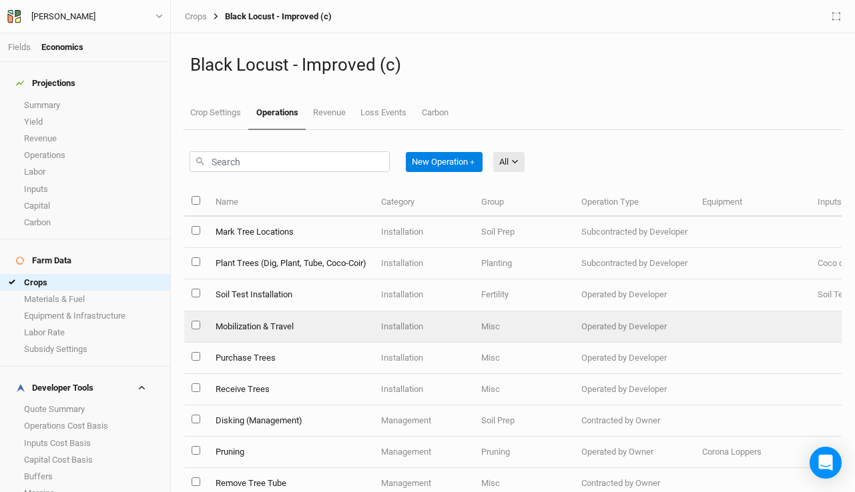
click at [315, 322] on td "Mobilization & Travel" at bounding box center [289, 327] width 165 height 31
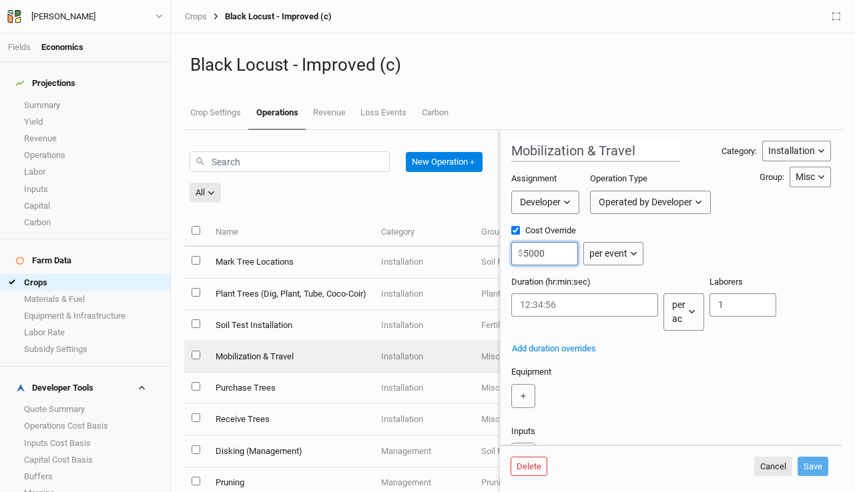
drag, startPoint x: 555, startPoint y: 260, endPoint x: 504, endPoint y: 250, distance: 51.7
click at [504, 250] on form "Mobilization & Travel Category: Installation Installation Management Harvest Ma…" at bounding box center [671, 288] width 342 height 316
type input "2500"
click at [815, 465] on button "Save" at bounding box center [812, 467] width 31 height 20
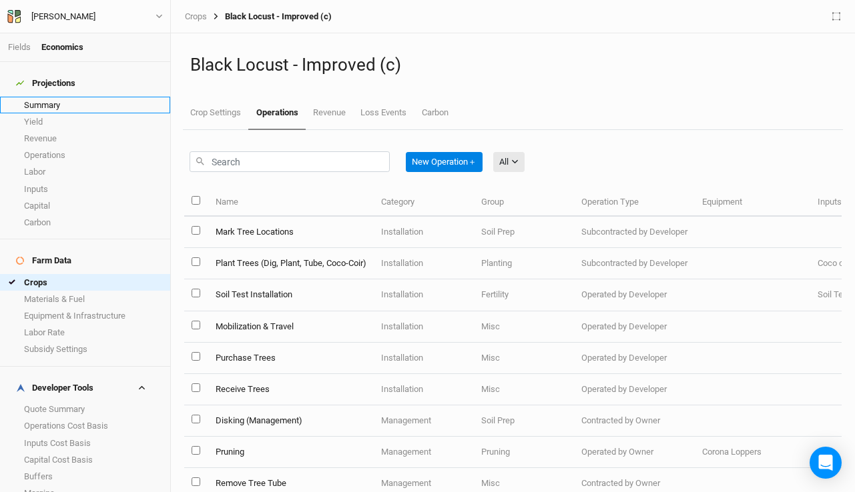
click at [36, 97] on link "Summary" at bounding box center [85, 105] width 170 height 17
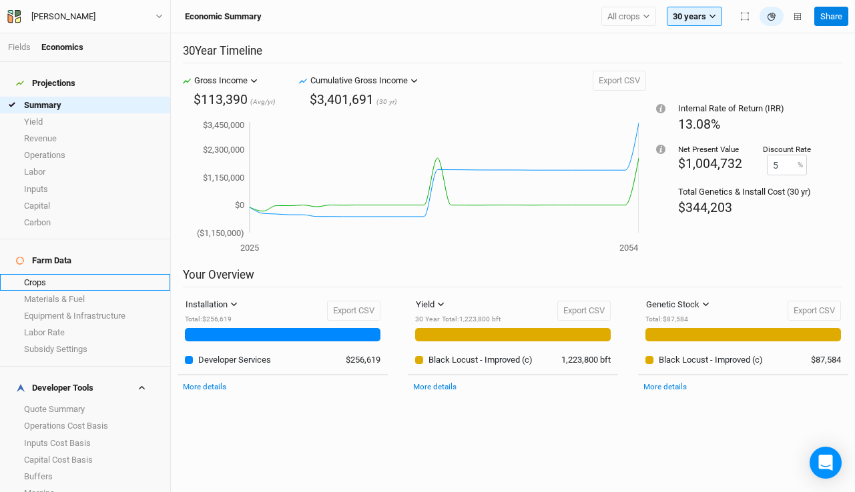
click at [54, 274] on link "Crops" at bounding box center [85, 282] width 170 height 17
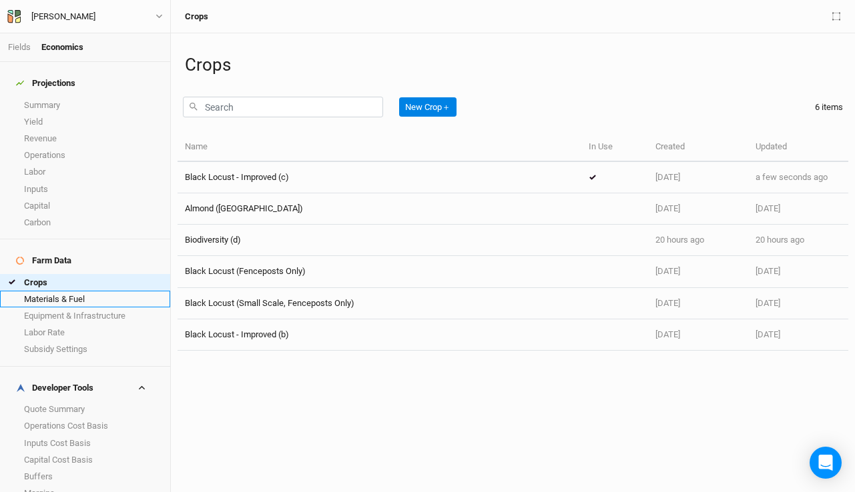
click at [53, 291] on link "Materials & Fuel" at bounding box center [85, 299] width 170 height 17
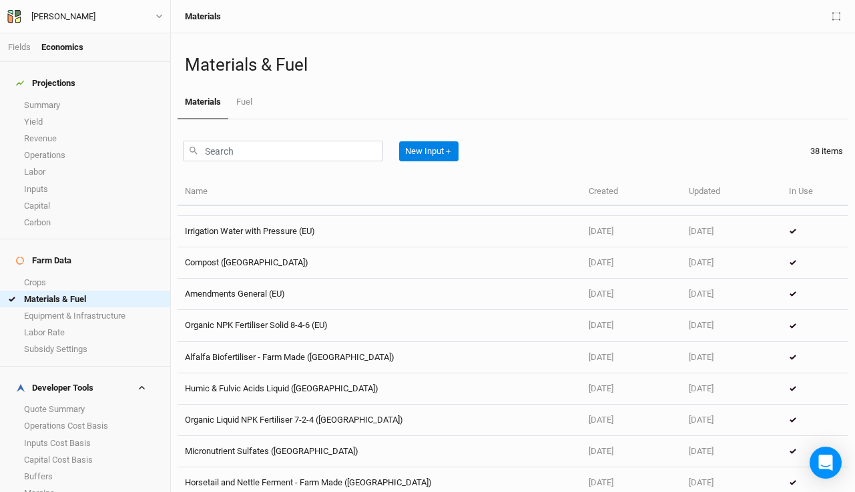
scroll to position [506, 0]
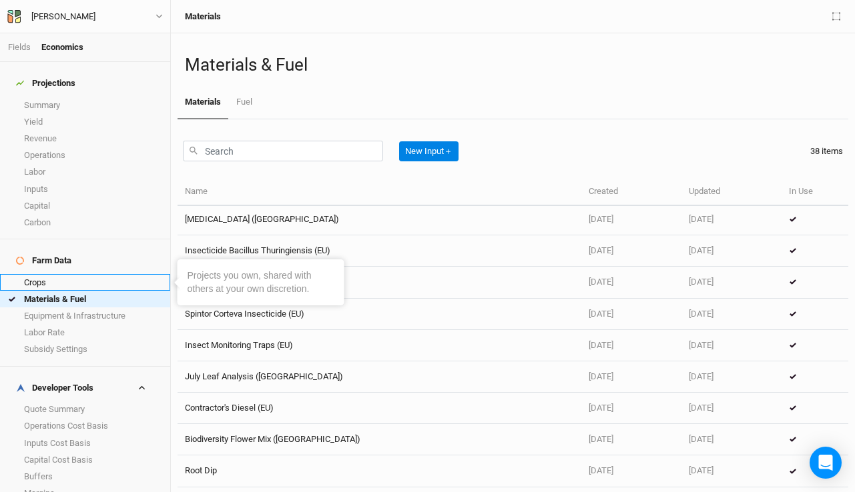
click at [55, 274] on link "Crops" at bounding box center [85, 282] width 170 height 17
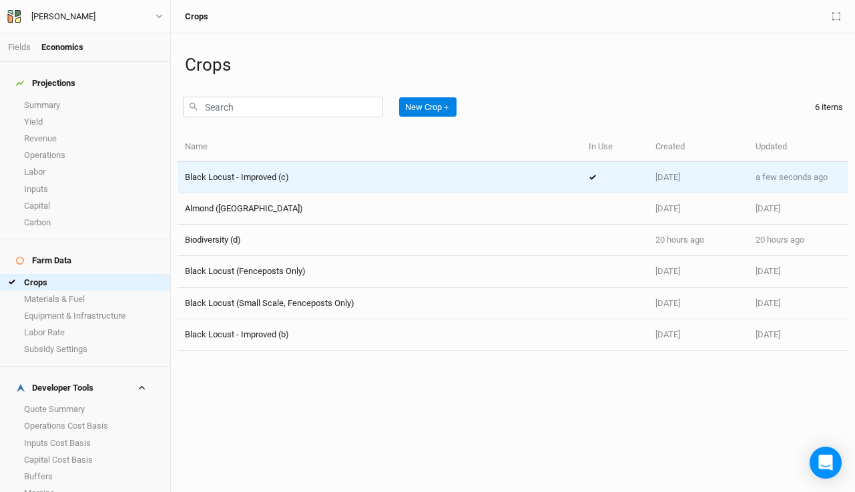
click at [242, 181] on span "Black Locust - Improved (c)" at bounding box center [237, 177] width 104 height 10
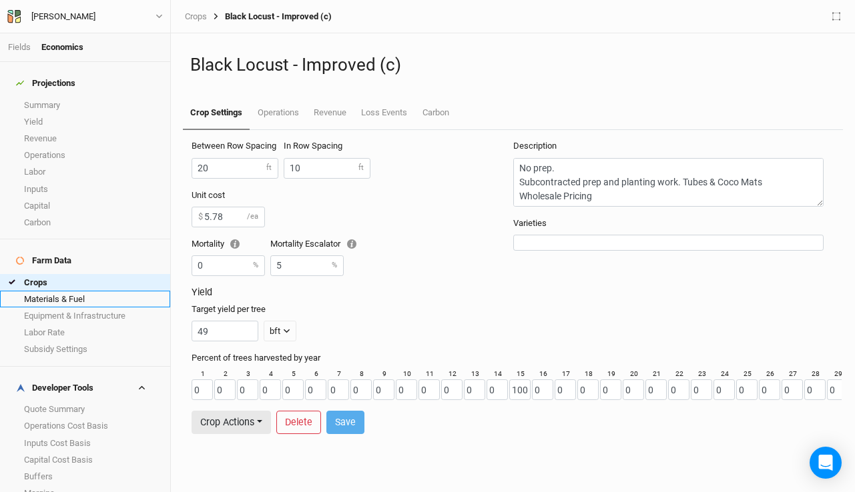
click at [57, 291] on link "Materials & Fuel" at bounding box center [85, 299] width 170 height 17
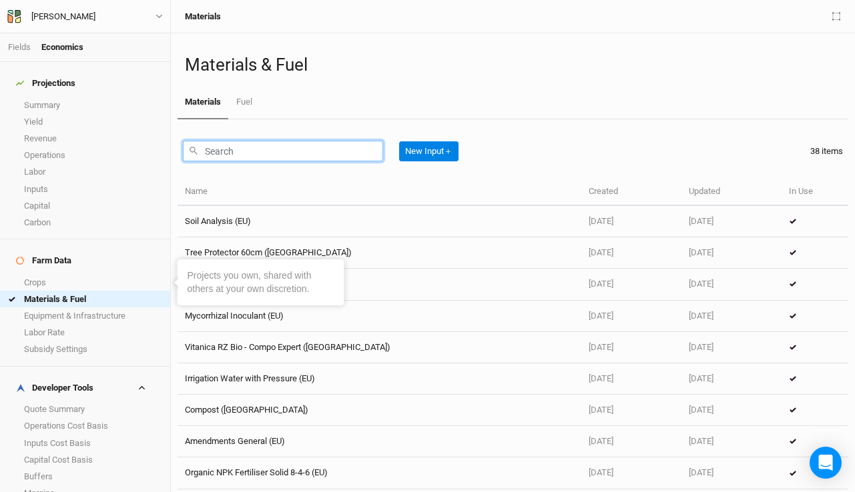
click at [241, 159] on input "text" at bounding box center [283, 151] width 200 height 21
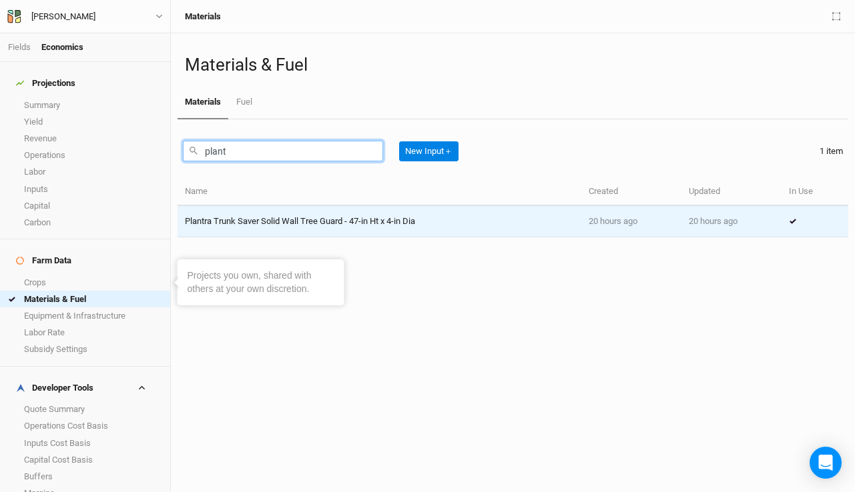
type input "plant"
click at [400, 215] on td "Plantra Trunk Saver Solid Wall Tree Guard - 47-in Ht x 4-in Dia" at bounding box center [379, 221] width 404 height 31
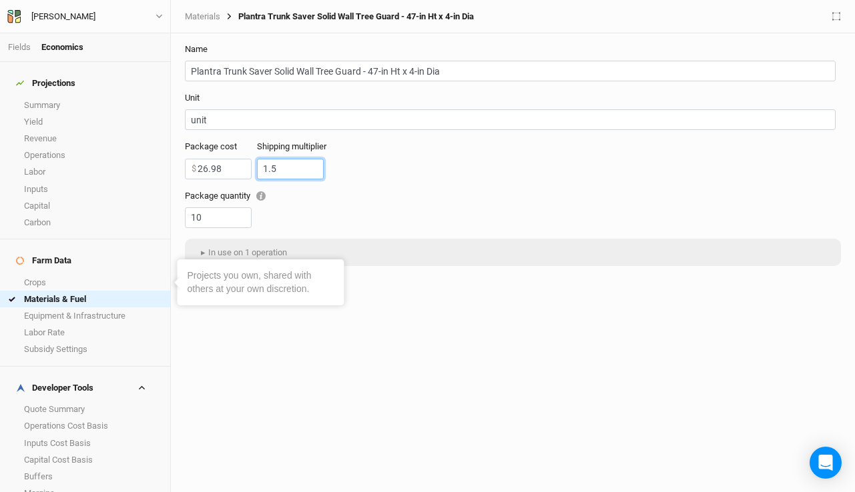
drag, startPoint x: 292, startPoint y: 171, endPoint x: 232, endPoint y: 159, distance: 61.4
click at [232, 159] on div "Package cost 26.98 $ Shipping multiplier 1.5" at bounding box center [513, 165] width 656 height 49
click at [420, 250] on form "Name Plantra Trunk Saver Solid Wall Tree Guard - 47-in Ht x 4-in Dia Unit unit …" at bounding box center [512, 172] width 671 height 278
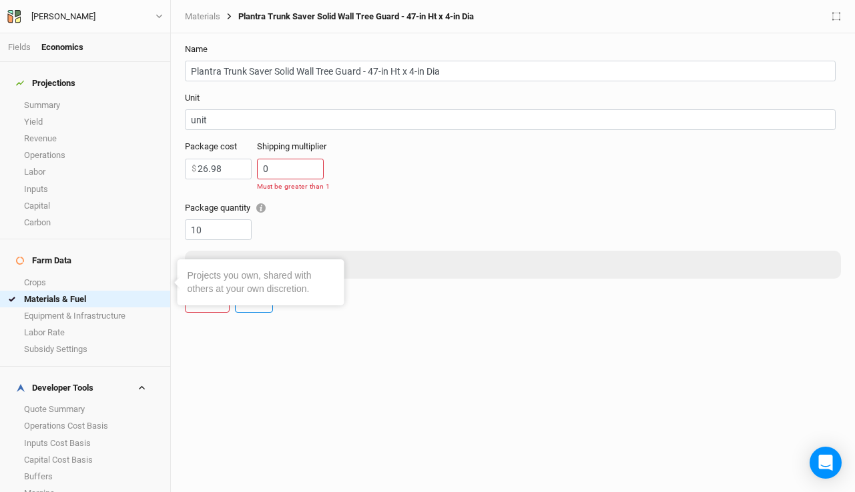
click at [379, 225] on div "Package quantity 10" at bounding box center [510, 221] width 651 height 38
click at [290, 171] on input "0" at bounding box center [290, 169] width 67 height 21
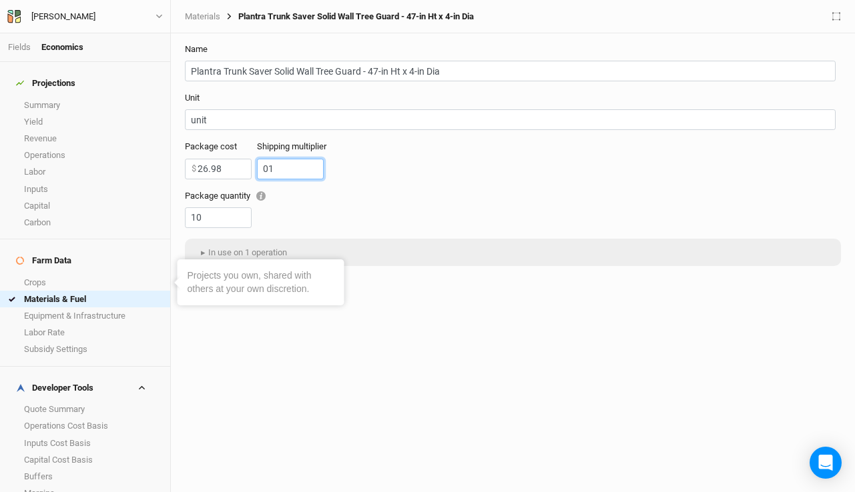
drag, startPoint x: 297, startPoint y: 169, endPoint x: 195, endPoint y: 145, distance: 104.4
click at [195, 145] on div "Package cost 26.98 $ Shipping multiplier 01" at bounding box center [513, 165] width 656 height 49
type input "1"
click at [406, 198] on div "Package quantity 10" at bounding box center [510, 209] width 651 height 38
click at [200, 251] on span "▸" at bounding box center [202, 252] width 11 height 13
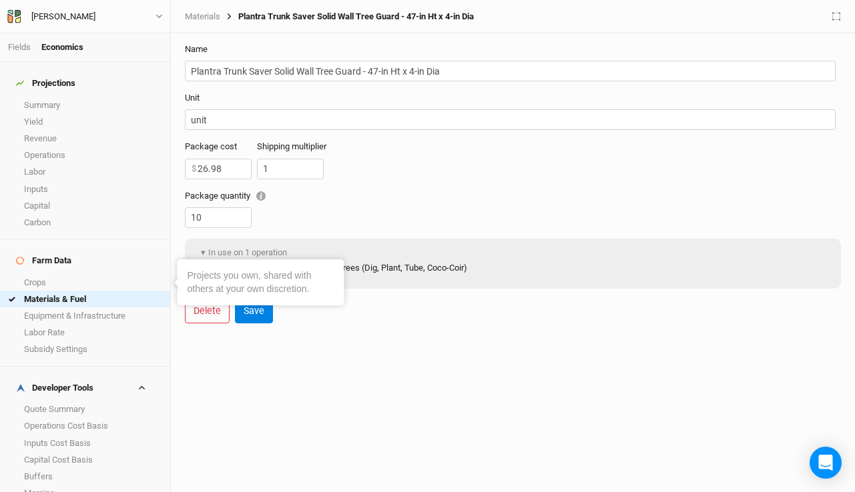
click at [411, 218] on div "Package quantity 10" at bounding box center [510, 209] width 651 height 38
click at [262, 316] on button "Save" at bounding box center [254, 311] width 38 height 23
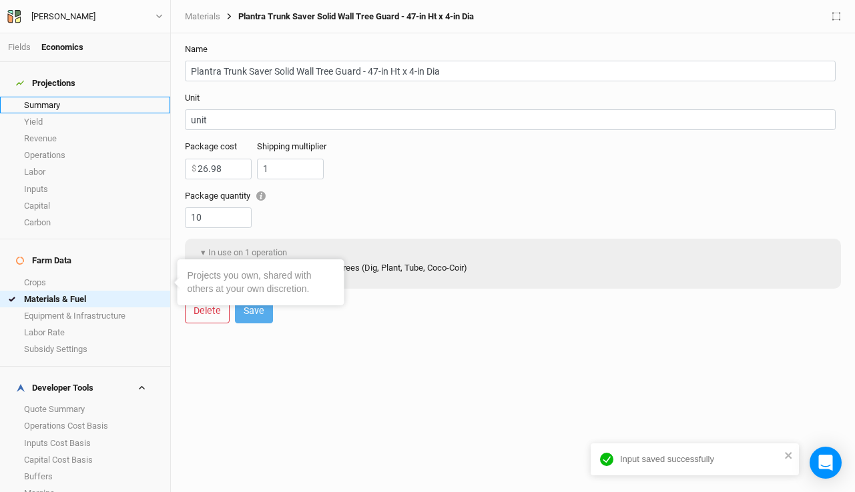
click at [53, 100] on link "Summary" at bounding box center [85, 105] width 170 height 17
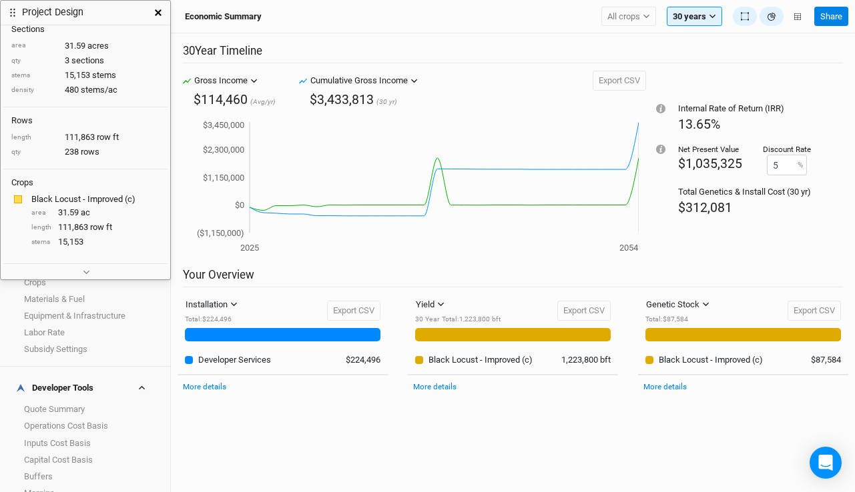
click at [159, 13] on icon "button" at bounding box center [158, 12] width 7 height 7
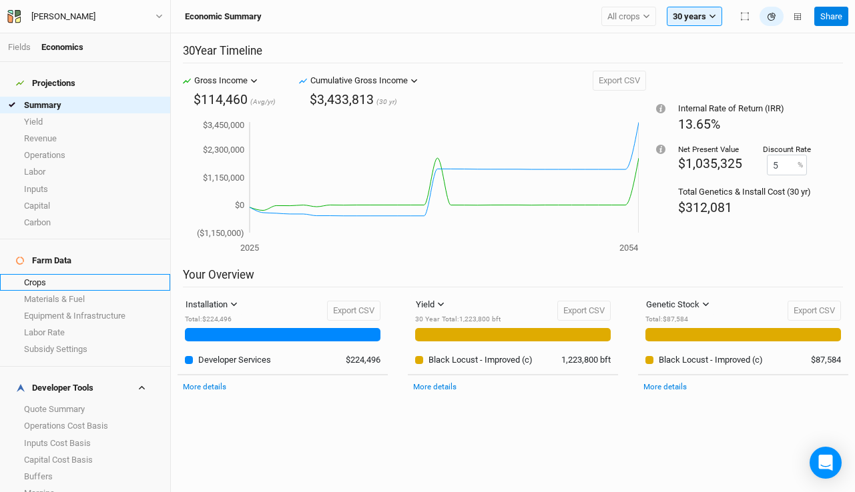
click at [66, 274] on link "Crops" at bounding box center [85, 282] width 170 height 17
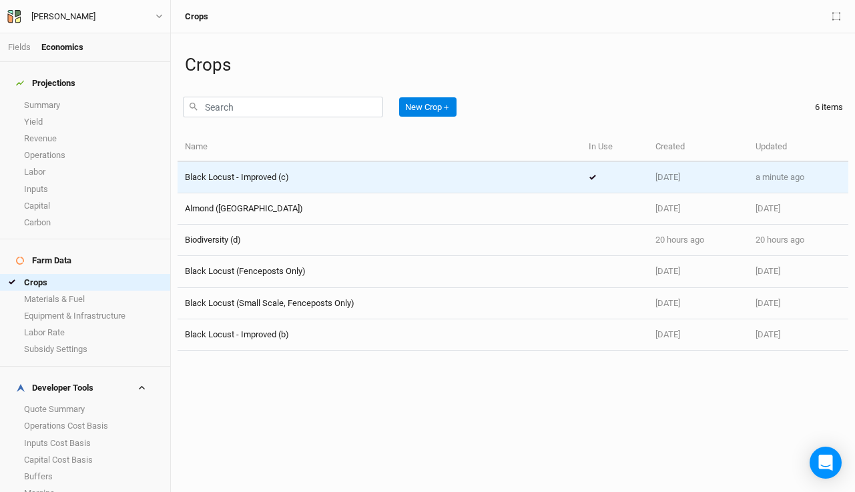
click at [274, 178] on span "Black Locust - Improved (c)" at bounding box center [237, 177] width 104 height 10
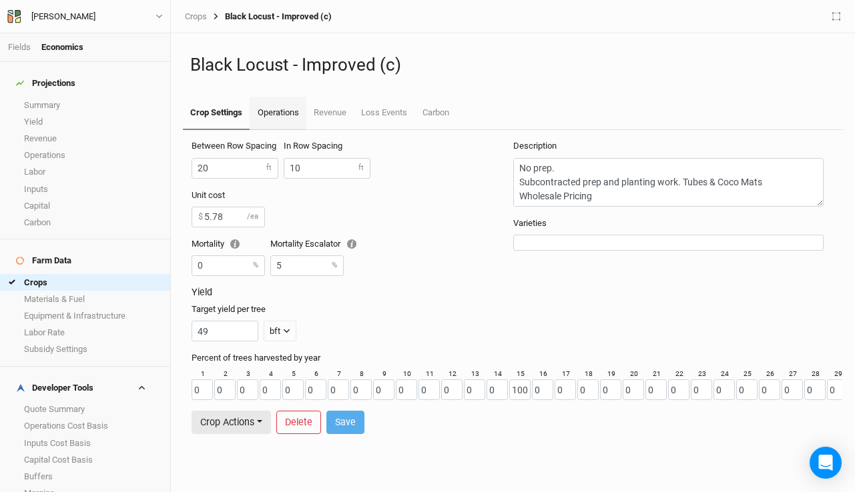
click at [274, 110] on link "Operations" at bounding box center [278, 113] width 56 height 33
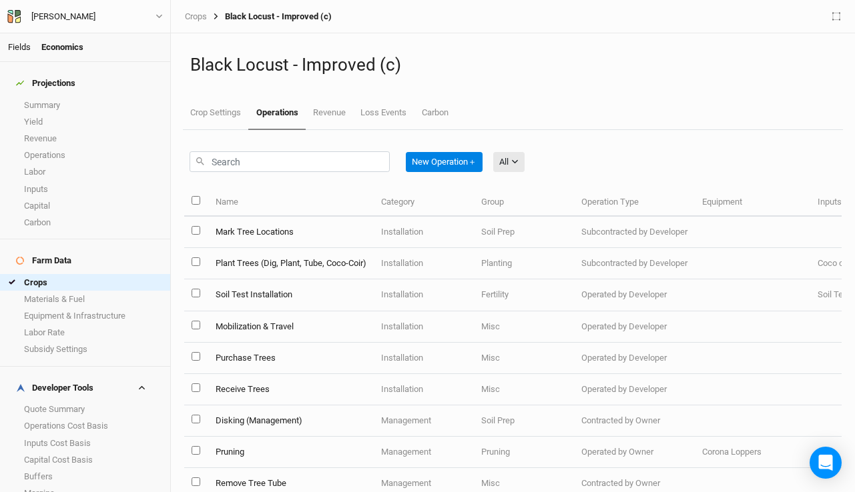
click at [21, 46] on link "Fields" at bounding box center [19, 47] width 23 height 10
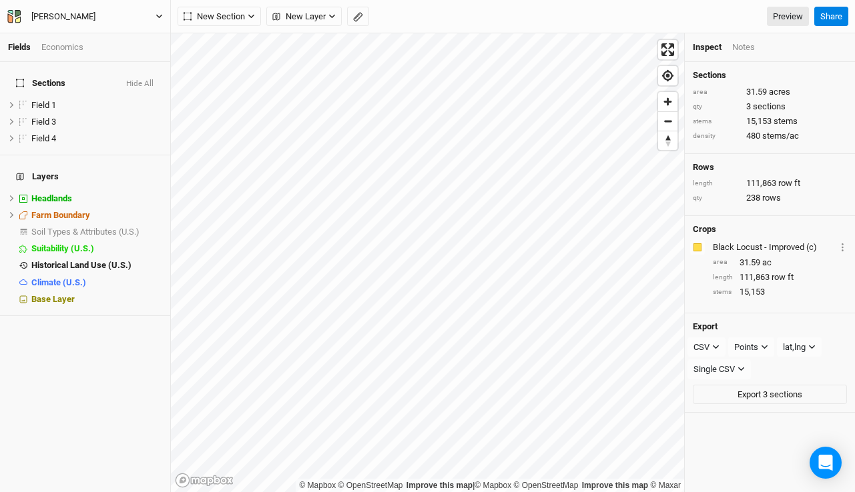
click at [25, 11] on div "[PERSON_NAME]" at bounding box center [63, 16] width 85 height 13
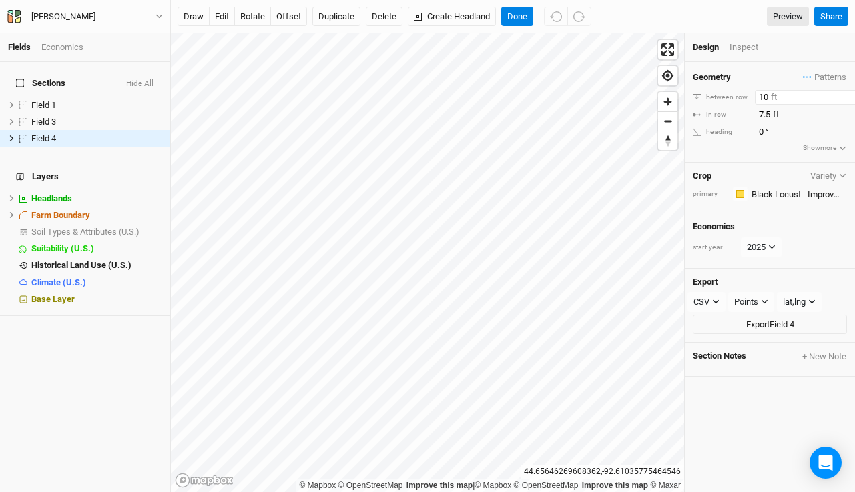
click at [763, 96] on input "10" at bounding box center [813, 97] width 116 height 15
type input "15"
click at [526, 19] on button "Done" at bounding box center [517, 17] width 32 height 20
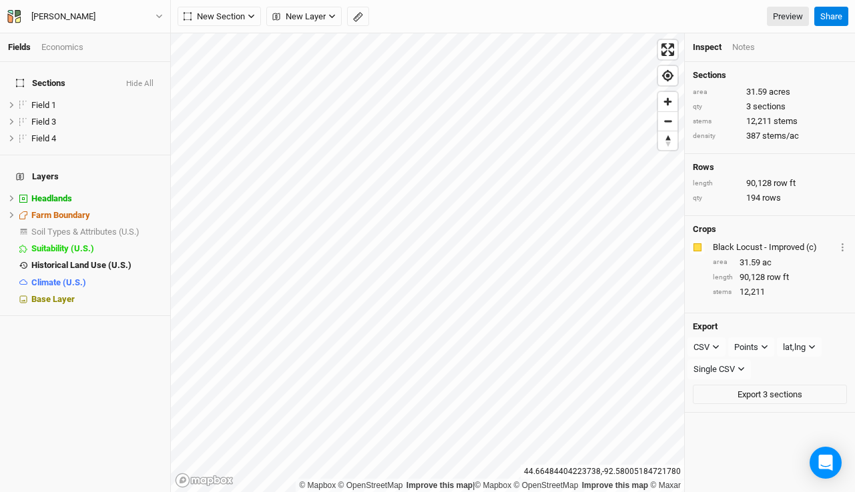
click at [69, 47] on div "Economics" at bounding box center [62, 47] width 42 height 12
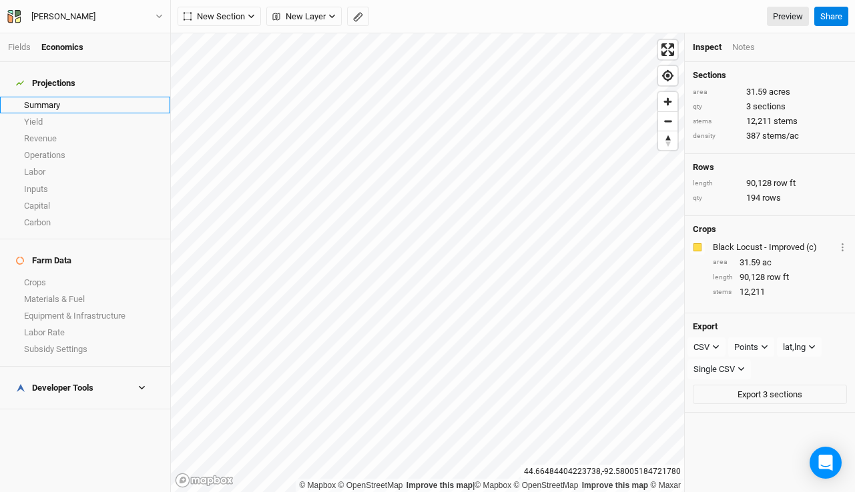
click at [53, 97] on link "Summary" at bounding box center [85, 105] width 170 height 17
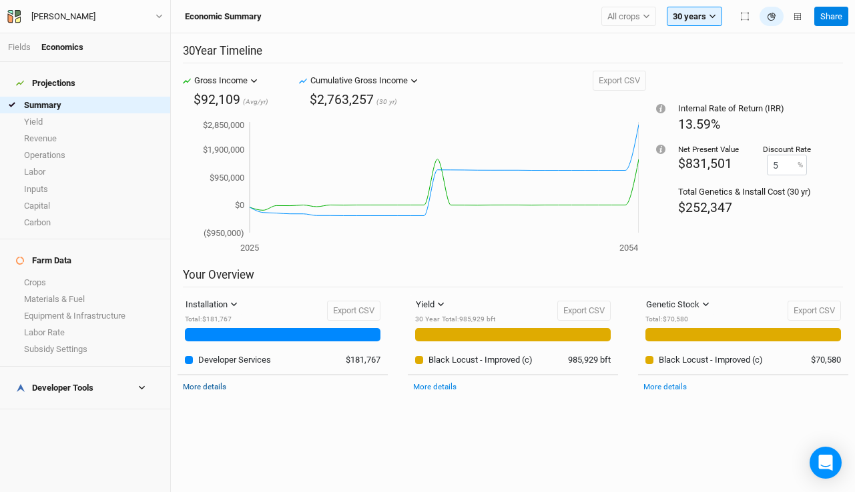
click at [208, 386] on link "More details" at bounding box center [204, 386] width 43 height 9
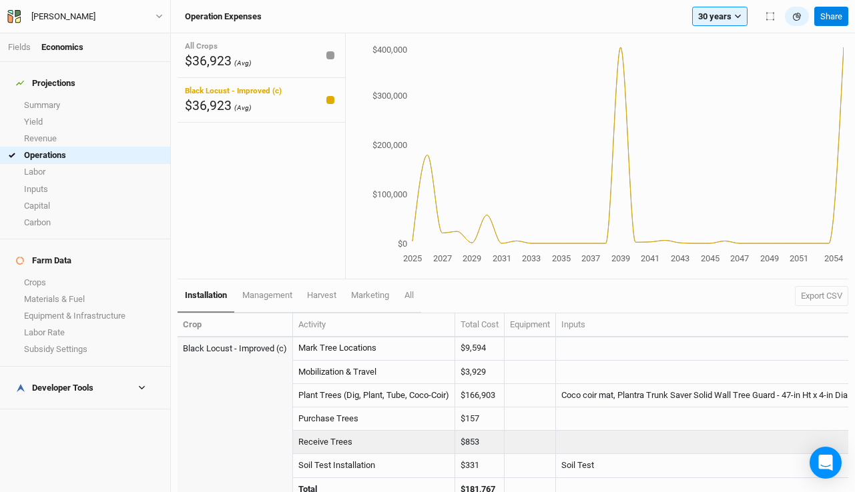
scroll to position [9, 0]
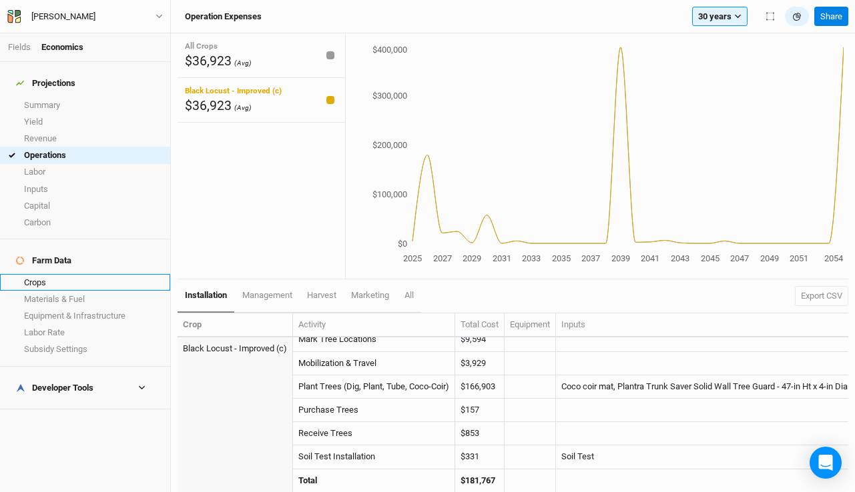
click at [55, 274] on link "Crops" at bounding box center [85, 282] width 170 height 17
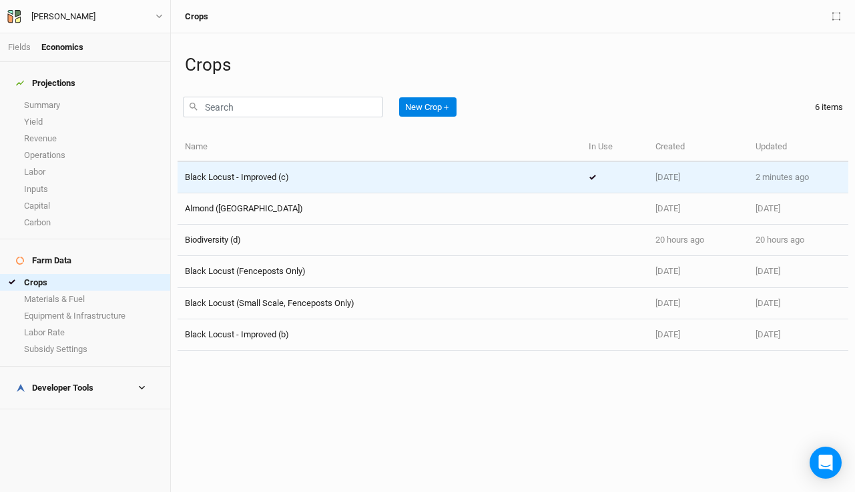
click at [274, 179] on span "Black Locust - Improved (c)" at bounding box center [237, 177] width 104 height 10
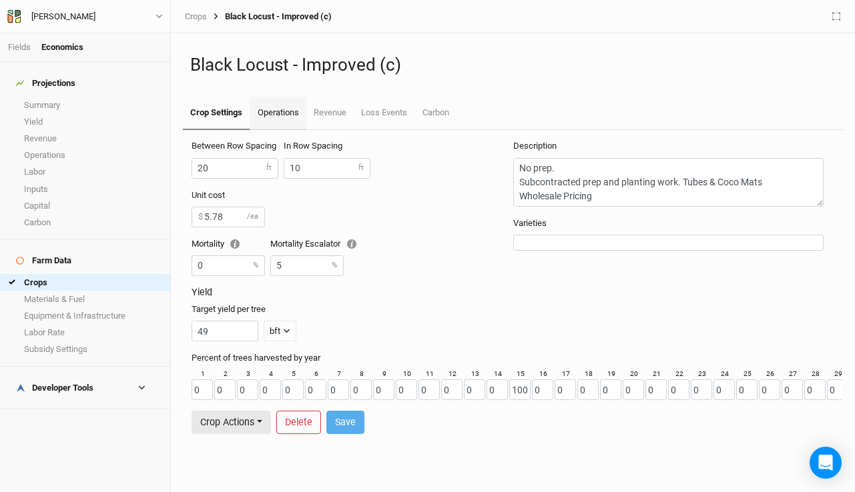
click at [272, 115] on link "Operations" at bounding box center [278, 113] width 56 height 33
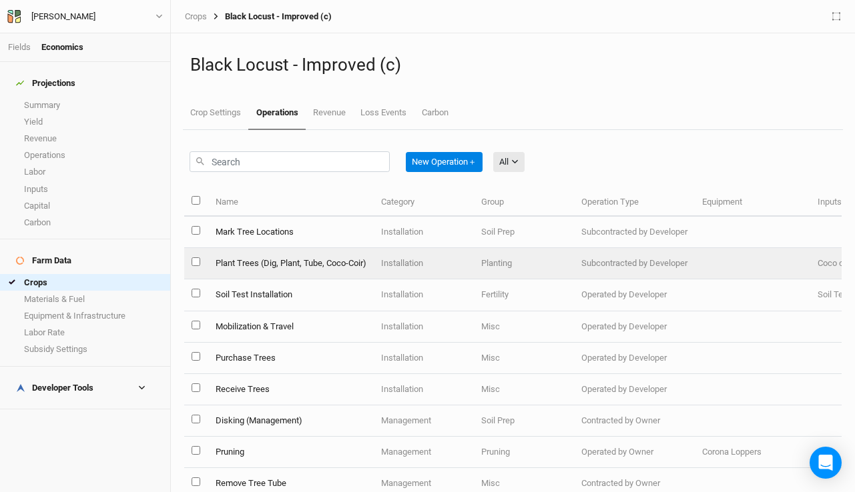
click at [288, 262] on td "Plant Trees (Dig, Plant, Tube, Coco-Coir)" at bounding box center [289, 263] width 165 height 31
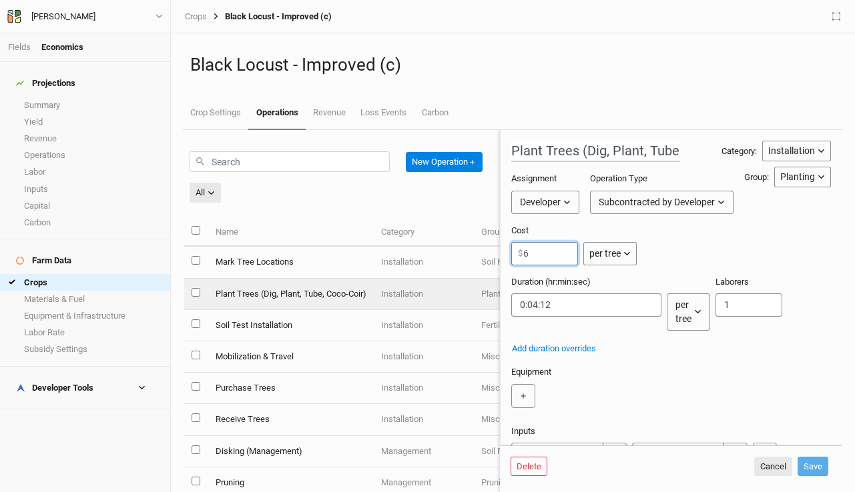
scroll to position [0, 6]
drag, startPoint x: 544, startPoint y: 254, endPoint x: 457, endPoint y: 242, distance: 88.2
click at [457, 242] on div "New Operation ＋ All All Harvest Installation Management Name Category Group Ope…" at bounding box center [512, 311] width 657 height 362
type input "5.25"
click at [816, 465] on button "Save" at bounding box center [812, 467] width 31 height 20
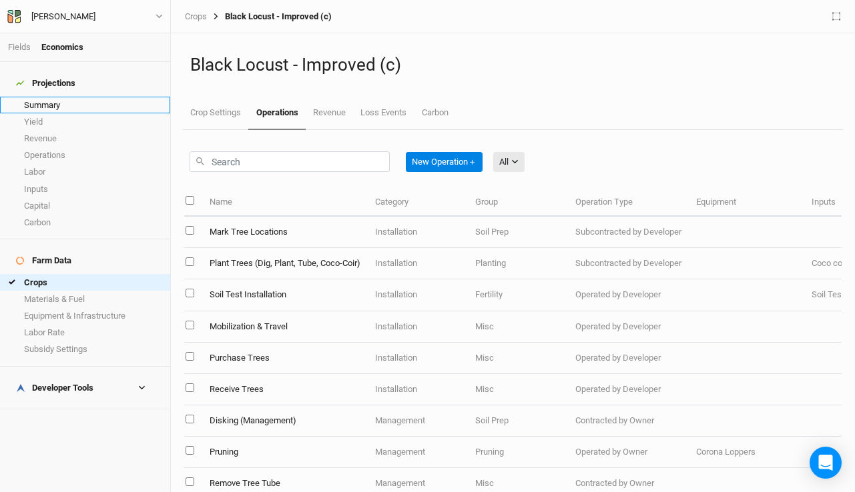
click at [62, 98] on link "Summary" at bounding box center [85, 105] width 170 height 17
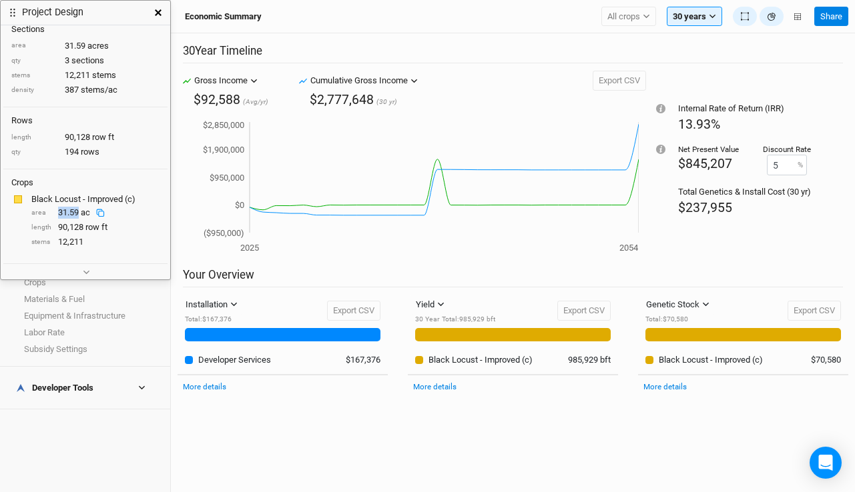
drag, startPoint x: 79, startPoint y: 211, endPoint x: 55, endPoint y: 212, distance: 24.0
click at [55, 212] on div "area 31.59 ac" at bounding box center [95, 213] width 128 height 12
click at [735, 201] on div "$237,955" at bounding box center [744, 208] width 133 height 18
drag, startPoint x: 733, startPoint y: 209, endPoint x: 683, endPoint y: 209, distance: 49.4
click at [683, 209] on div "$237,955" at bounding box center [744, 208] width 133 height 18
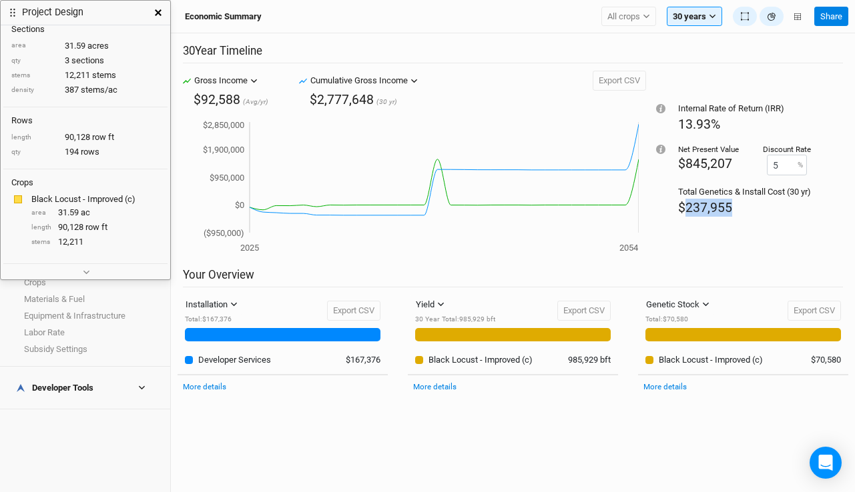
copy span "237,955"
click at [733, 234] on div "Internal Rate of Return (IRR) 13.93% Net Present Value $845,207 Discount Rate 5…" at bounding box center [744, 169] width 197 height 197
click at [157, 10] on icon "button" at bounding box center [158, 12] width 7 height 7
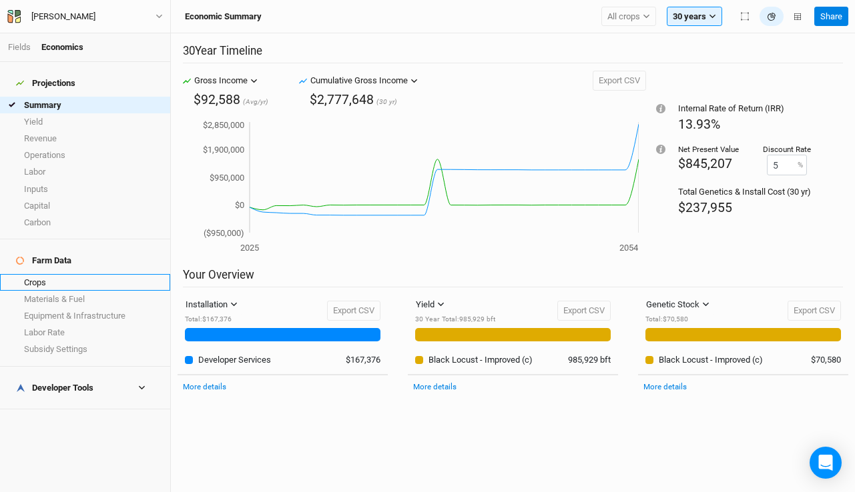
click at [63, 274] on link "Crops" at bounding box center [85, 282] width 170 height 17
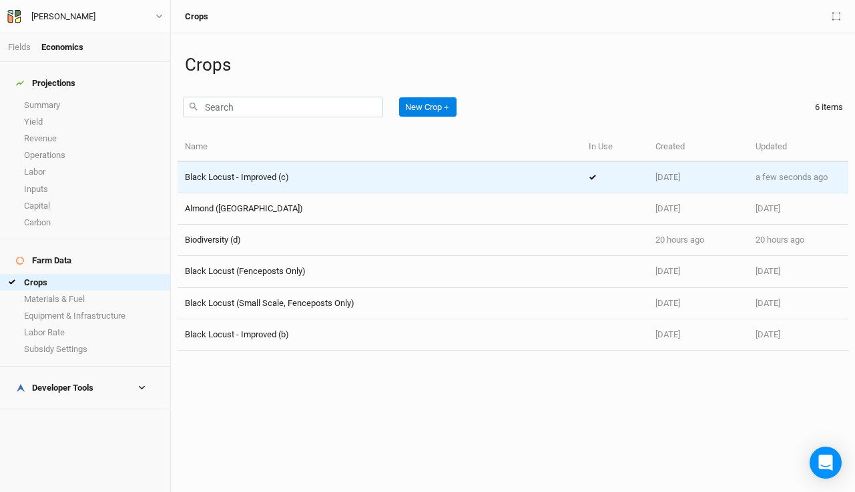
click at [217, 175] on span "Black Locust - Improved (c)" at bounding box center [237, 177] width 104 height 10
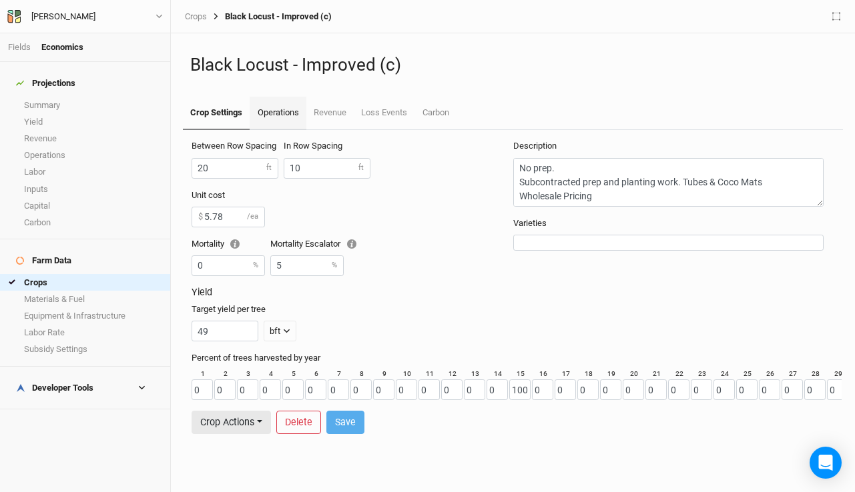
click at [282, 113] on link "Operations" at bounding box center [278, 113] width 56 height 33
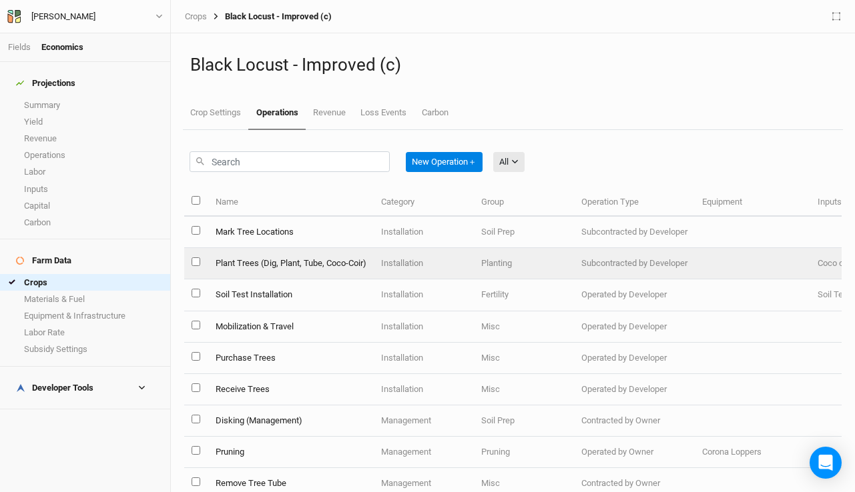
click at [290, 265] on td "Plant Trees (Dig, Plant, Tube, Coco-Coir)" at bounding box center [289, 263] width 165 height 31
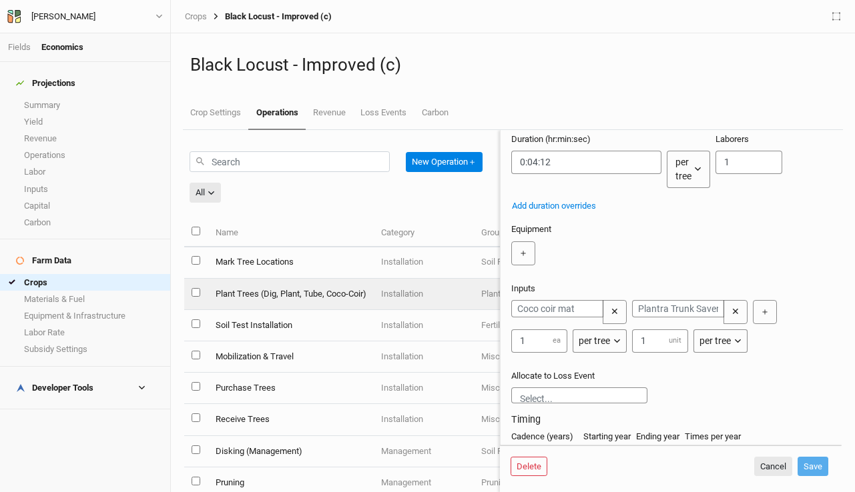
scroll to position [144, 0]
click at [773, 468] on button "Cancel" at bounding box center [773, 467] width 38 height 20
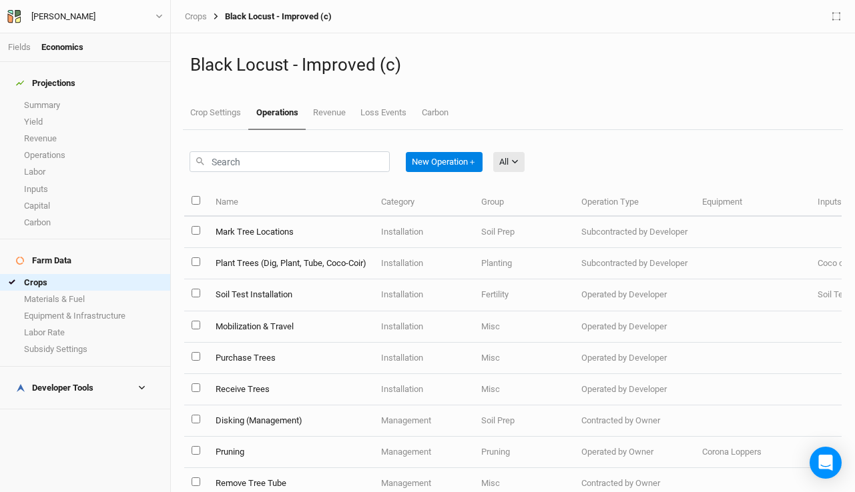
click at [513, 151] on div "All All Harvest Installation Management" at bounding box center [508, 162] width 31 height 31
click at [513, 165] on button "All" at bounding box center [508, 162] width 31 height 20
click at [529, 226] on span "Installation" at bounding box center [539, 231] width 53 height 15
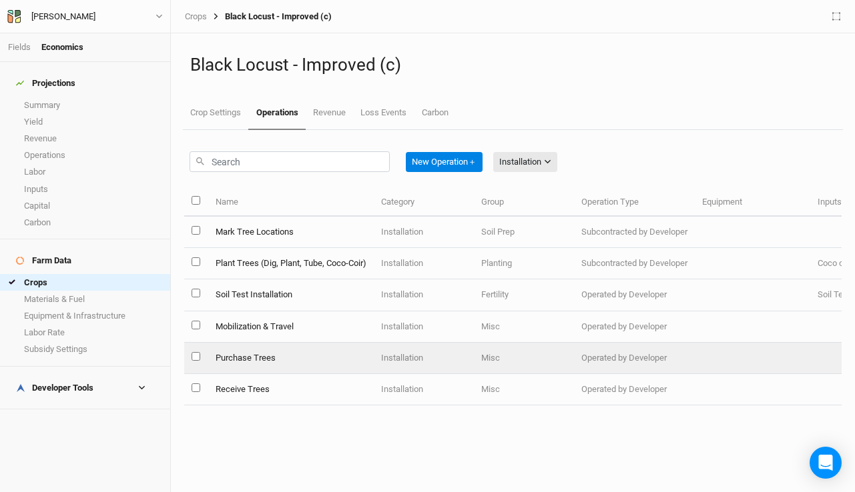
click at [270, 352] on td "Purchase Trees" at bounding box center [289, 358] width 165 height 31
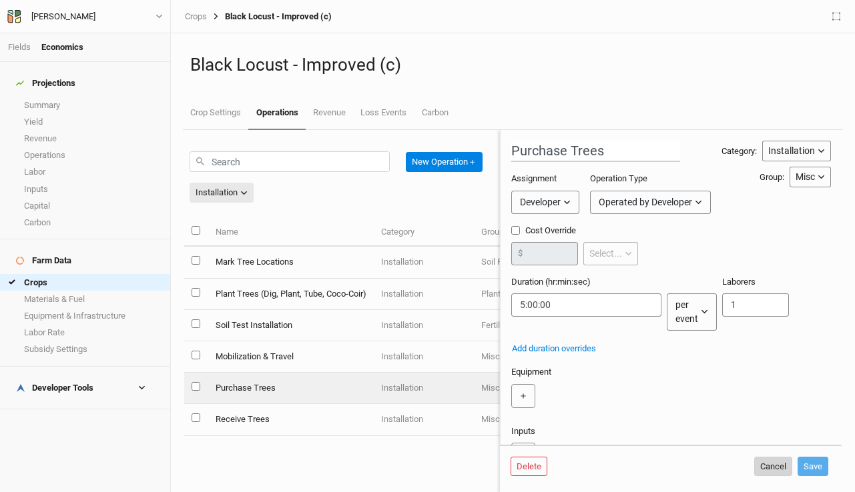
click at [770, 465] on button "Cancel" at bounding box center [773, 467] width 38 height 20
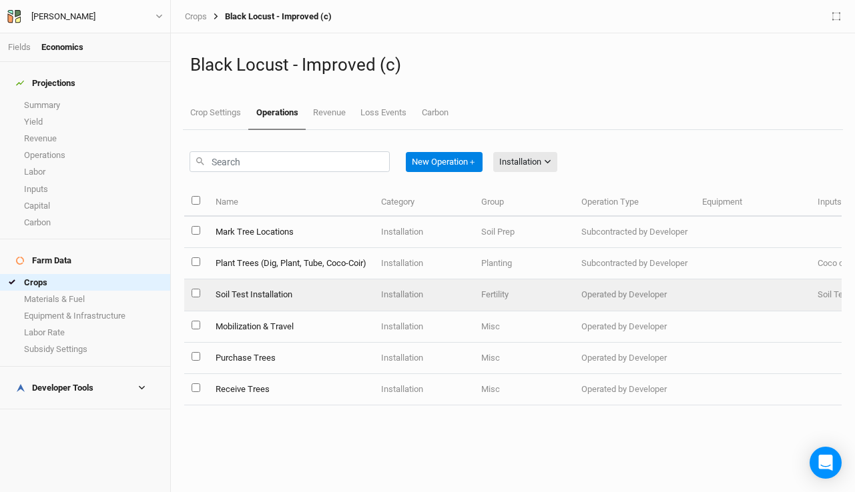
click at [408, 301] on td "Installation" at bounding box center [424, 295] width 100 height 31
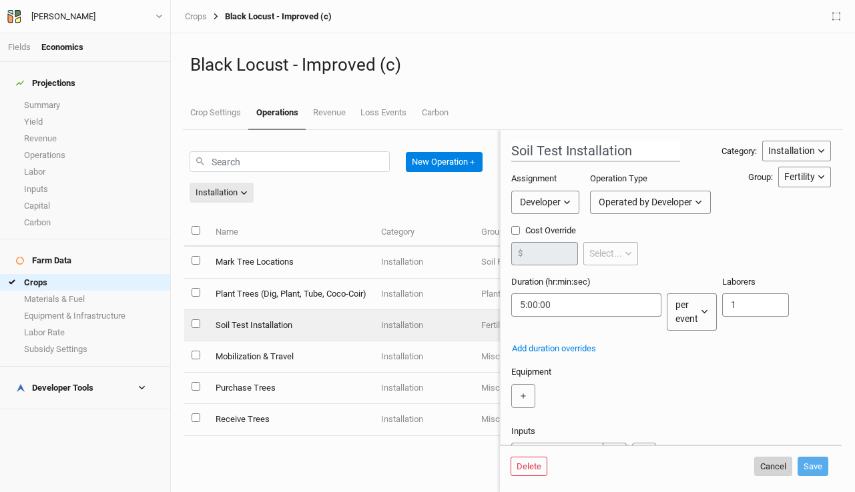
click at [765, 467] on button "Cancel" at bounding box center [773, 467] width 38 height 20
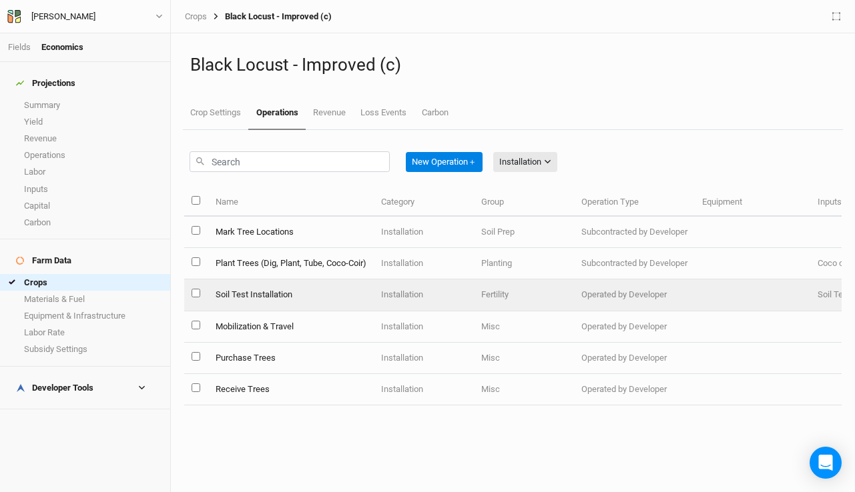
click at [196, 294] on input "select this item" at bounding box center [195, 293] width 9 height 9
checkbox input "true"
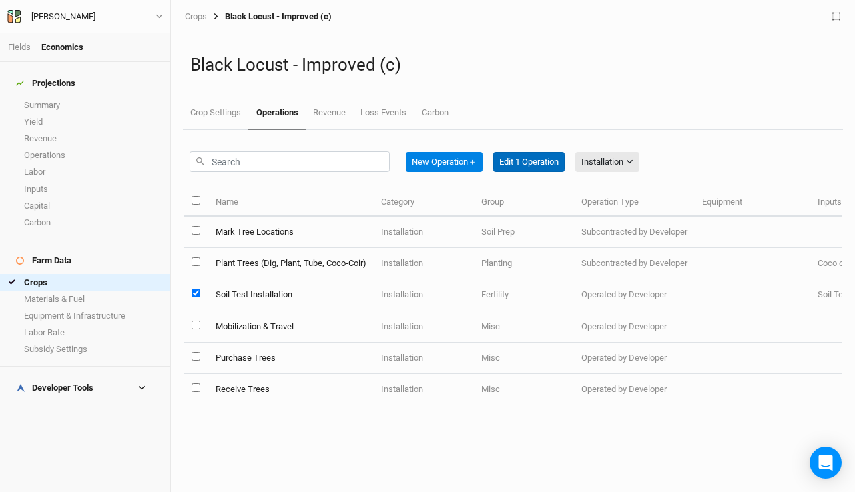
click at [509, 159] on button "Edit 1 Operation" at bounding box center [528, 162] width 71 height 20
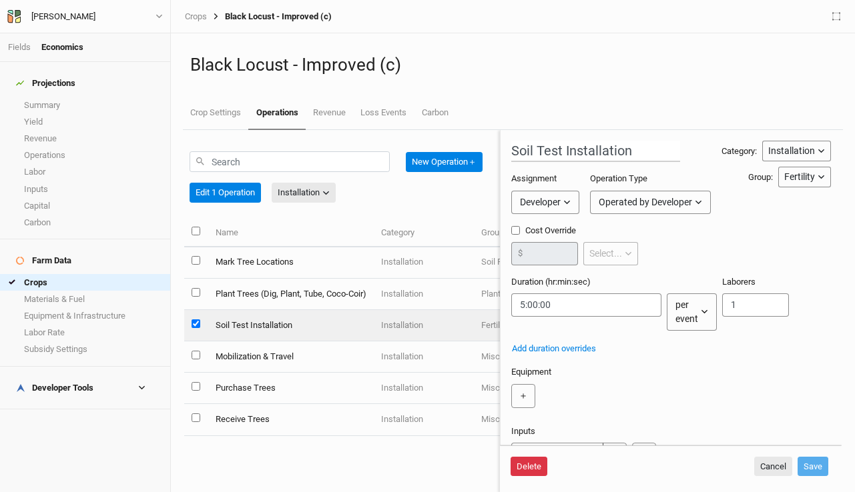
click at [520, 465] on button "Delete" at bounding box center [528, 467] width 37 height 20
click at [628, 467] on button "Delete" at bounding box center [630, 467] width 37 height 20
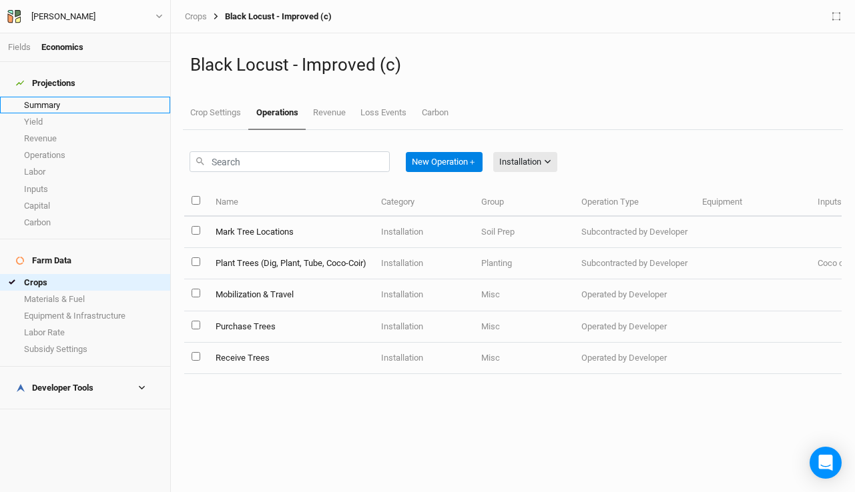
click at [47, 102] on link "Summary" at bounding box center [85, 105] width 170 height 17
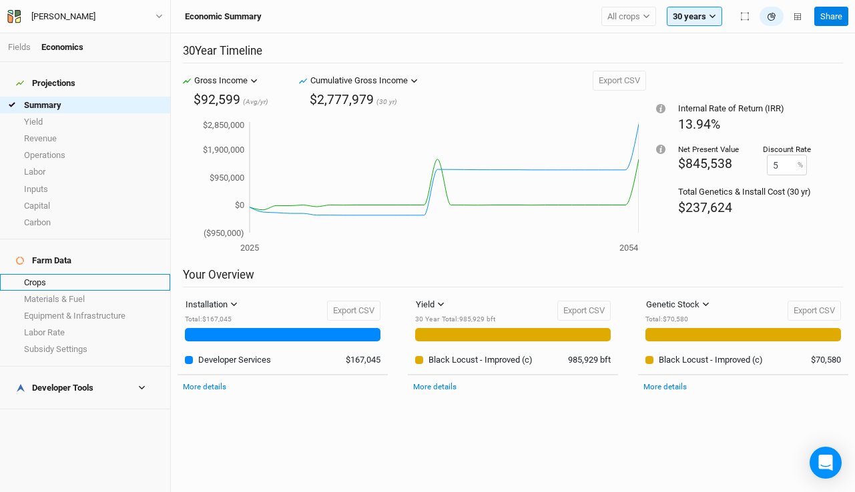
click at [44, 274] on link "Crops" at bounding box center [85, 282] width 170 height 17
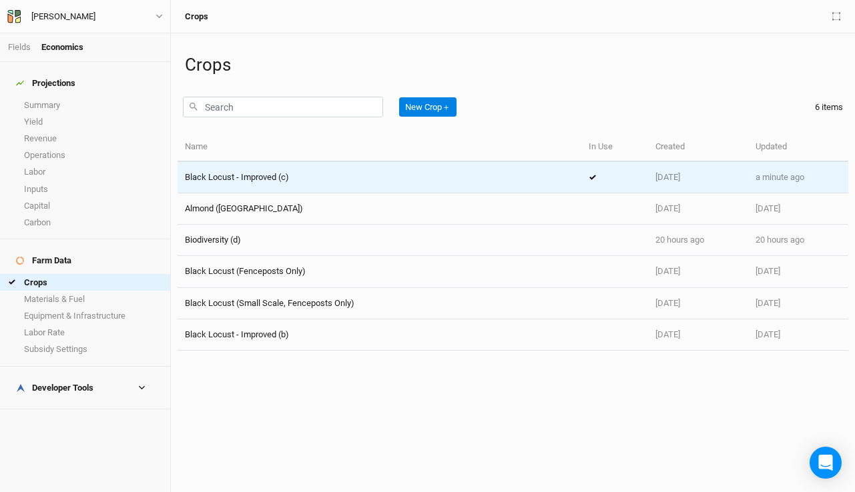
click at [234, 178] on span "Black Locust - Improved (c)" at bounding box center [237, 177] width 104 height 10
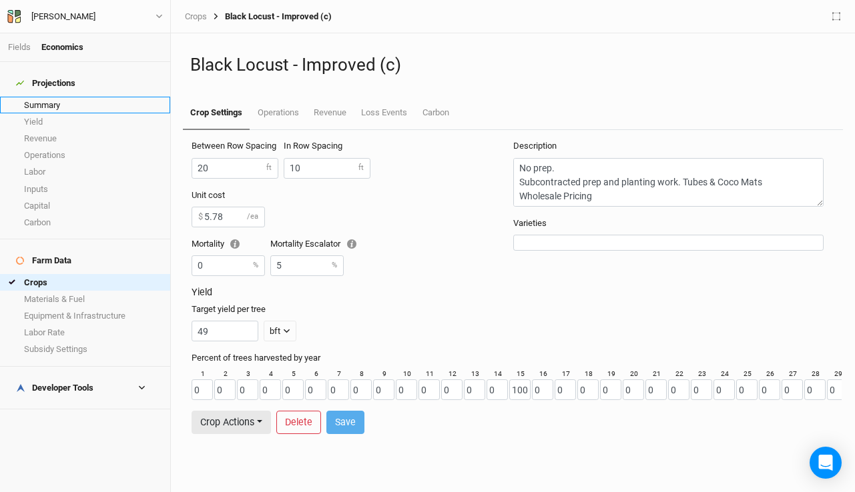
click at [82, 97] on link "Summary" at bounding box center [85, 105] width 170 height 17
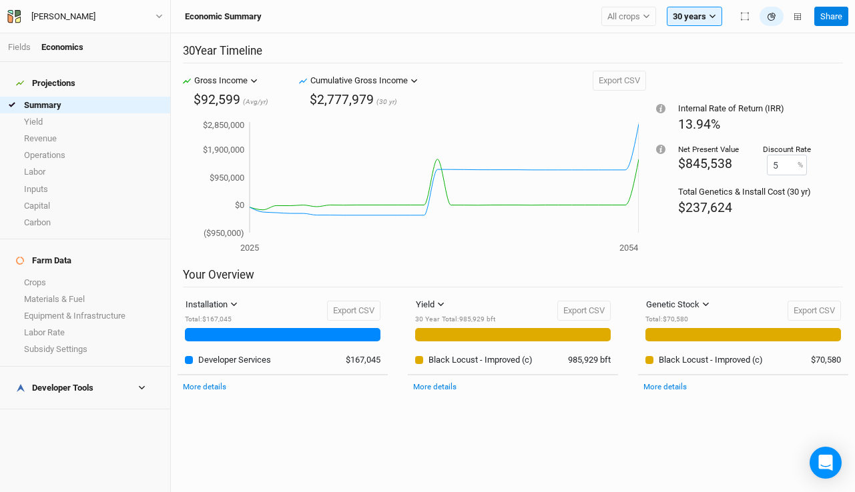
click at [85, 383] on div "Developer Tools" at bounding box center [54, 388] width 77 height 11
click at [71, 468] on link "Buffers" at bounding box center [85, 476] width 170 height 17
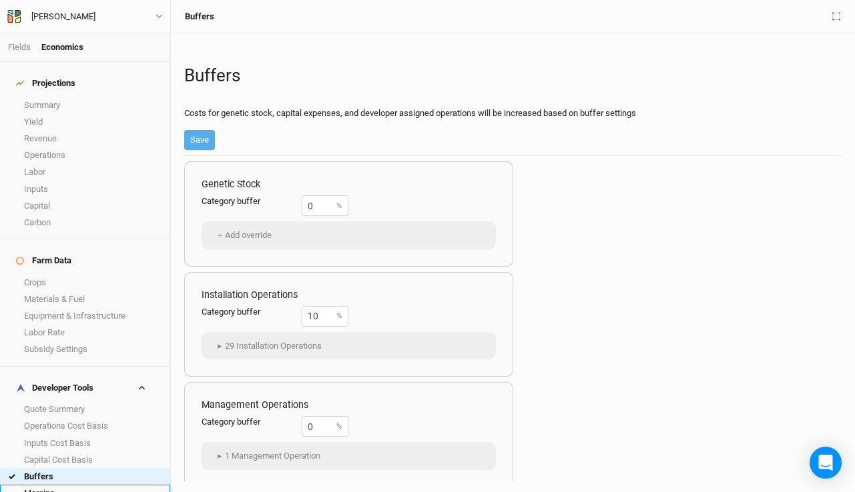
click at [72, 485] on link "Margins" at bounding box center [85, 493] width 170 height 17
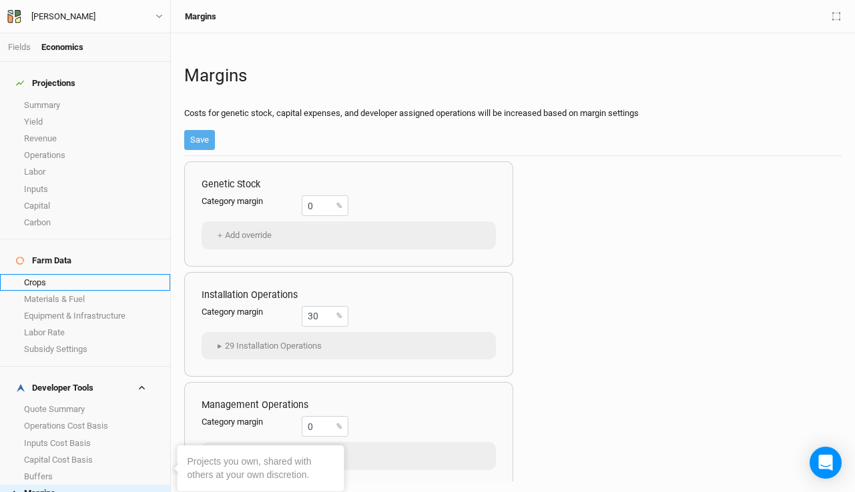
click at [69, 274] on link "Crops" at bounding box center [85, 282] width 170 height 17
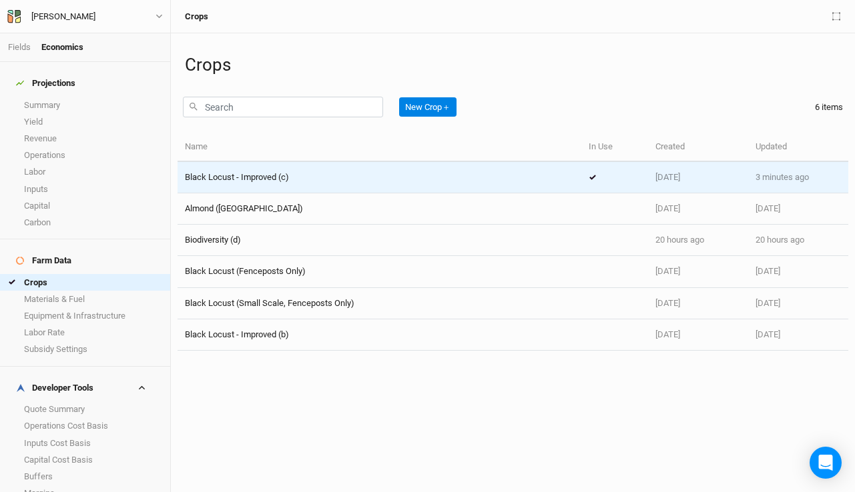
click at [249, 181] on span "Black Locust - Improved (c)" at bounding box center [237, 177] width 104 height 10
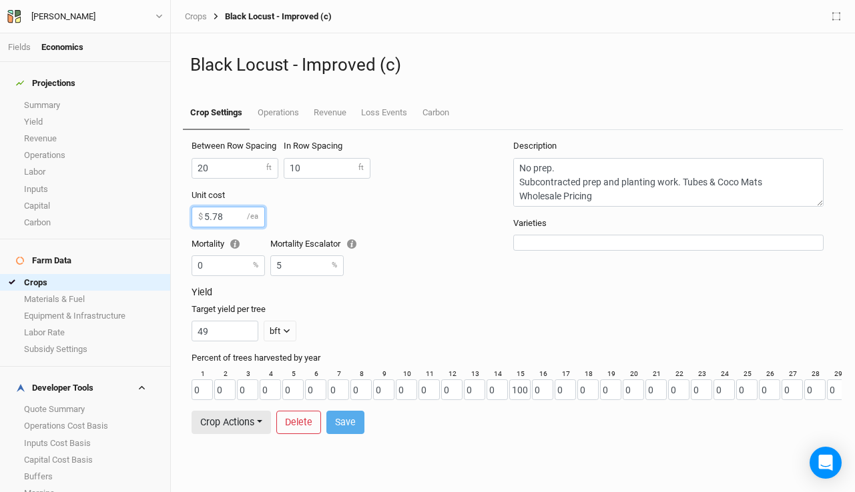
drag, startPoint x: 226, startPoint y: 221, endPoint x: 181, endPoint y: 213, distance: 44.6
click at [181, 213] on div "Between Row Spacing 20 ft In Row Spacing 10 ft Unit cost 5.78 $ /ea Mortality 0…" at bounding box center [512, 311] width 671 height 362
type input "5"
click at [350, 418] on button "Save" at bounding box center [345, 422] width 38 height 23
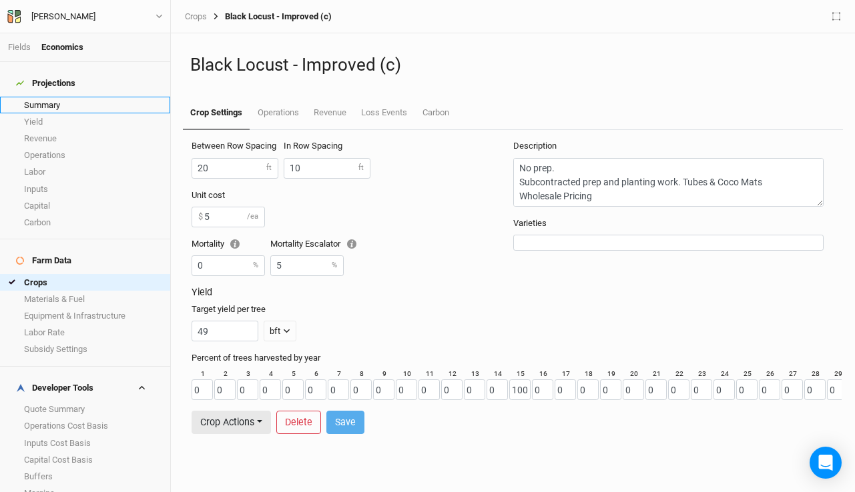
click at [96, 99] on link "Summary" at bounding box center [85, 105] width 170 height 17
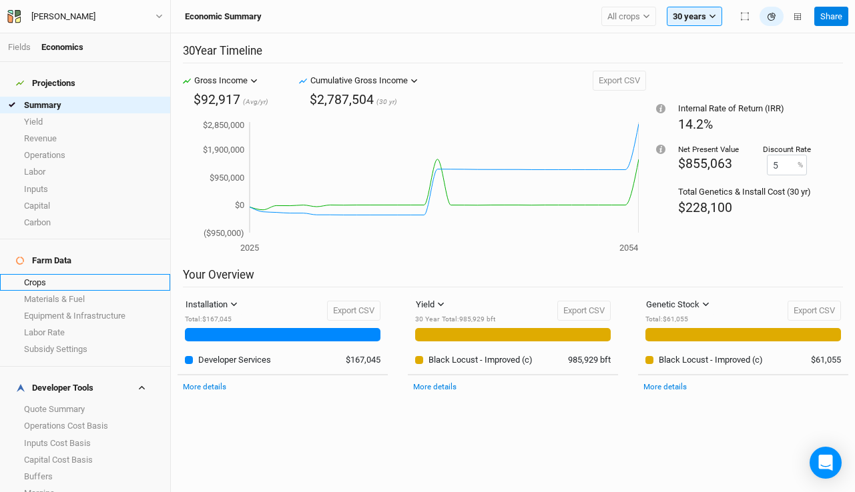
click at [39, 274] on link "Crops" at bounding box center [85, 282] width 170 height 17
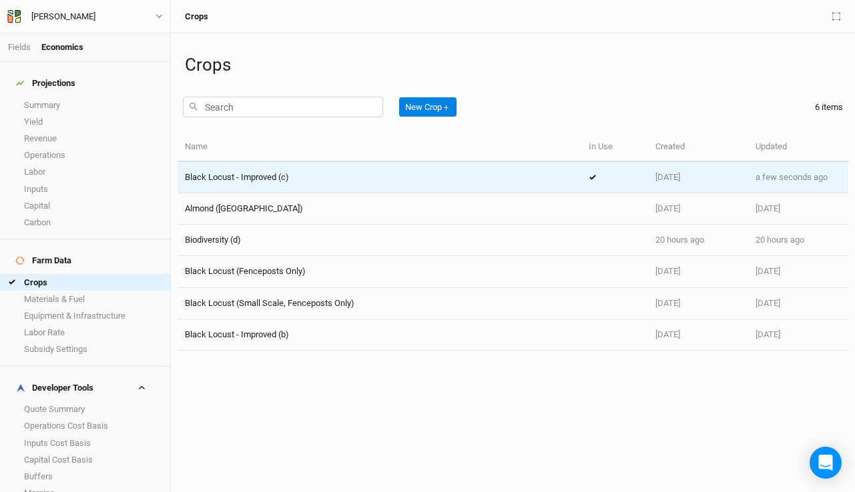
click at [256, 182] on span "Black Locust - Improved (c)" at bounding box center [237, 177] width 104 height 10
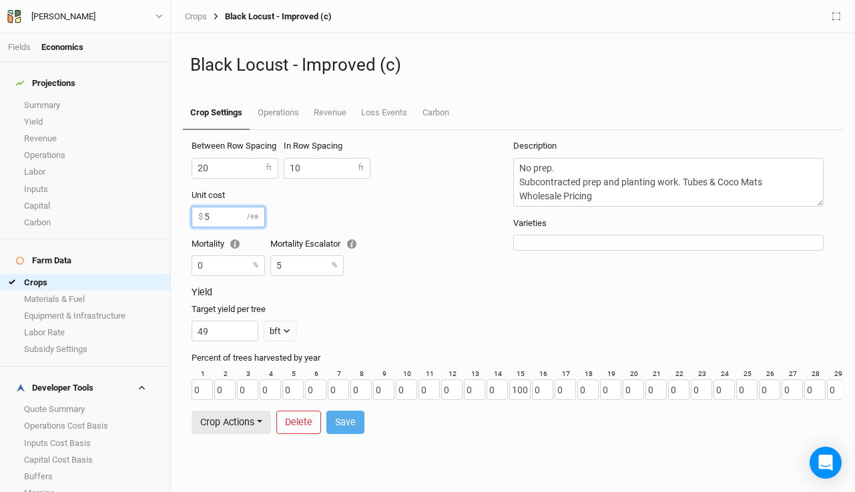
drag, startPoint x: 226, startPoint y: 216, endPoint x: 183, endPoint y: 215, distance: 42.7
click at [183, 215] on div "Between Row Spacing 20 ft In Row Spacing 10 ft Unit cost 5 $ /ea Mortality 0 % …" at bounding box center [512, 311] width 671 height 362
click at [320, 228] on div "Unit cost 5 $ /ea" at bounding box center [351, 213] width 321 height 49
click at [277, 105] on link "Operations" at bounding box center [278, 113] width 56 height 33
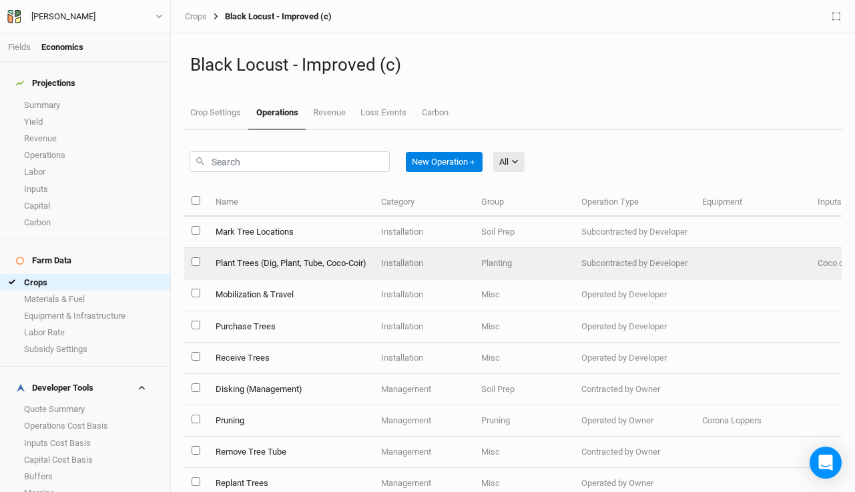
click at [240, 265] on td "Plant Trees (Dig, Plant, Tube, Coco-Coir)" at bounding box center [289, 263] width 165 height 31
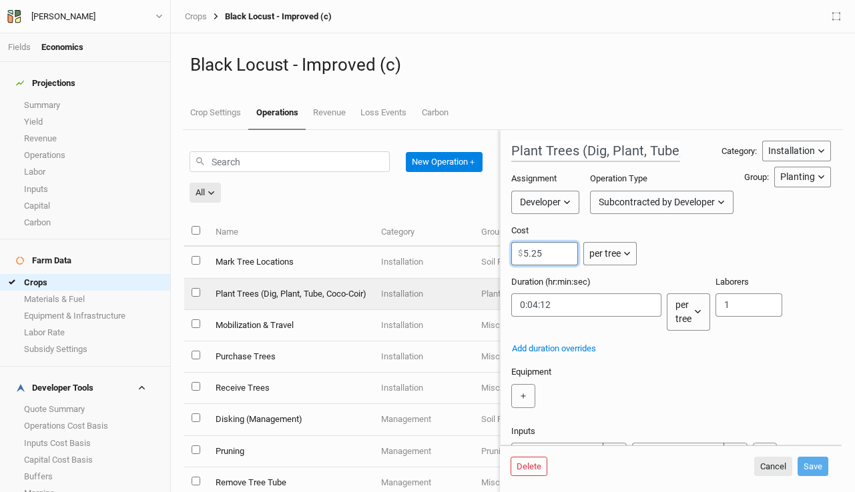
drag, startPoint x: 560, startPoint y: 256, endPoint x: 460, endPoint y: 242, distance: 101.1
click at [460, 242] on div "New Operation ＋ All All Harvest Installation Management Name Category Group Ope…" at bounding box center [512, 311] width 657 height 362
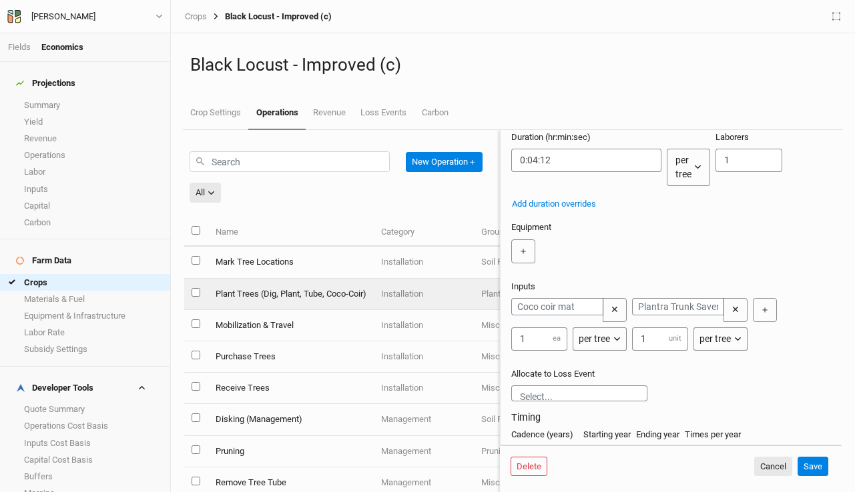
scroll to position [147, 0]
type input "4"
click at [801, 464] on button "Save" at bounding box center [812, 467] width 31 height 20
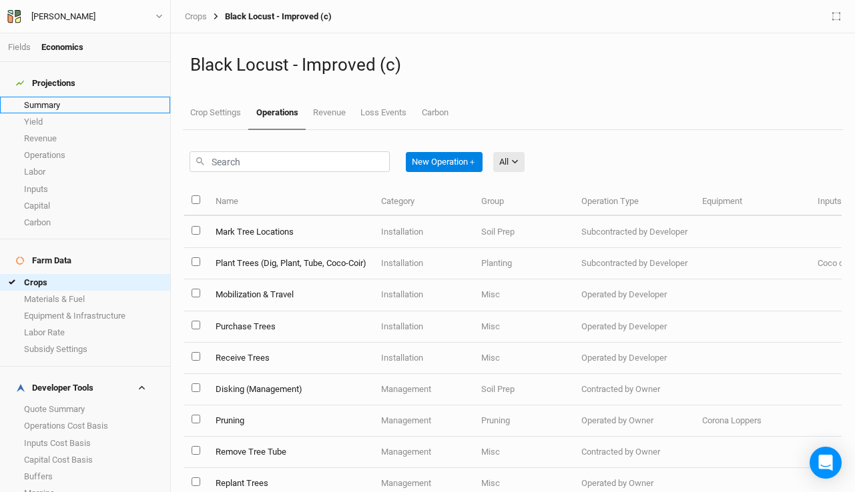
click at [62, 97] on link "Summary" at bounding box center [85, 105] width 170 height 17
